Goal: Contribute content: Contribute content

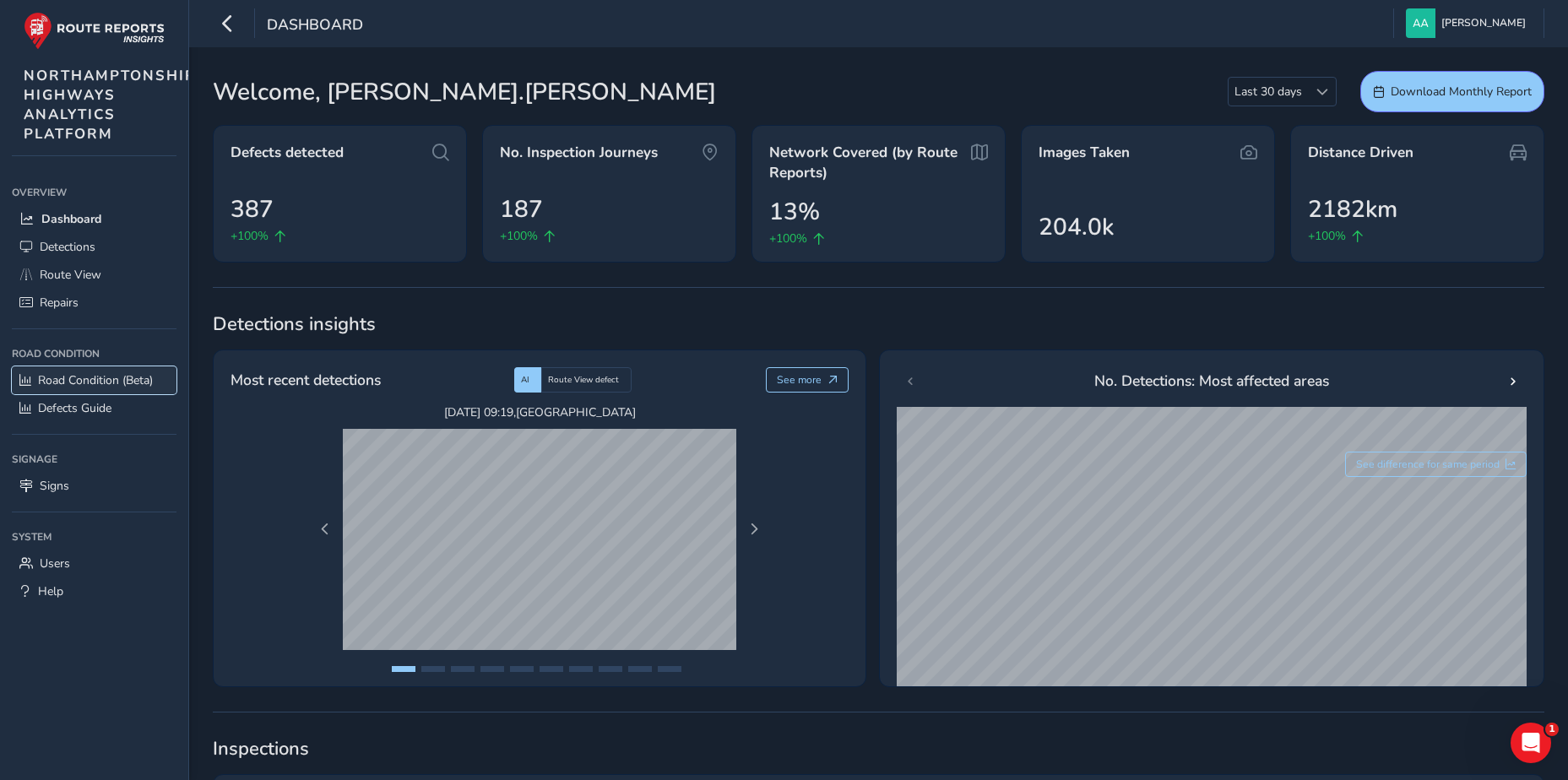
click at [108, 378] on span "Road Condition (Beta)" at bounding box center [95, 381] width 115 height 16
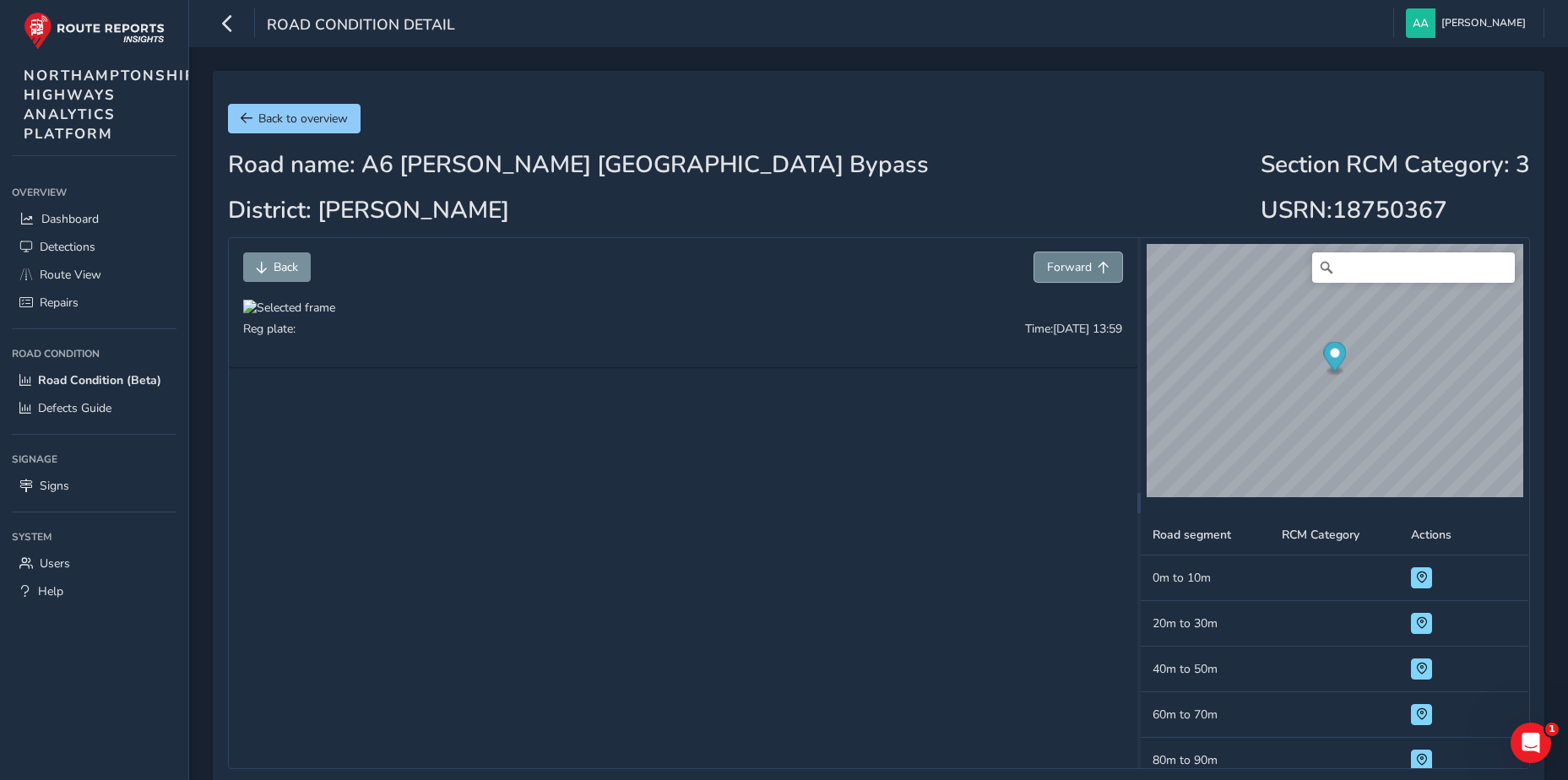
click at [1075, 269] on span "Forward" at bounding box center [1070, 267] width 45 height 16
click at [1076, 268] on span "Forward" at bounding box center [1070, 267] width 45 height 16
click at [335, 316] on div at bounding box center [289, 308] width 92 height 16
click at [631, 579] on img at bounding box center [726, 519] width 1621 height 911
click at [1062, 276] on button "Forward" at bounding box center [1078, 267] width 88 height 30
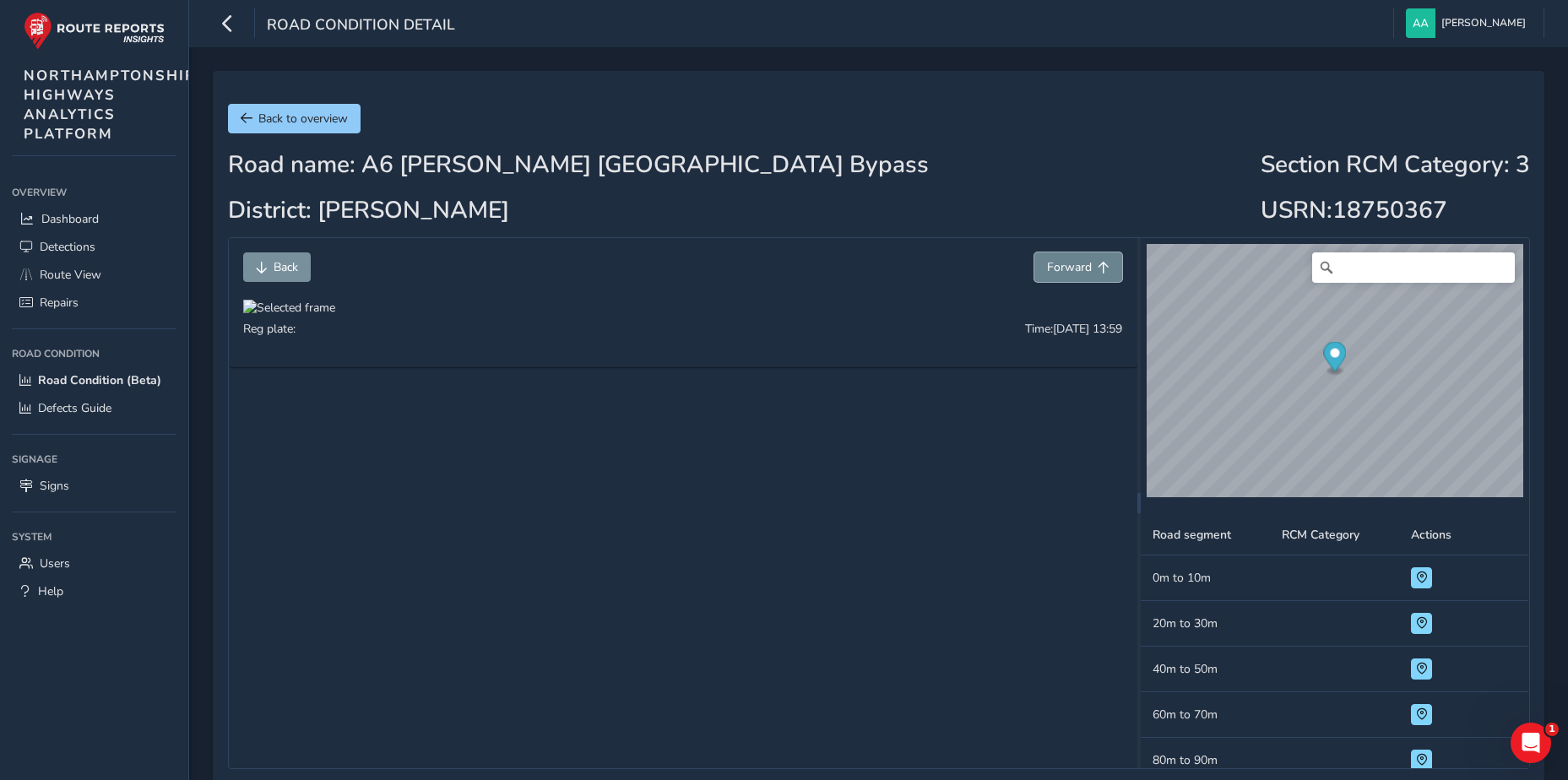
click at [1062, 276] on button "Forward" at bounding box center [1078, 267] width 88 height 30
click at [1066, 271] on span "Forward" at bounding box center [1070, 267] width 45 height 16
click at [335, 316] on div at bounding box center [289, 308] width 92 height 16
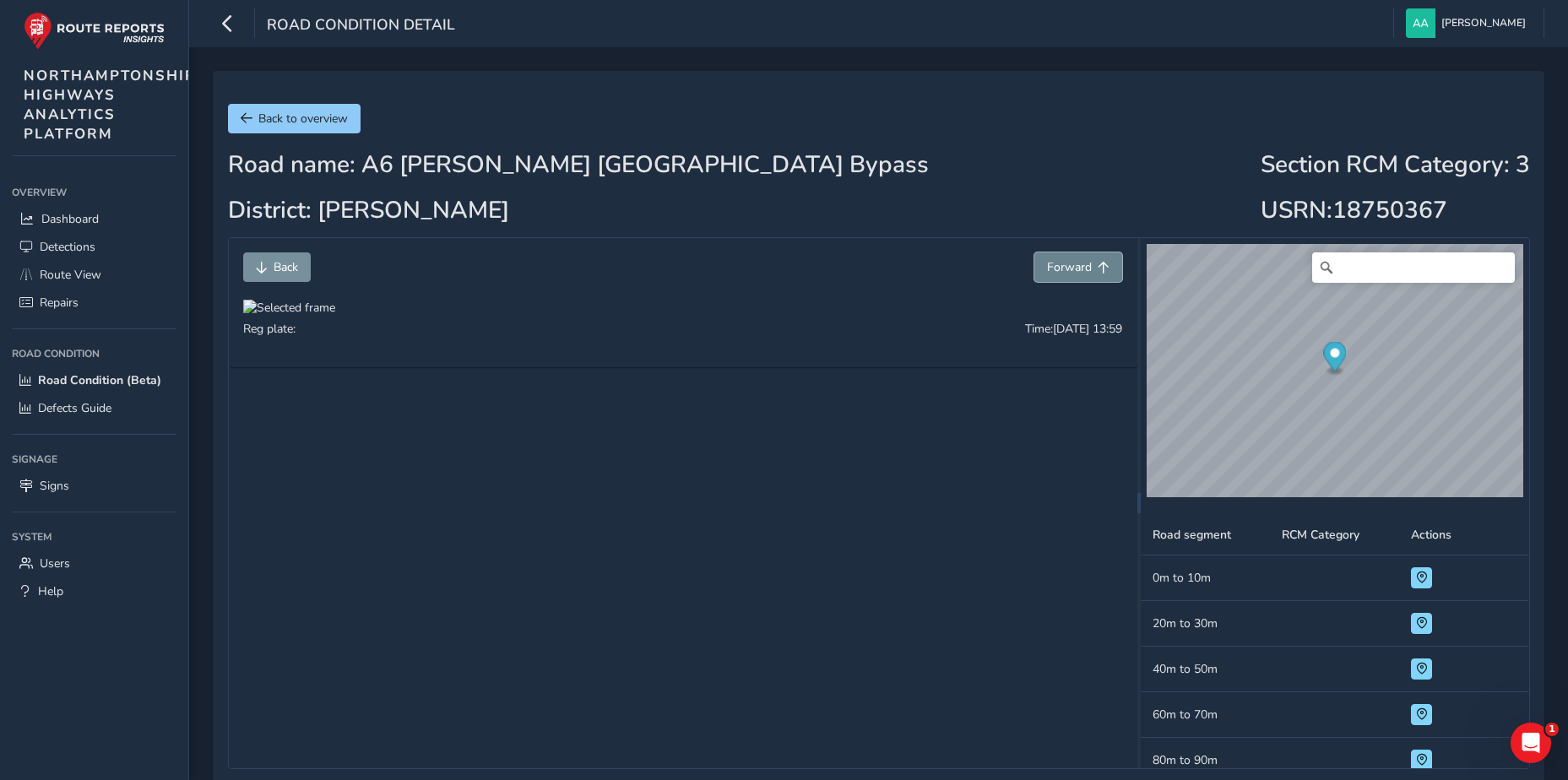
click at [1071, 264] on span "Forward" at bounding box center [1070, 267] width 45 height 16
click at [1073, 265] on span "Forward" at bounding box center [1070, 267] width 45 height 16
click at [335, 316] on div at bounding box center [289, 308] width 92 height 16
click at [277, 268] on span "Back" at bounding box center [286, 267] width 24 height 16
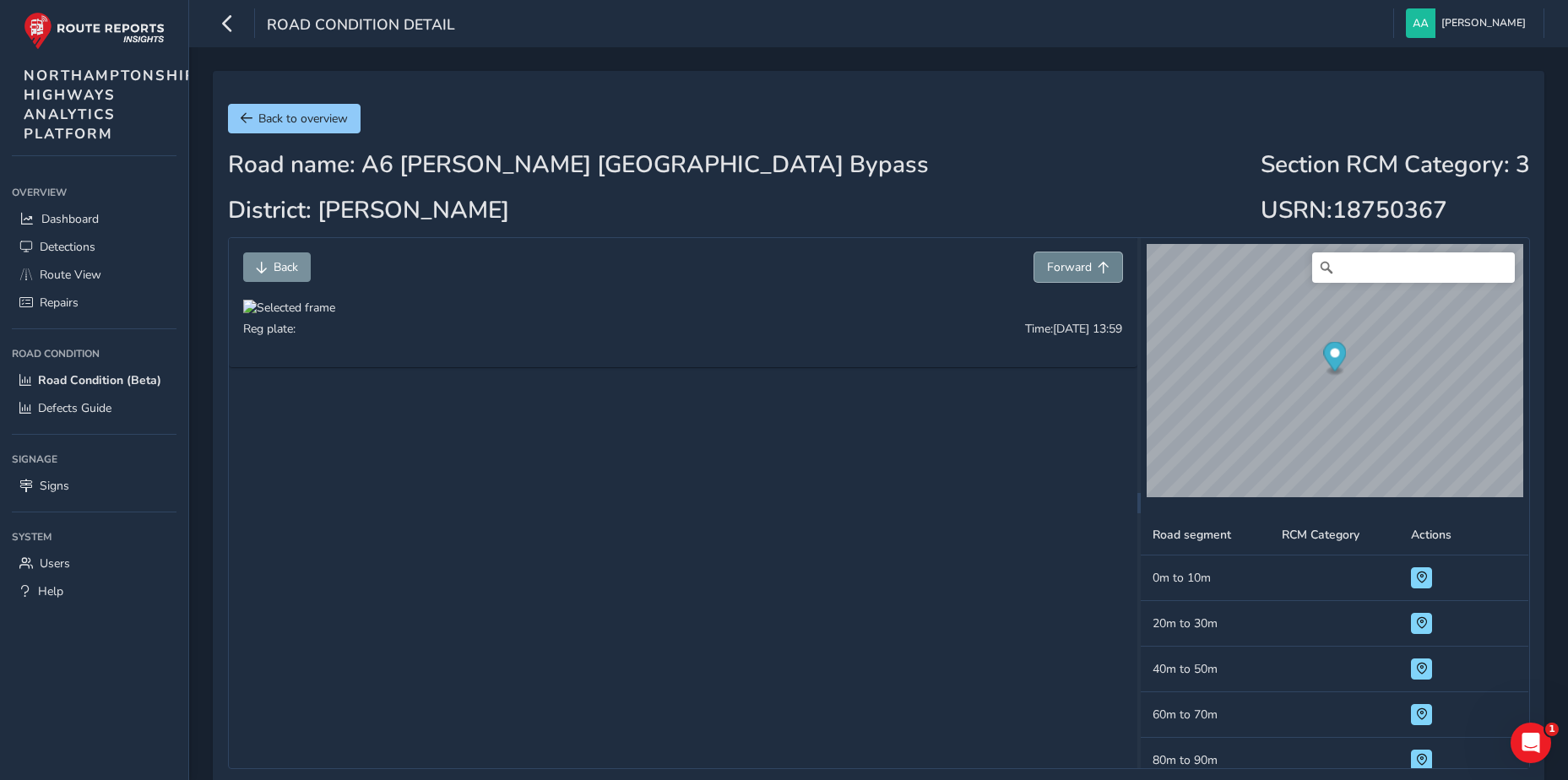
click at [1070, 269] on span "Forward" at bounding box center [1070, 267] width 45 height 16
click at [269, 264] on button "Back" at bounding box center [277, 267] width 67 height 30
click at [1104, 267] on span "Forward" at bounding box center [1103, 267] width 12 height 12
click at [1086, 271] on span "Forward" at bounding box center [1070, 267] width 45 height 16
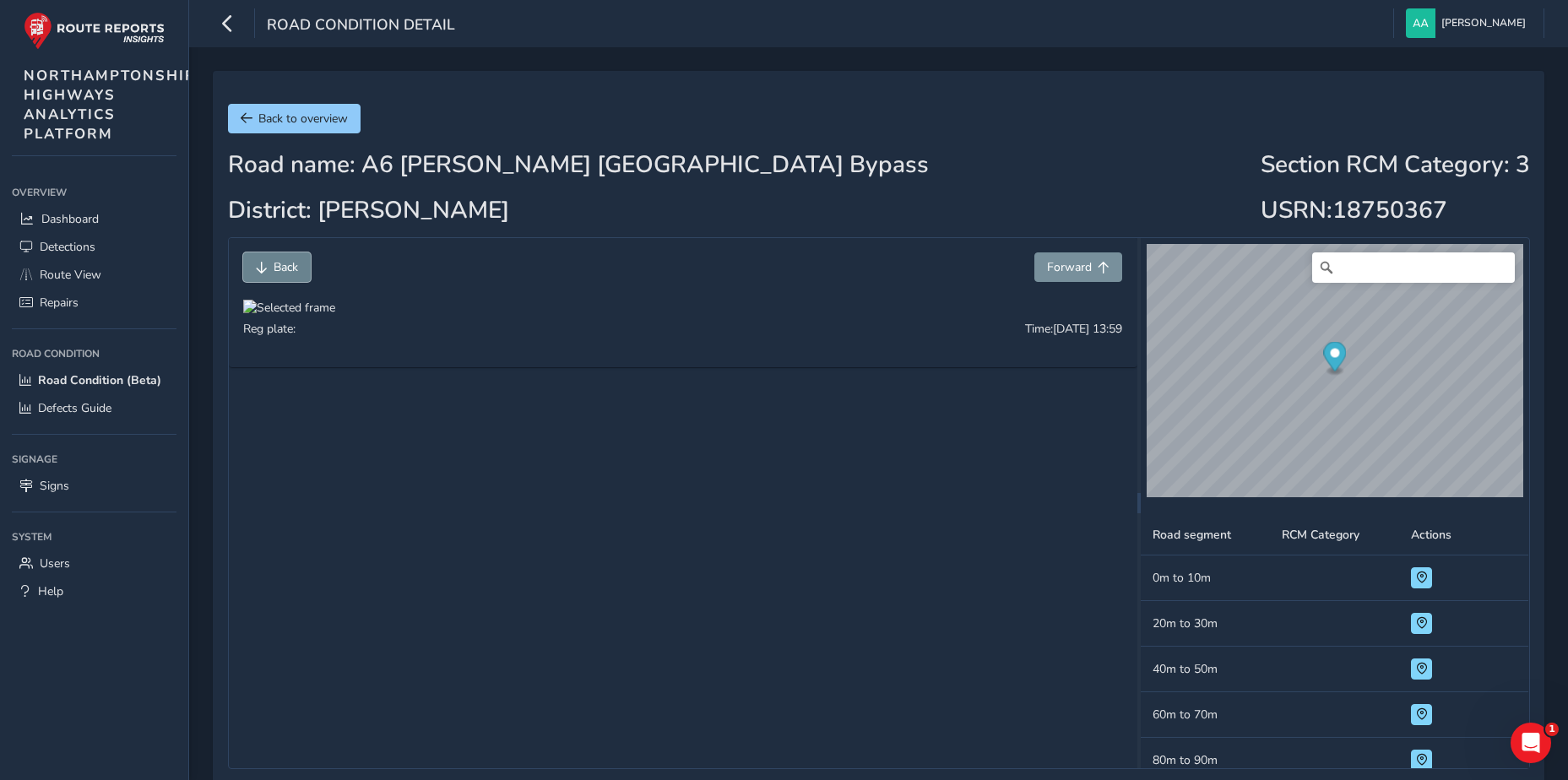
click at [271, 266] on button "Back" at bounding box center [277, 267] width 67 height 30
click at [49, 299] on span "Repairs" at bounding box center [58, 302] width 39 height 16
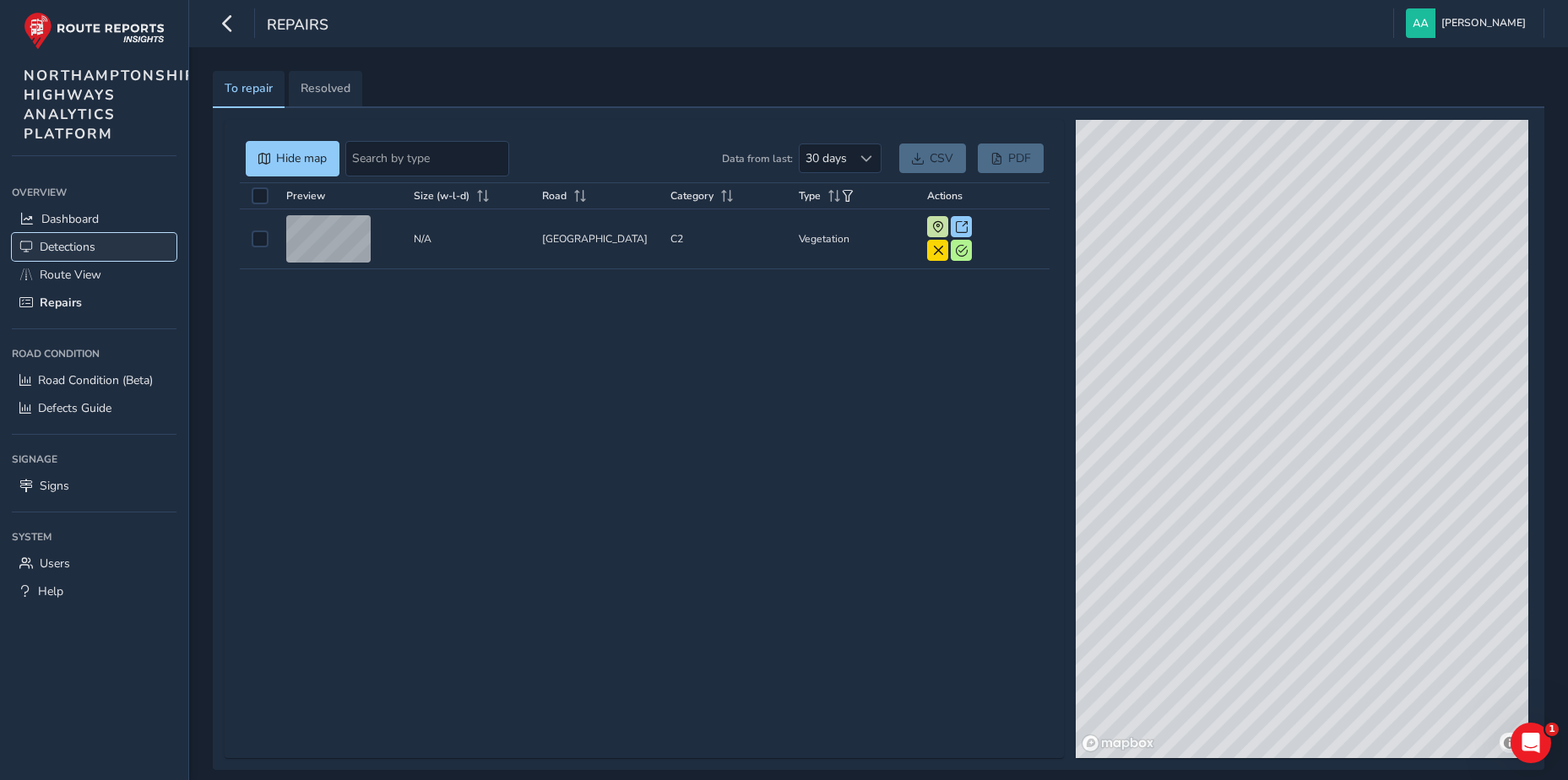
click at [69, 247] on span "Detections" at bounding box center [67, 247] width 56 height 16
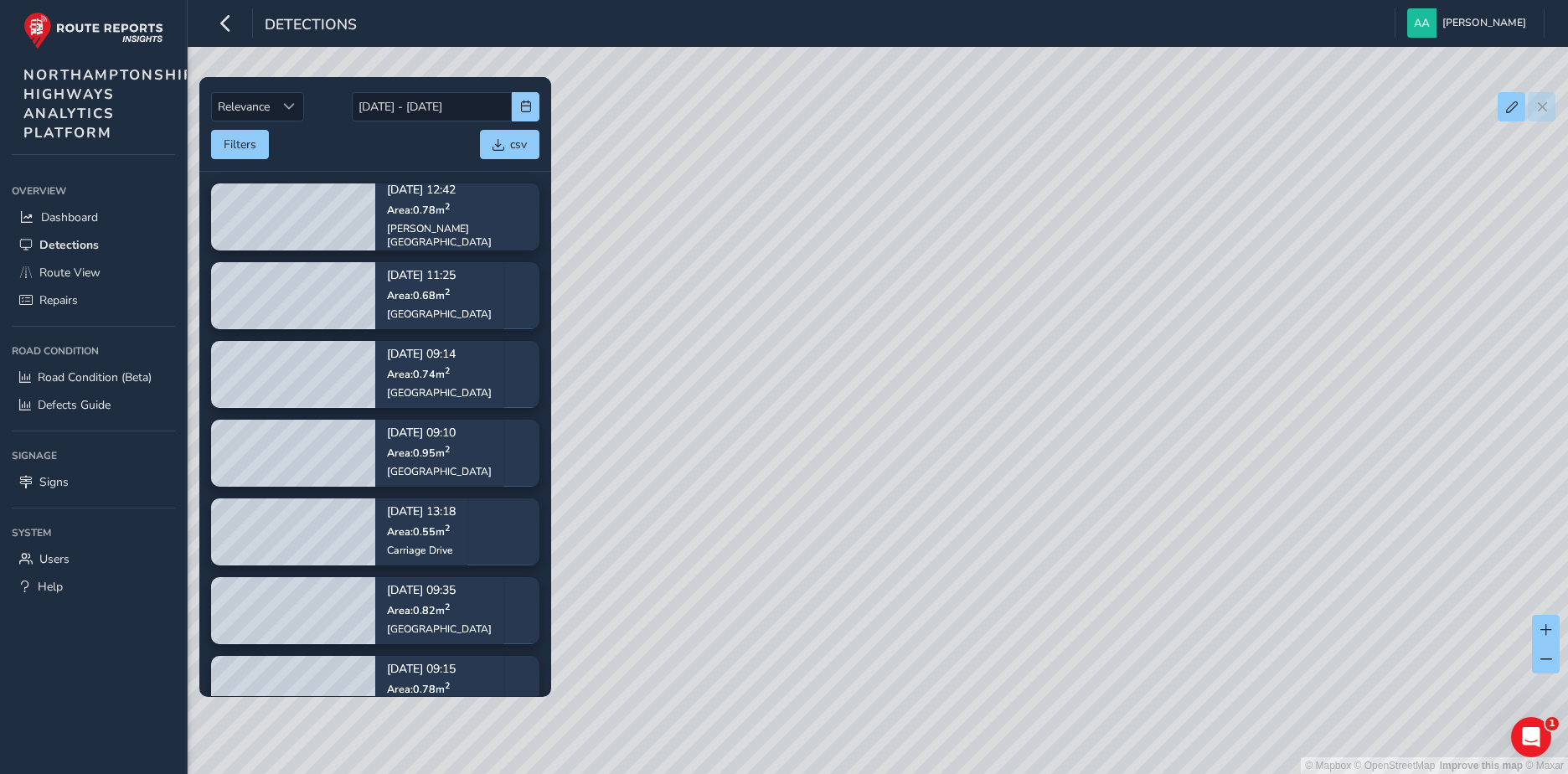
drag, startPoint x: 732, startPoint y: 264, endPoint x: 800, endPoint y: 411, distance: 162.0
click at [800, 411] on div "© Mapbox © OpenStreetMap Improve this map © Maxar" at bounding box center [784, 387] width 1568 height 774
drag, startPoint x: 1202, startPoint y: 166, endPoint x: 1110, endPoint y: 384, distance: 236.6
click at [1110, 384] on div "© Mapbox © OpenStreetMap Improve this map © Maxar" at bounding box center [784, 387] width 1568 height 774
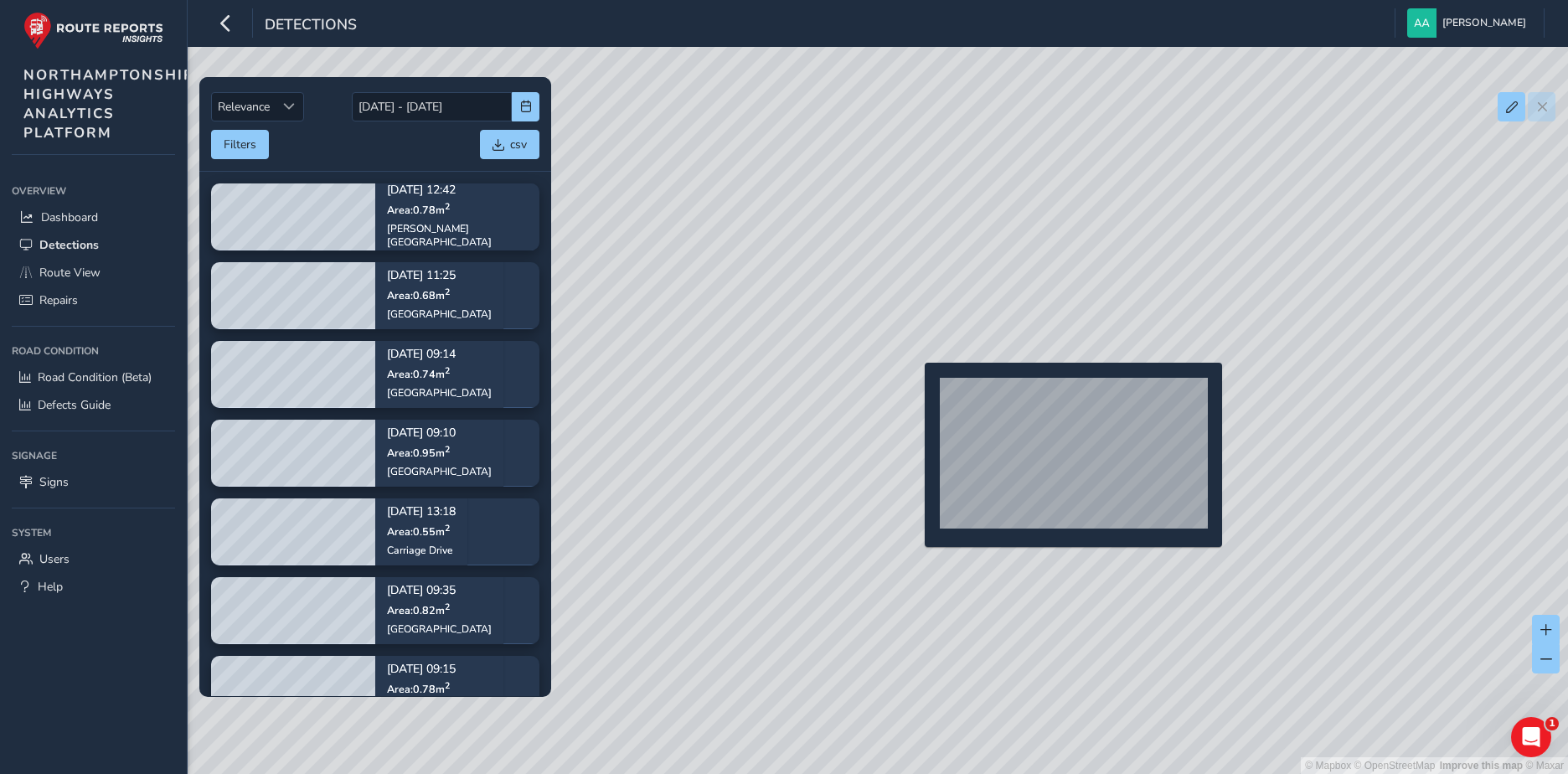
click at [914, 389] on div "© Mapbox © OpenStreetMap Improve this map © Maxar" at bounding box center [784, 387] width 1568 height 774
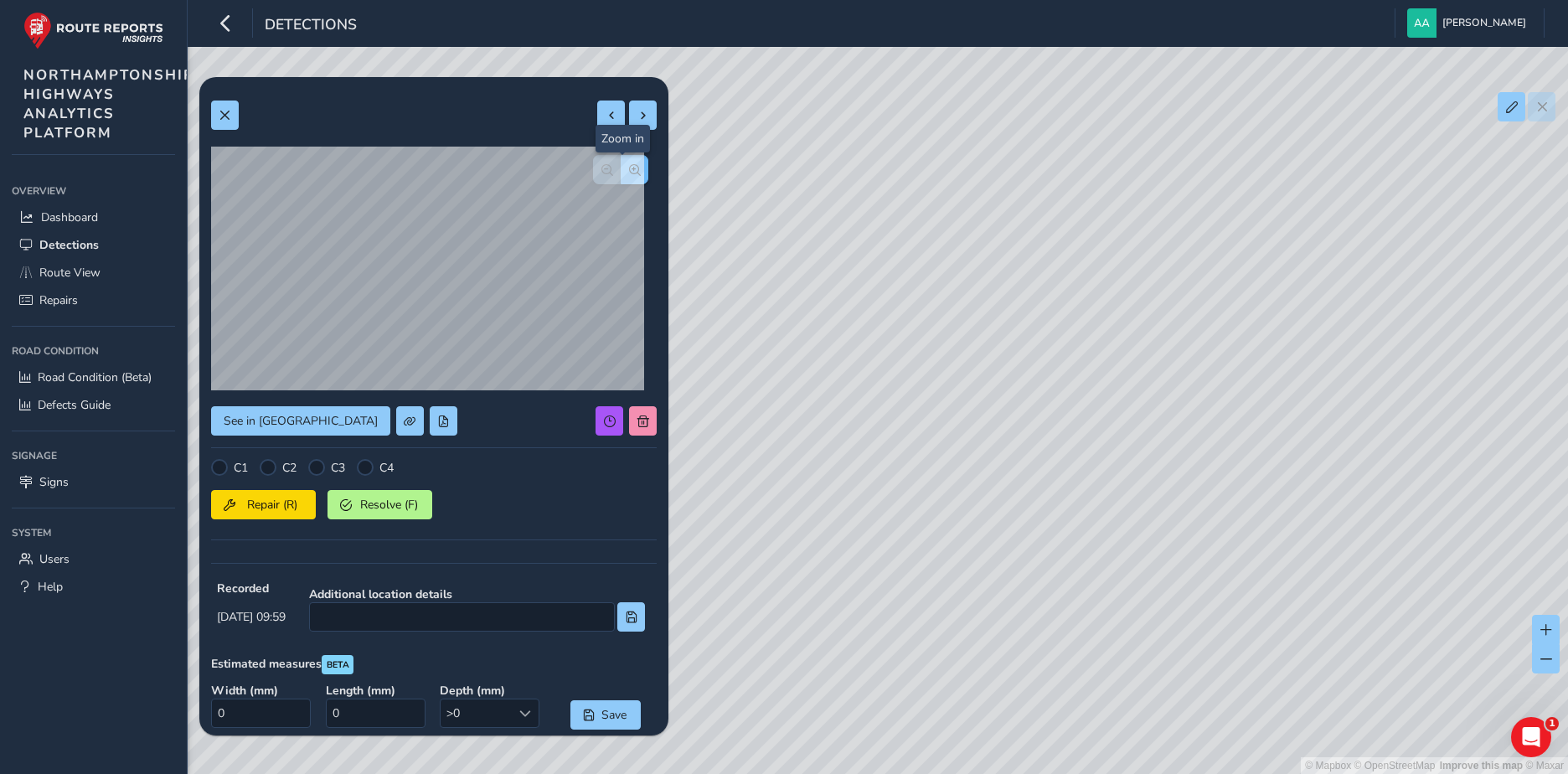
click at [629, 167] on span "button" at bounding box center [634, 169] width 12 height 12
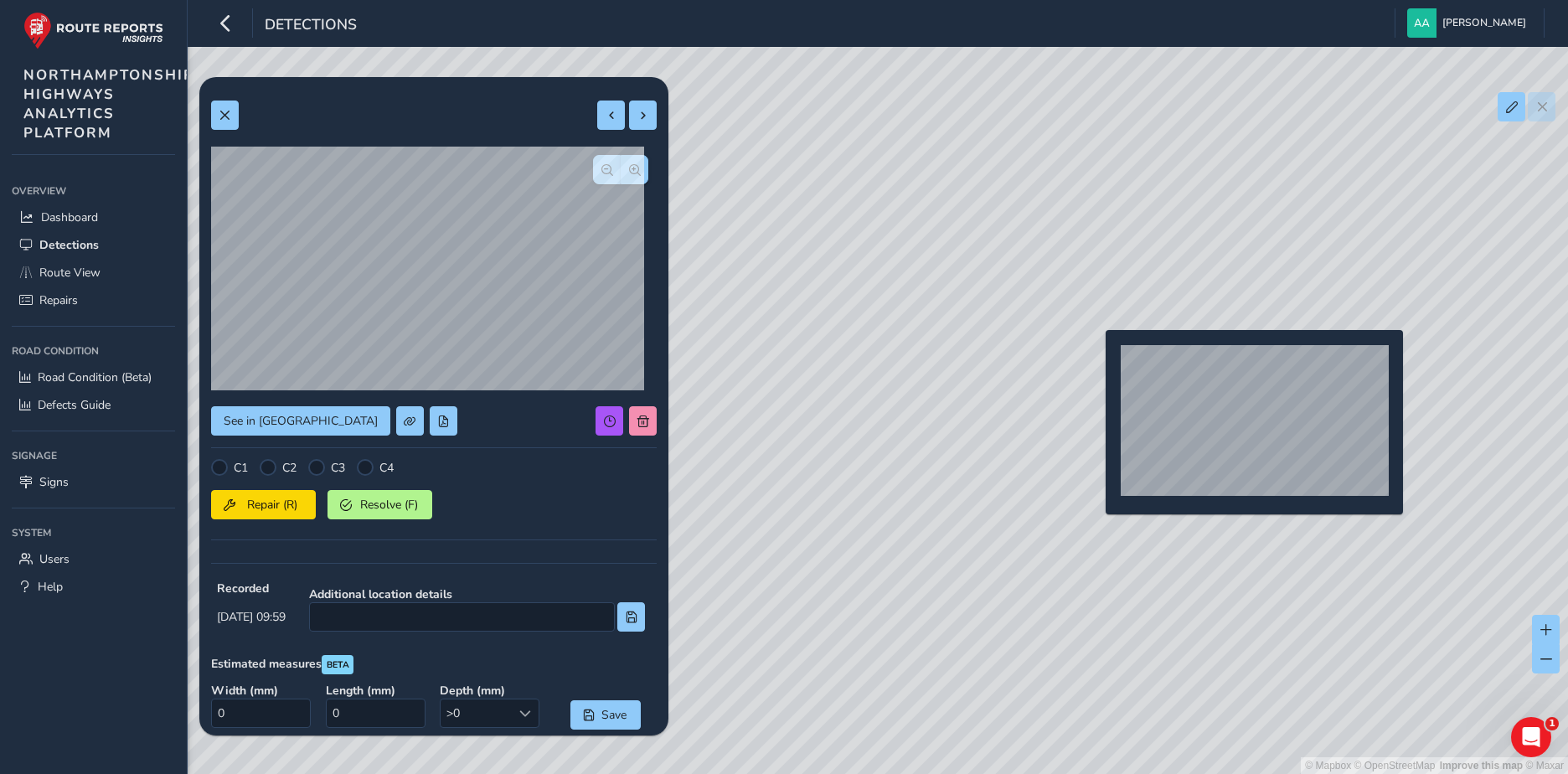
click at [1095, 356] on div "© Mapbox © OpenStreetMap Improve this map © Maxar" at bounding box center [784, 387] width 1568 height 774
type input "983"
type input "6170"
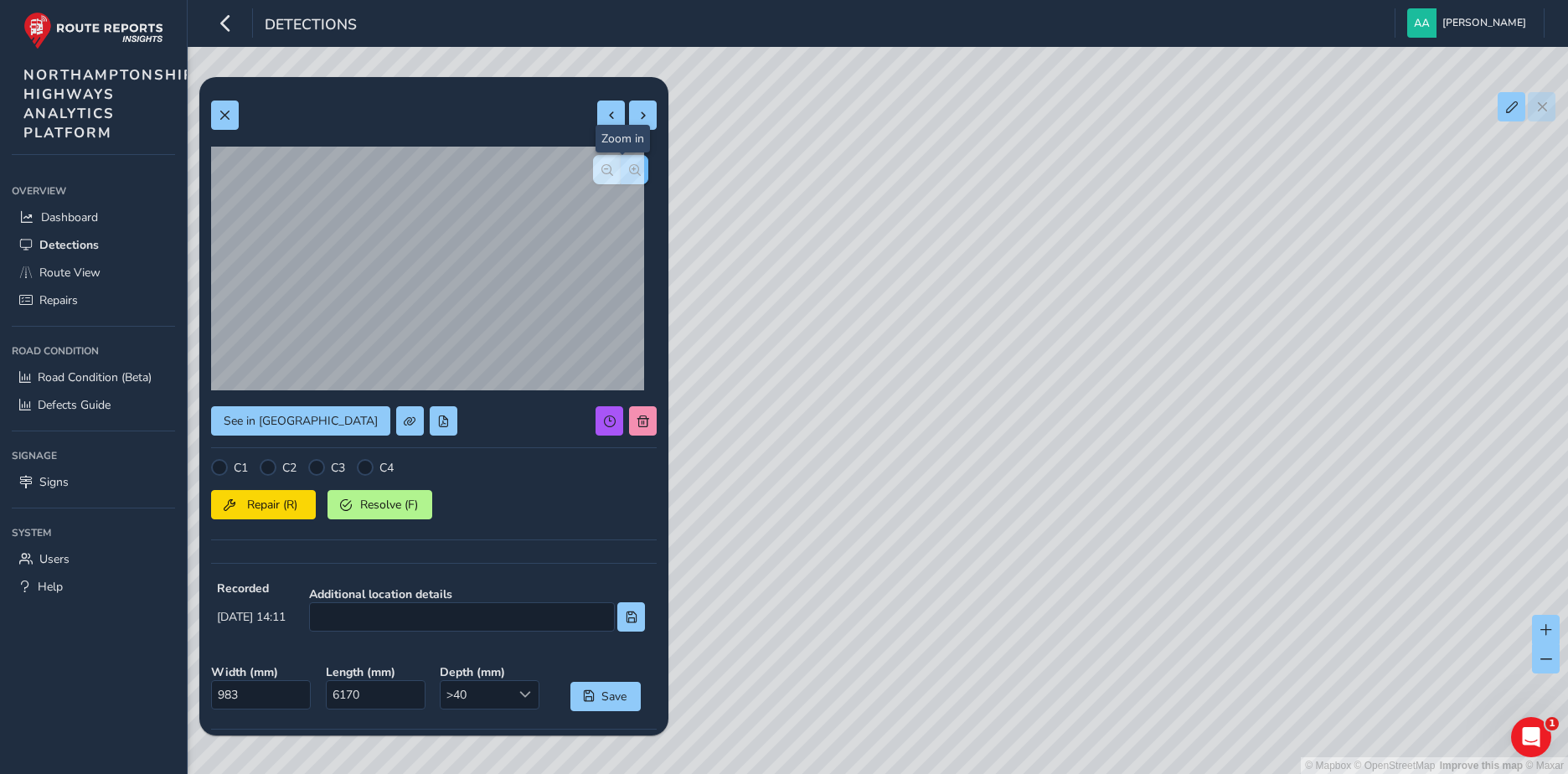
click at [629, 169] on span "button" at bounding box center [634, 169] width 12 height 12
drag, startPoint x: 1255, startPoint y: 216, endPoint x: 993, endPoint y: 440, distance: 344.7
click at [994, 440] on div "© Mapbox © OpenStreetMap Improve this map © Maxar" at bounding box center [784, 387] width 1568 height 774
drag, startPoint x: 1309, startPoint y: 307, endPoint x: 961, endPoint y: 357, distance: 351.6
click at [961, 357] on div "© Mapbox © OpenStreetMap Improve this map © Maxar" at bounding box center [784, 387] width 1568 height 774
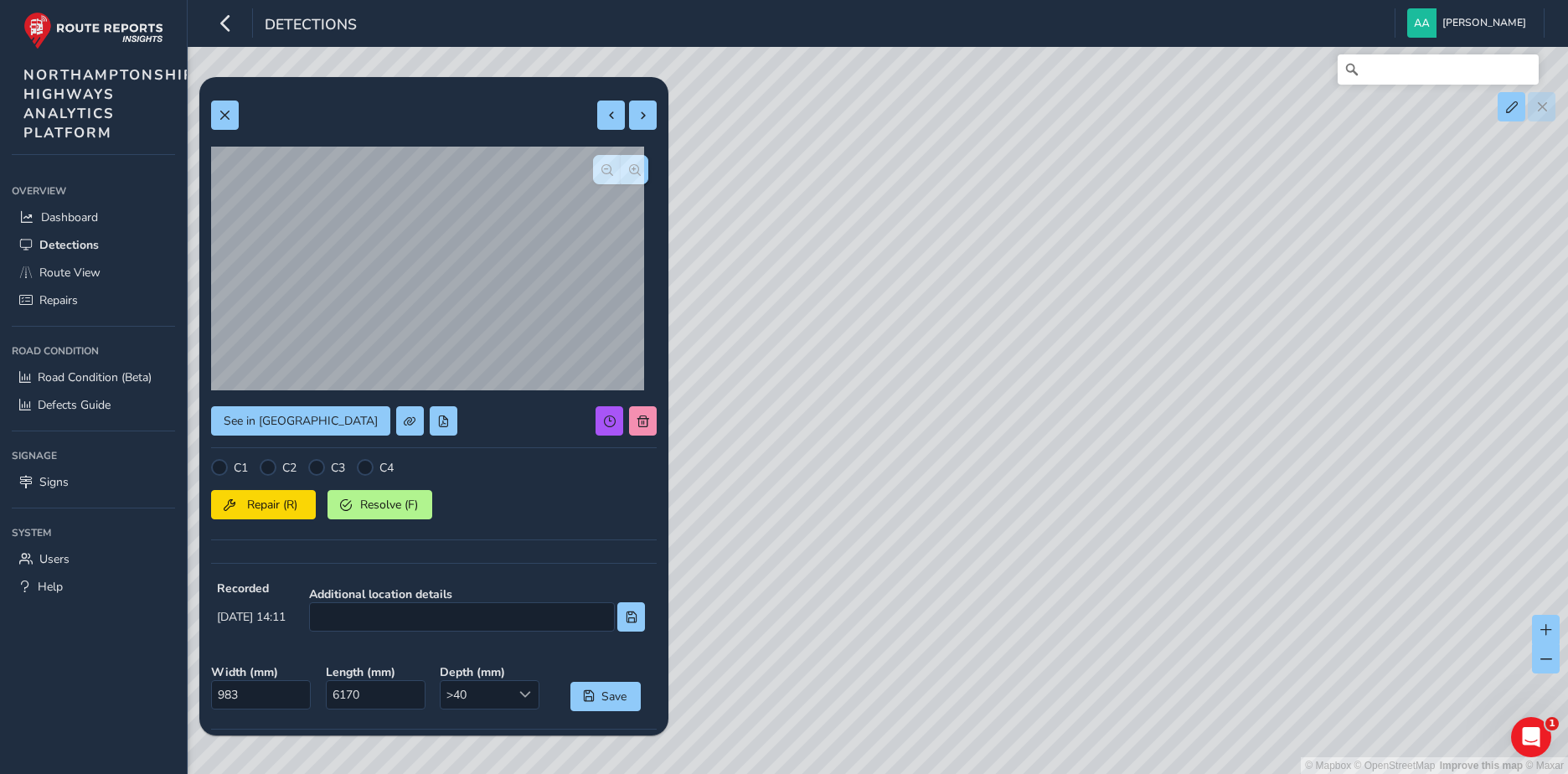
drag, startPoint x: 1373, startPoint y: 316, endPoint x: 1019, endPoint y: 456, distance: 380.7
click at [1019, 456] on div "© Mapbox © OpenStreetMap Improve this map © Maxar" at bounding box center [784, 387] width 1568 height 774
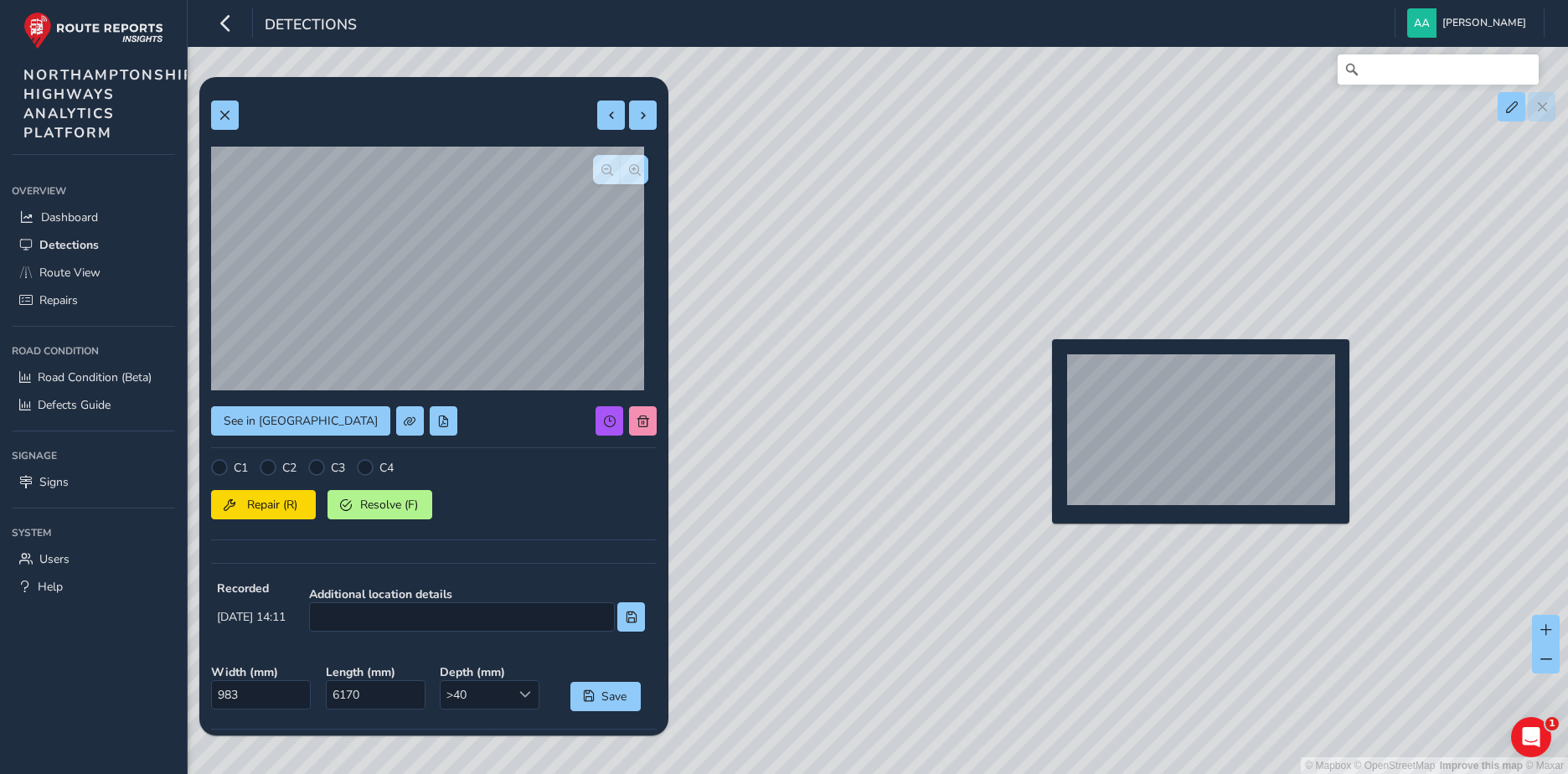
click at [1041, 366] on div "© Mapbox © OpenStreetMap Improve this map © Maxar" at bounding box center [784, 387] width 1568 height 774
type input "1761"
type input "7521"
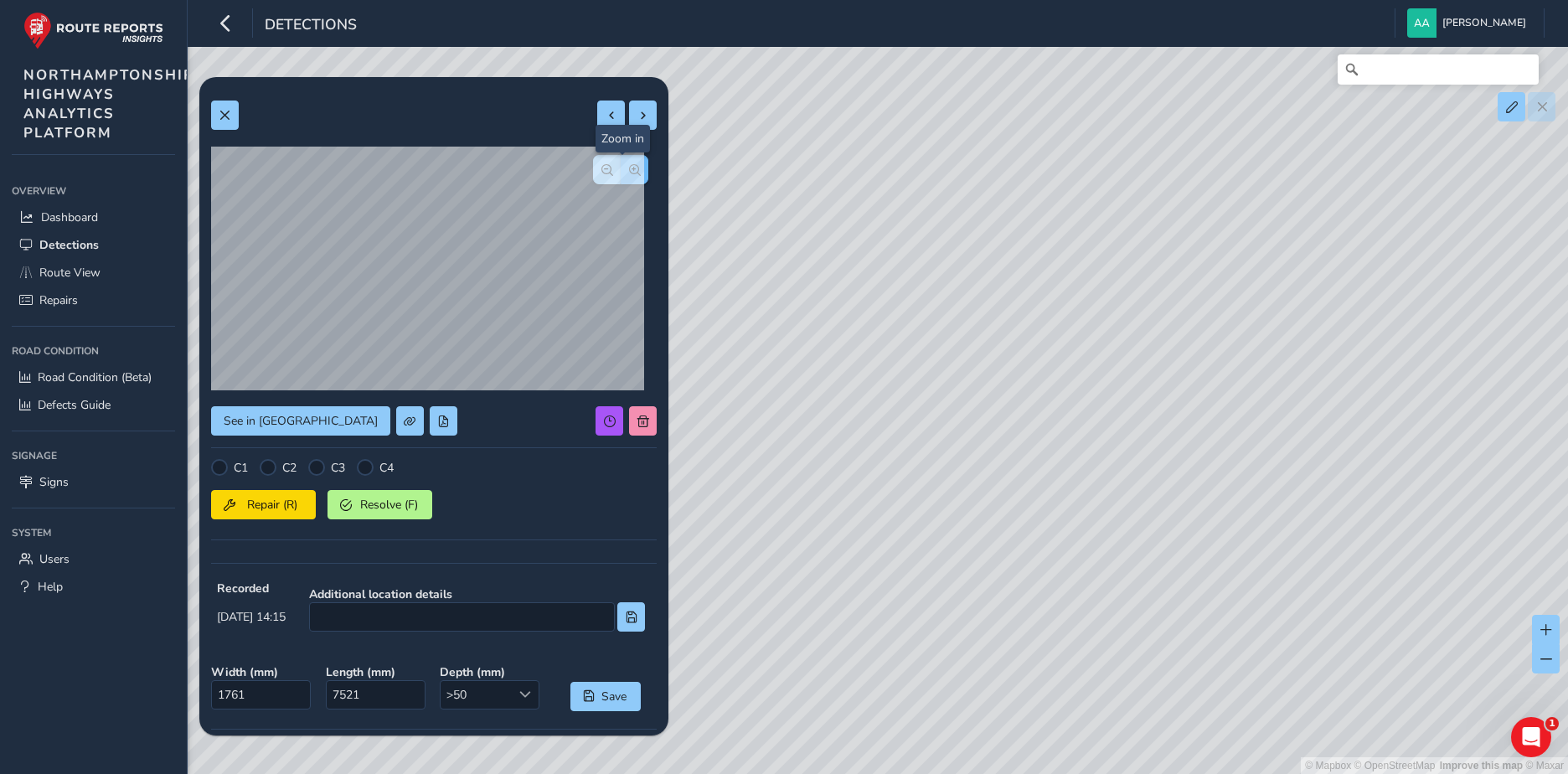
click at [629, 168] on span "button" at bounding box center [634, 169] width 12 height 12
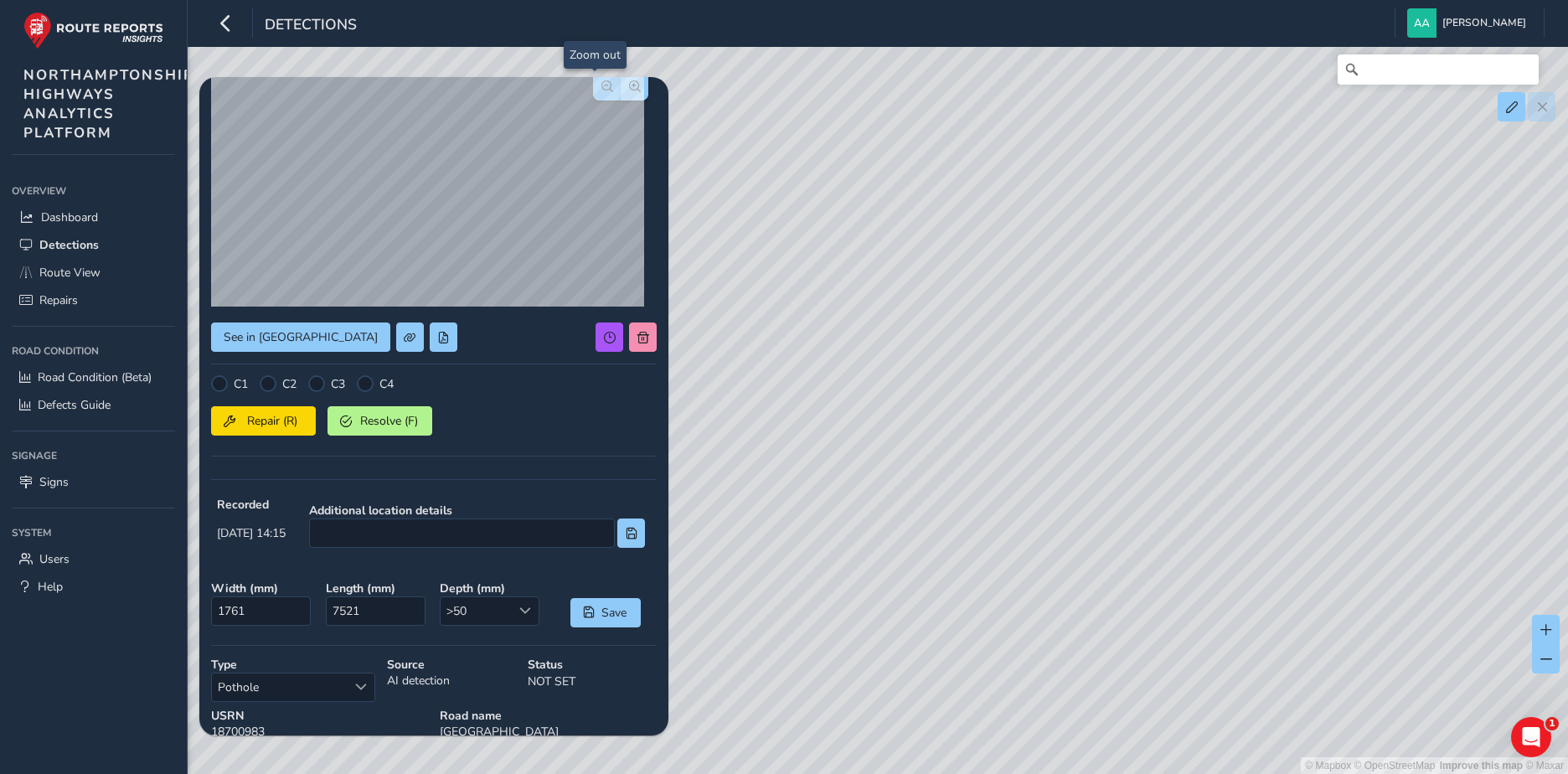
click at [601, 84] on span "button" at bounding box center [607, 86] width 12 height 12
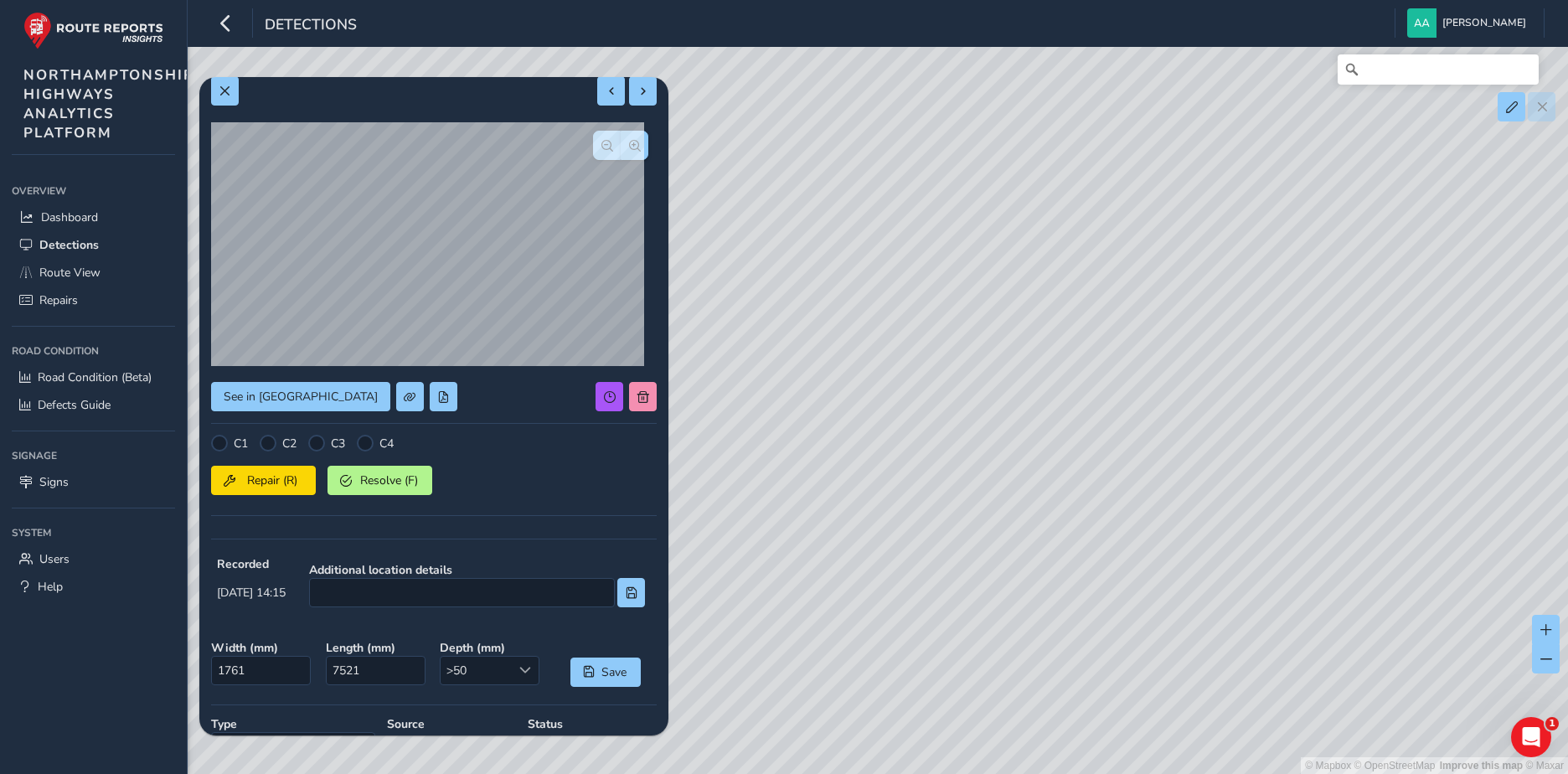
scroll to position [0, 0]
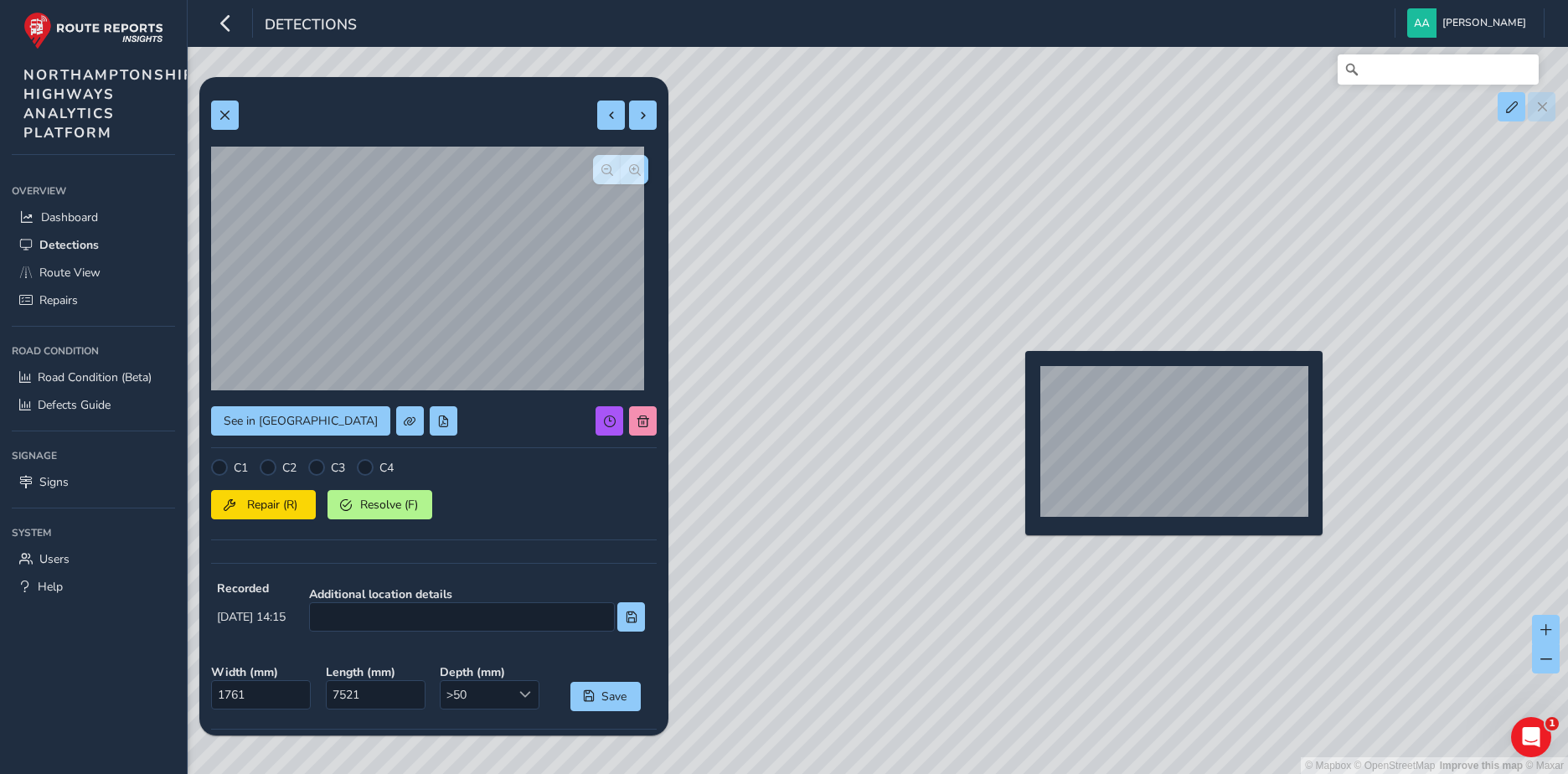
click at [1015, 378] on div "© Mapbox © OpenStreetMap Improve this map © Maxar" at bounding box center [784, 387] width 1568 height 774
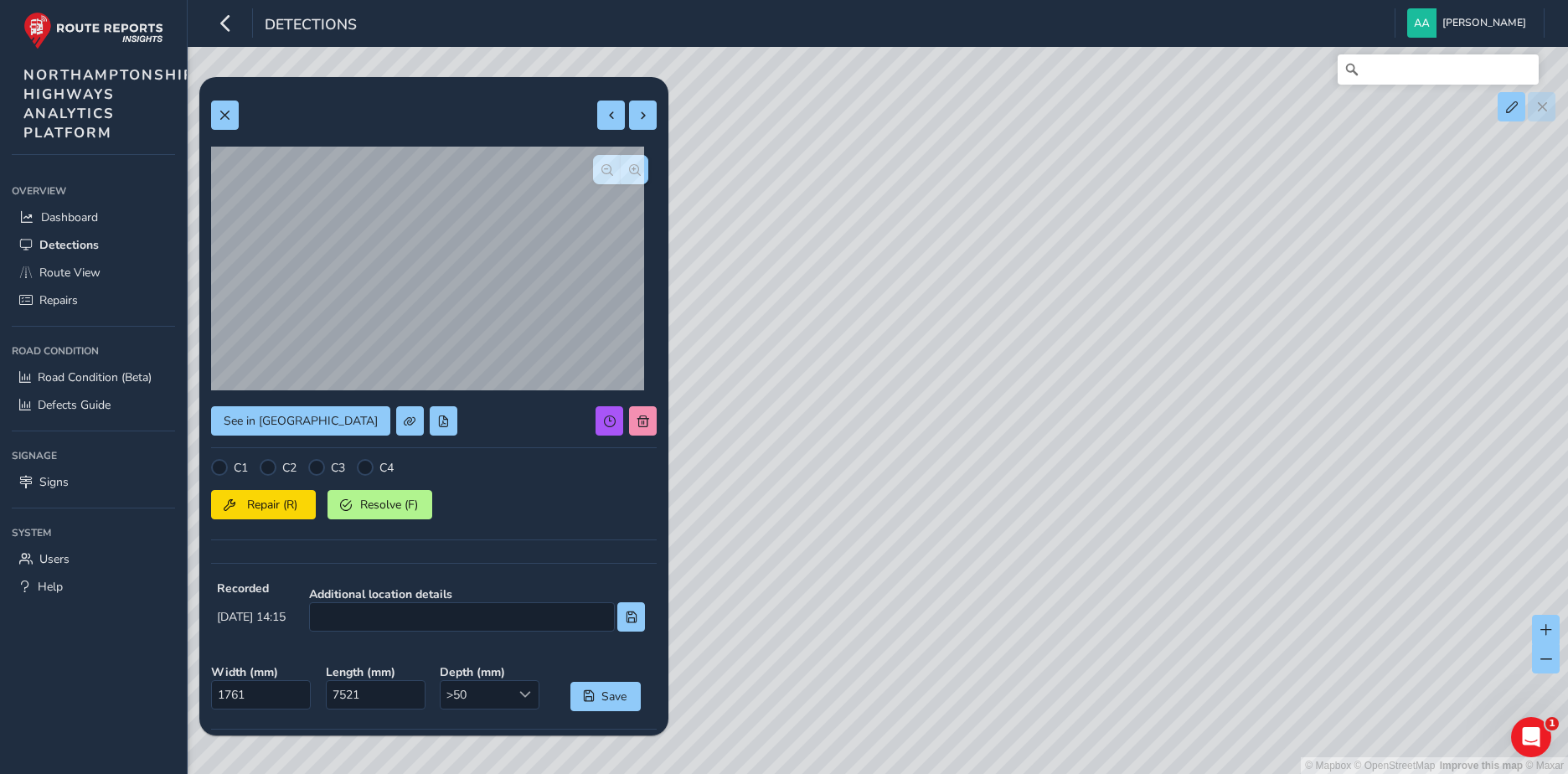
type input "983"
type input "6170"
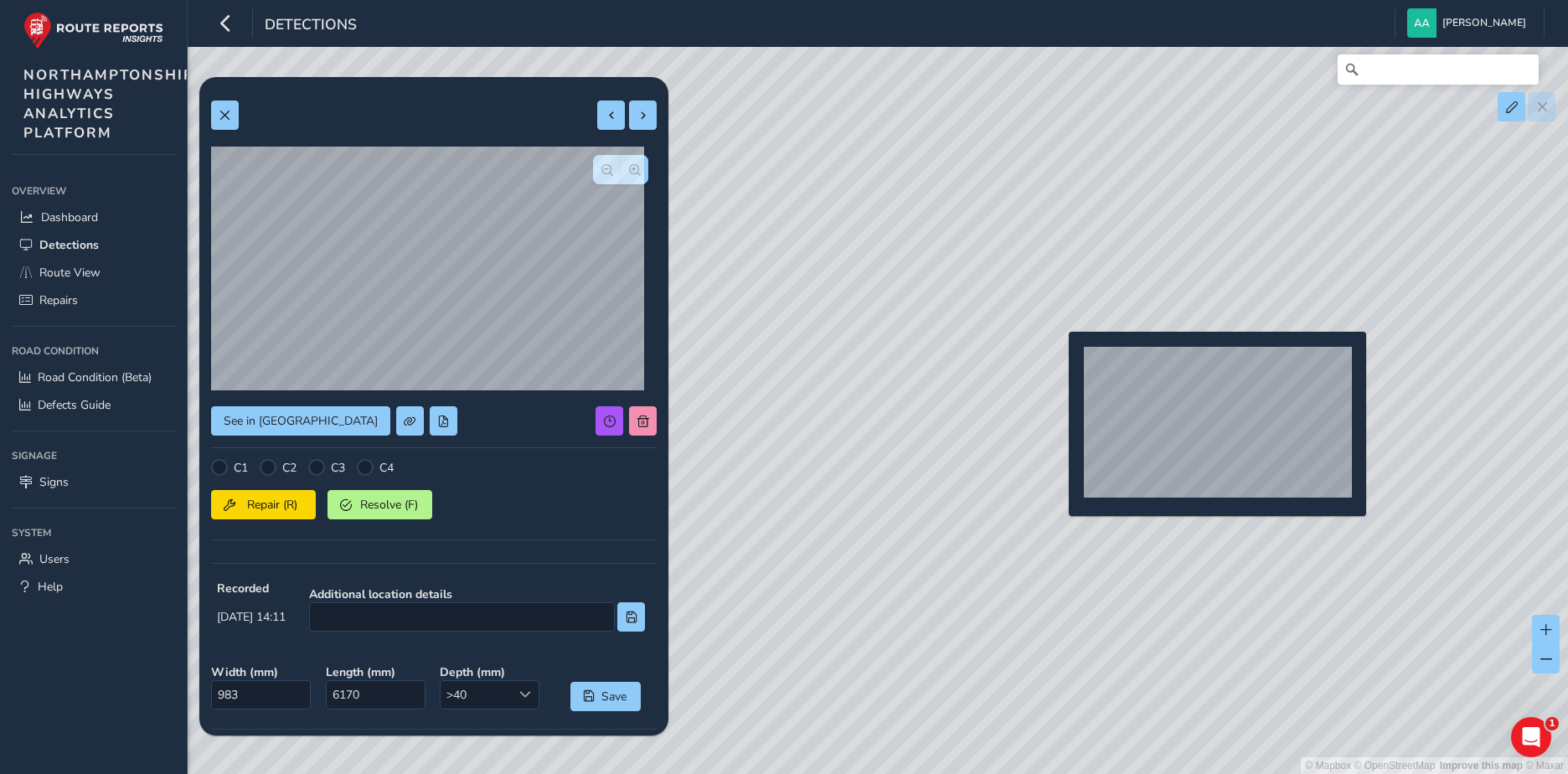
click at [1058, 358] on div "© Mapbox © OpenStreetMap Improve this map © Maxar" at bounding box center [784, 387] width 1568 height 774
type input "467"
type input "1683"
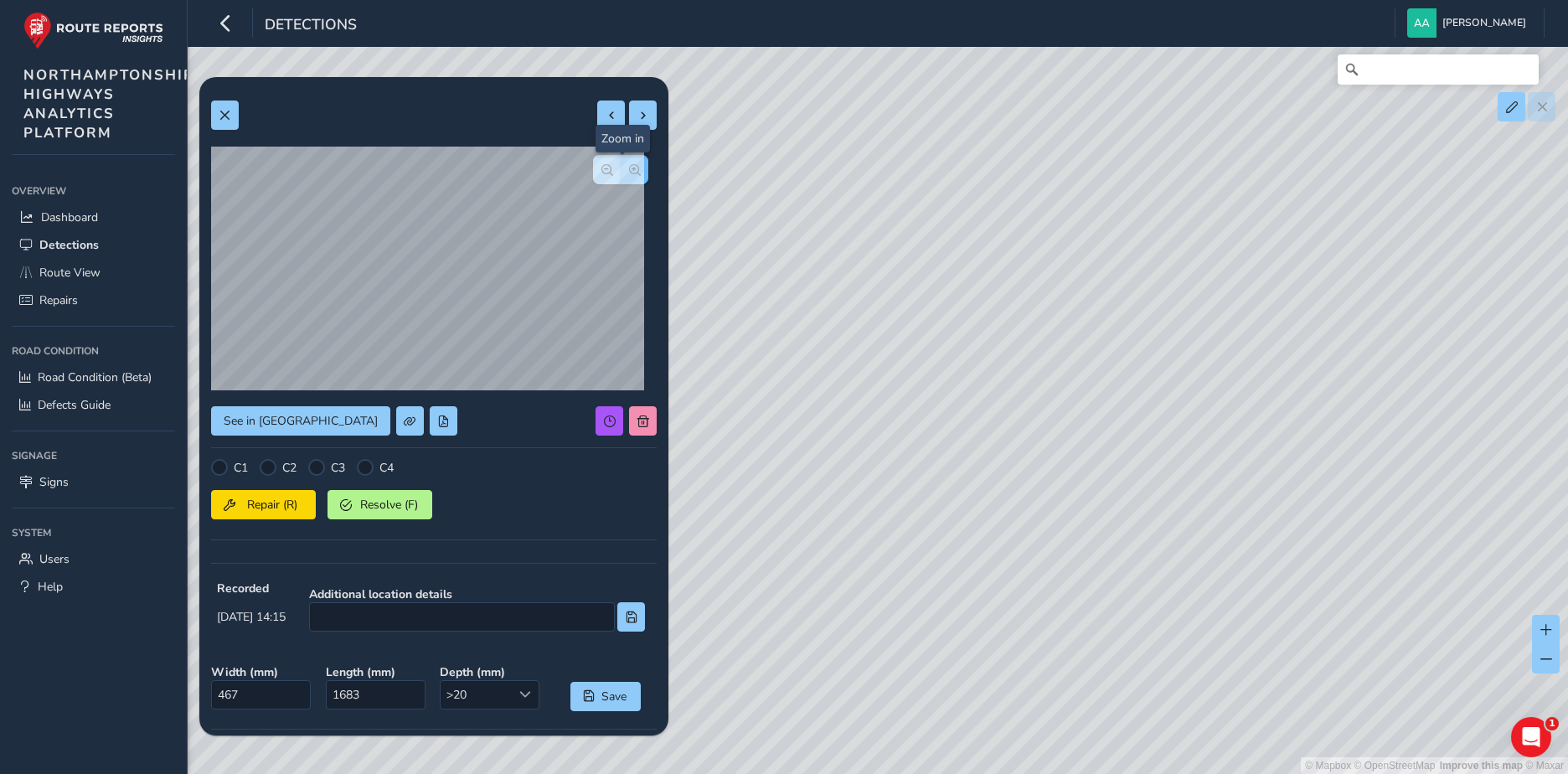
click at [629, 171] on span "button" at bounding box center [634, 169] width 12 height 12
click at [601, 175] on span "button" at bounding box center [607, 169] width 12 height 12
drag, startPoint x: 1327, startPoint y: 262, endPoint x: 842, endPoint y: 464, distance: 525.4
click at [845, 462] on div "© Mapbox © OpenStreetMap Improve this map © Maxar" at bounding box center [784, 387] width 1568 height 774
drag, startPoint x: 1346, startPoint y: 308, endPoint x: 881, endPoint y: 490, distance: 499.3
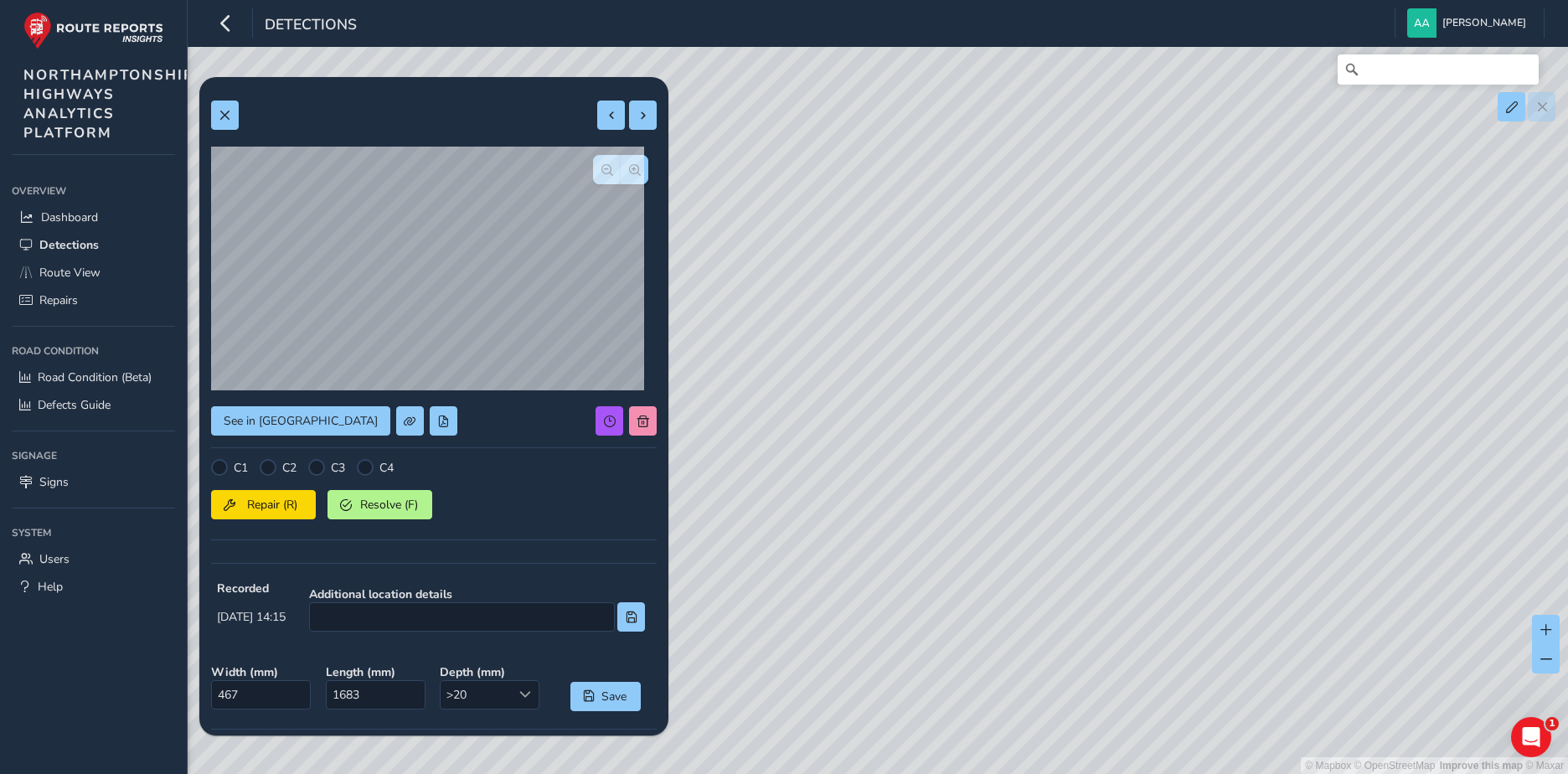
click at [881, 490] on div "© Mapbox © OpenStreetMap Improve this map © Maxar" at bounding box center [784, 387] width 1568 height 774
drag, startPoint x: 1132, startPoint y: 440, endPoint x: 976, endPoint y: 462, distance: 157.5
click at [976, 462] on div "© Mapbox © OpenStreetMap Improve this map © Maxar" at bounding box center [784, 387] width 1568 height 774
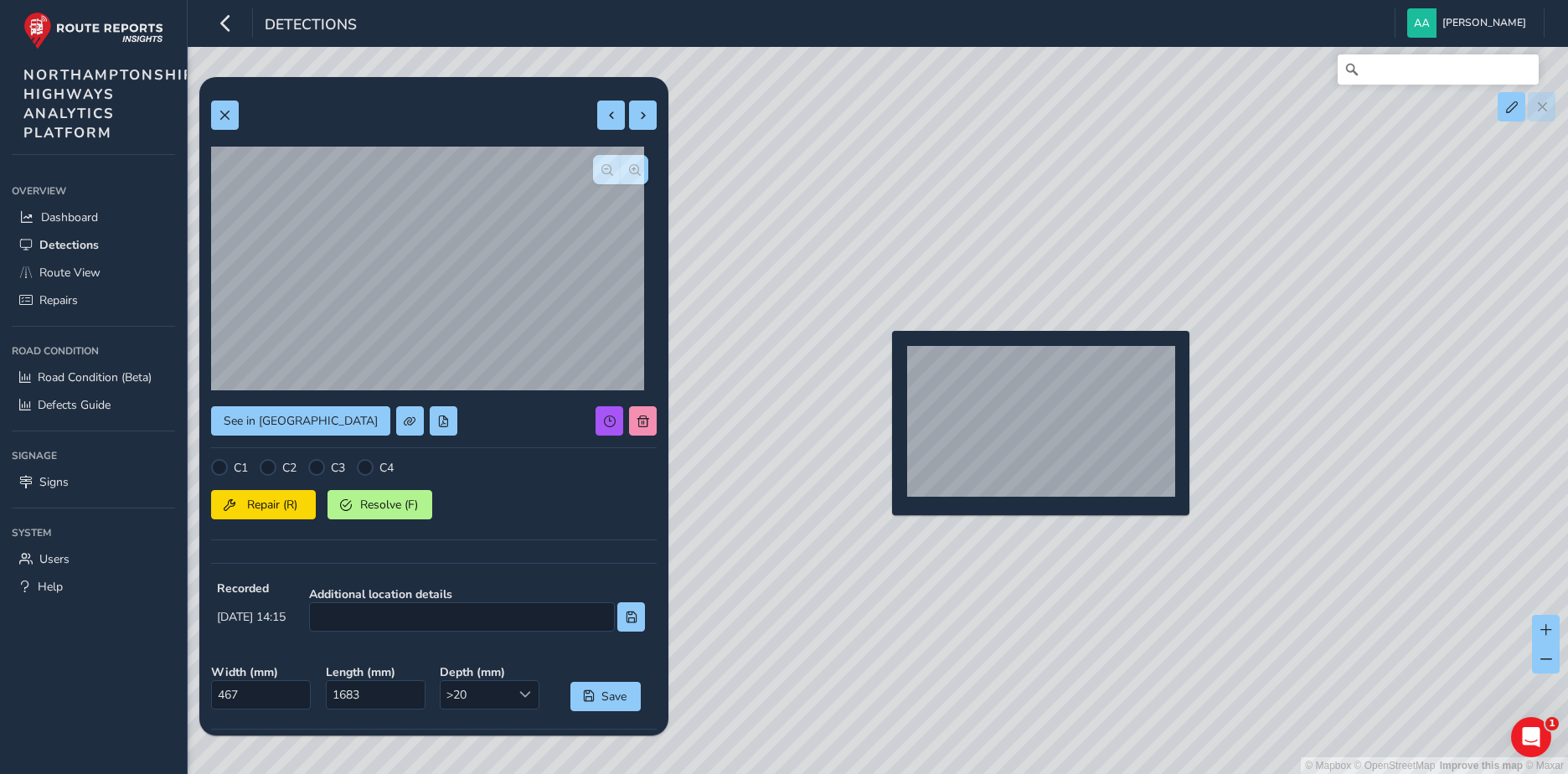
click at [882, 357] on div "© Mapbox © OpenStreetMap Improve this map © Maxar" at bounding box center [784, 387] width 1568 height 774
type input "1933"
type input "28864"
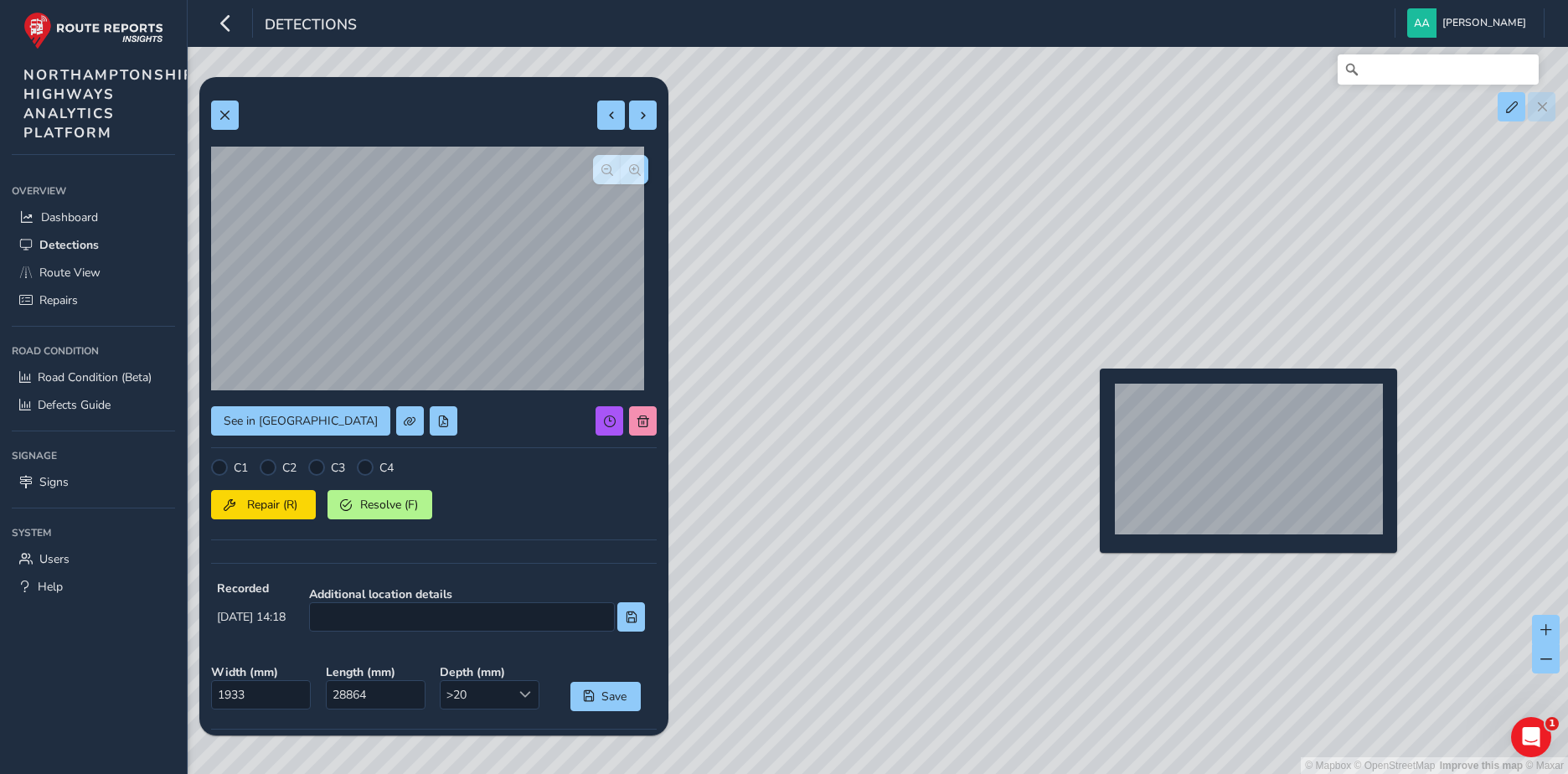
click at [1090, 395] on div "© Mapbox © OpenStreetMap Improve this map © Maxar" at bounding box center [784, 387] width 1568 height 774
type input "2773"
type input "35503"
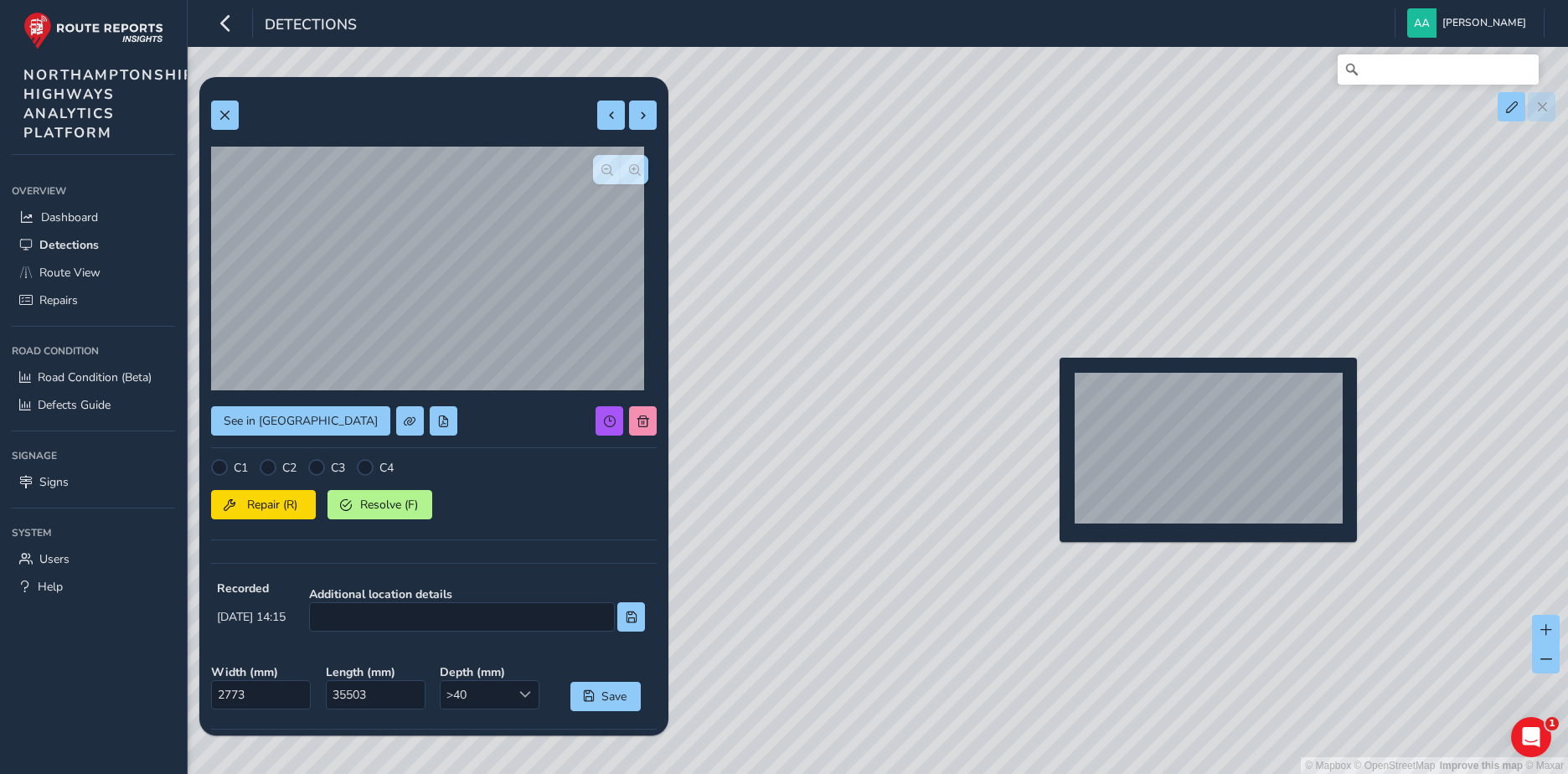
click at [1050, 384] on div "© Mapbox © OpenStreetMap Improve this map © Maxar" at bounding box center [784, 387] width 1568 height 774
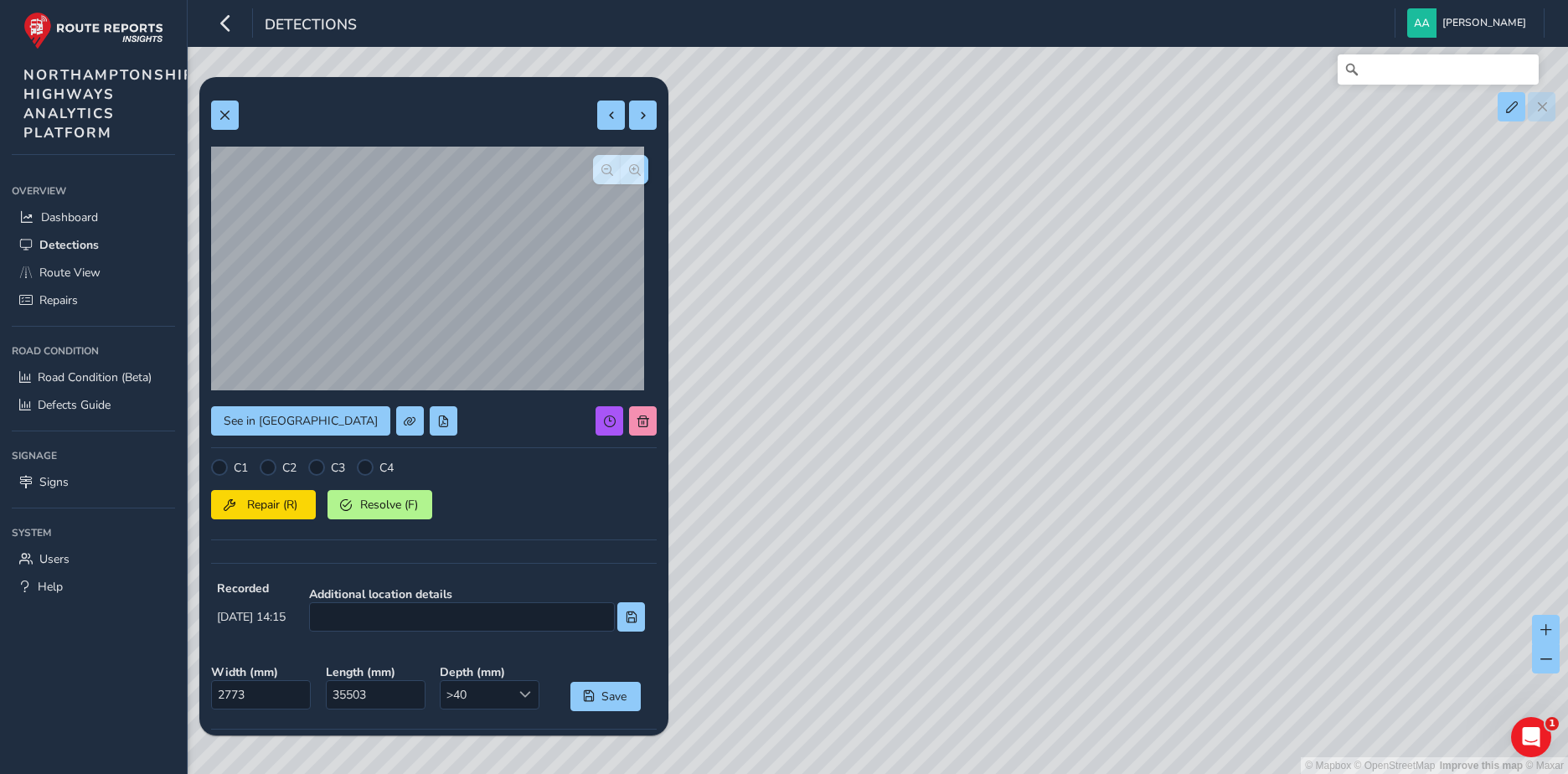
type input "597"
type input "1747"
click at [629, 164] on span "button" at bounding box center [634, 169] width 12 height 12
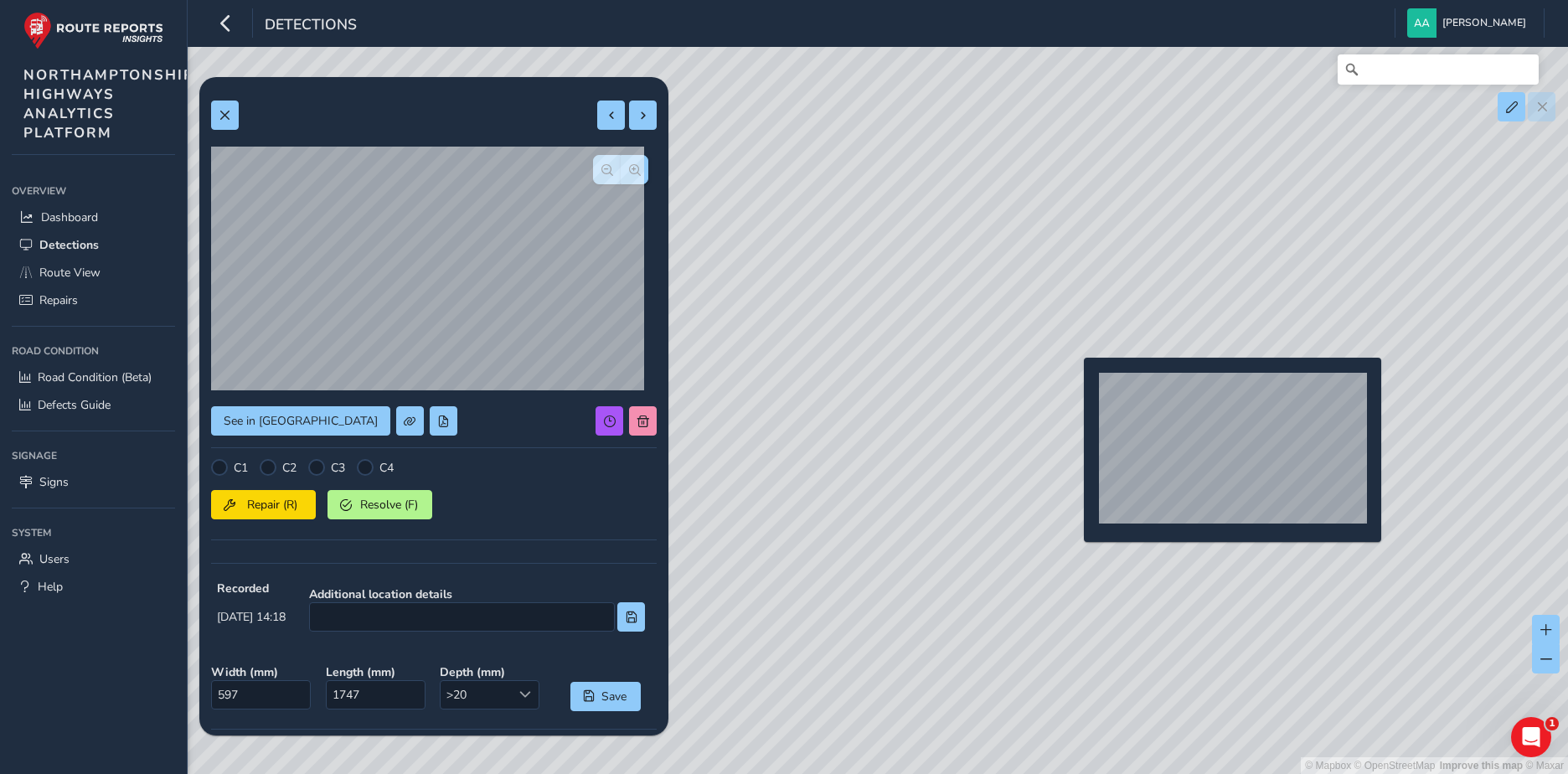
click at [1074, 384] on div "© Mapbox © OpenStreetMap Improve this map © Maxar" at bounding box center [784, 387] width 1568 height 774
type input "757"
type input "5059"
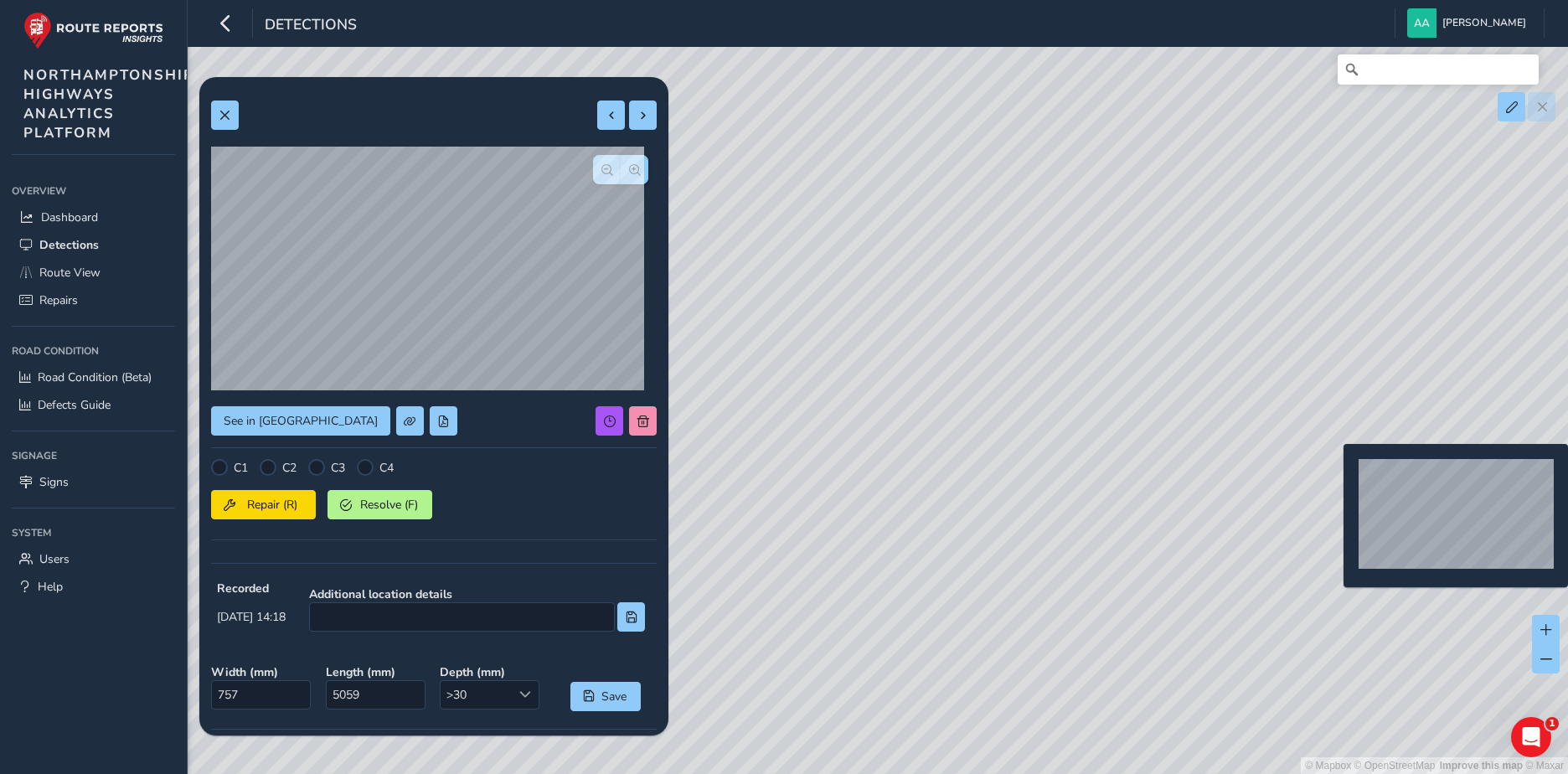
click at [1333, 470] on div "© Mapbox © OpenStreetMap Improve this map © Maxar" at bounding box center [784, 387] width 1568 height 774
type input "1173"
type input "5060"
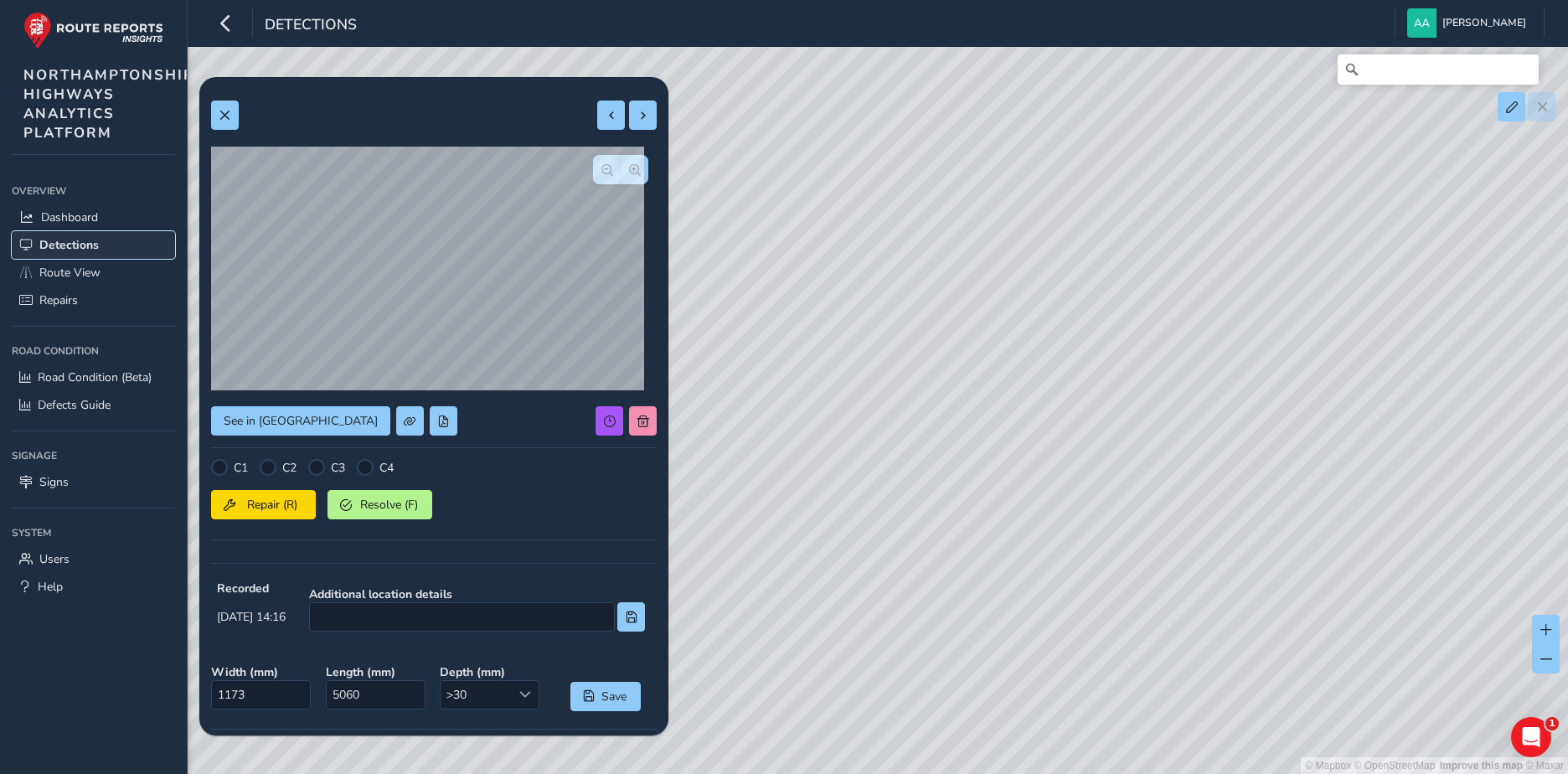
click at [80, 244] on span "Detections" at bounding box center [69, 245] width 60 height 16
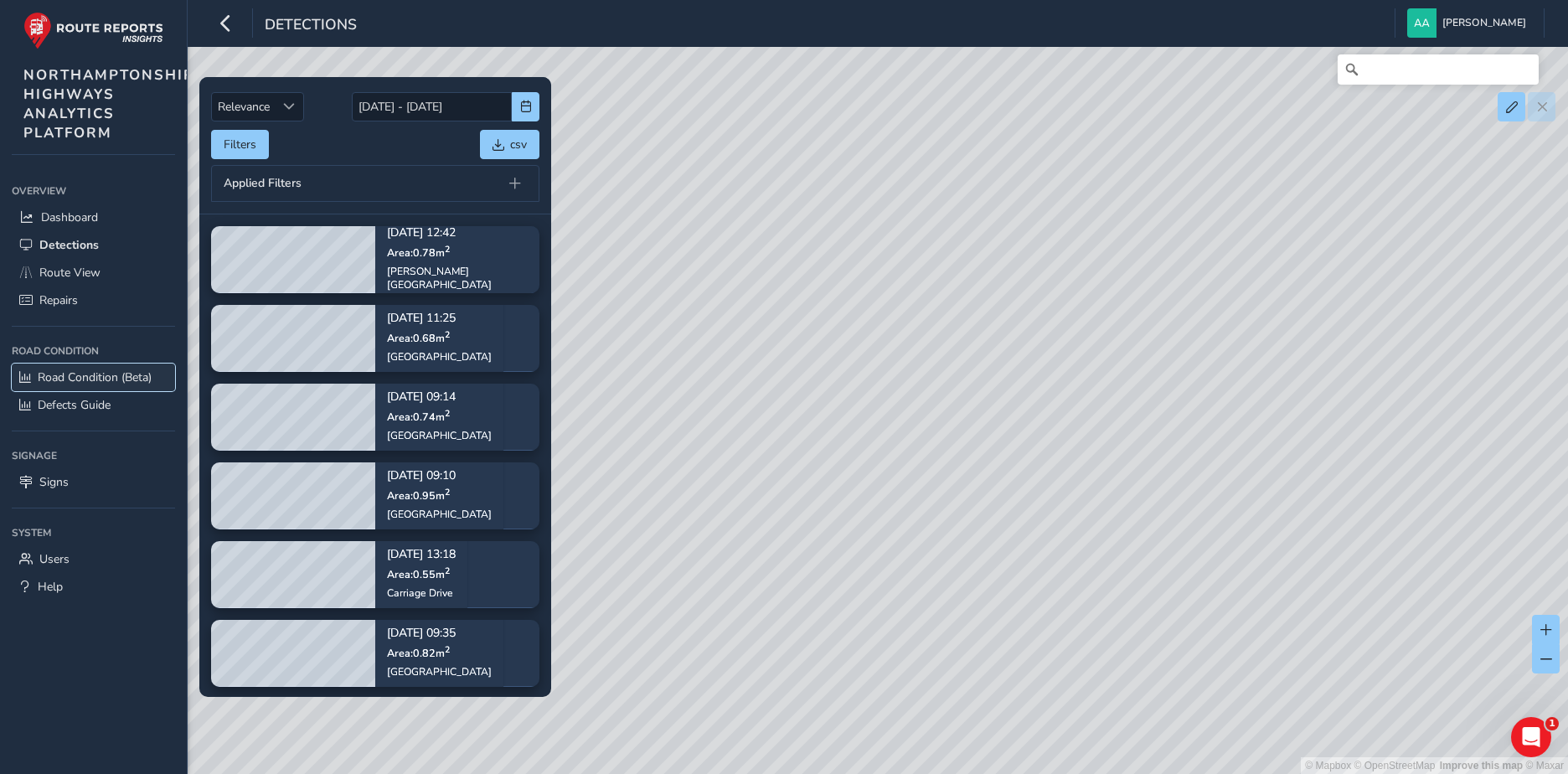
click at [85, 376] on span "Road Condition (Beta)" at bounding box center [94, 378] width 114 height 16
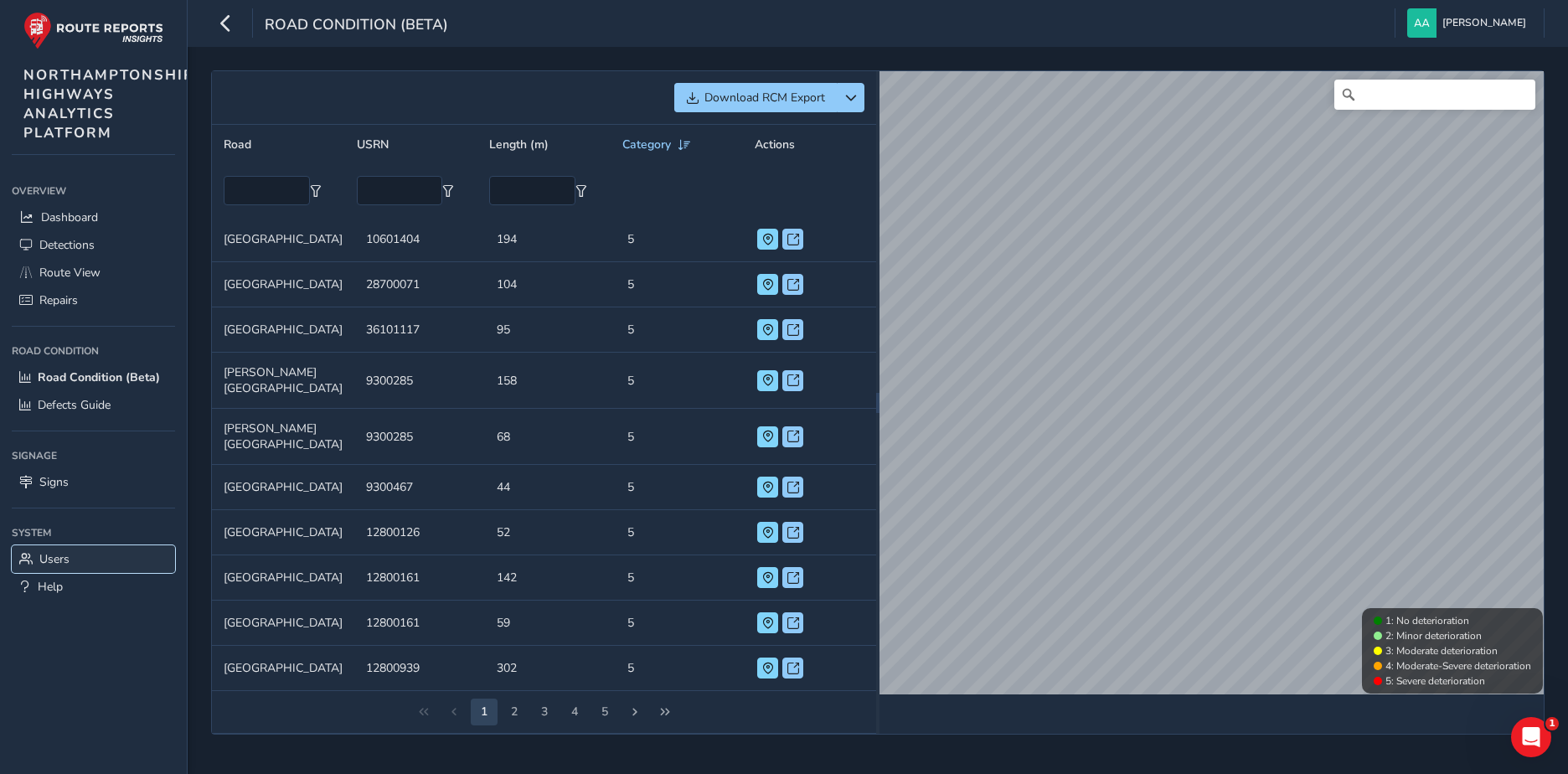
click at [56, 552] on span "Users" at bounding box center [54, 559] width 30 height 16
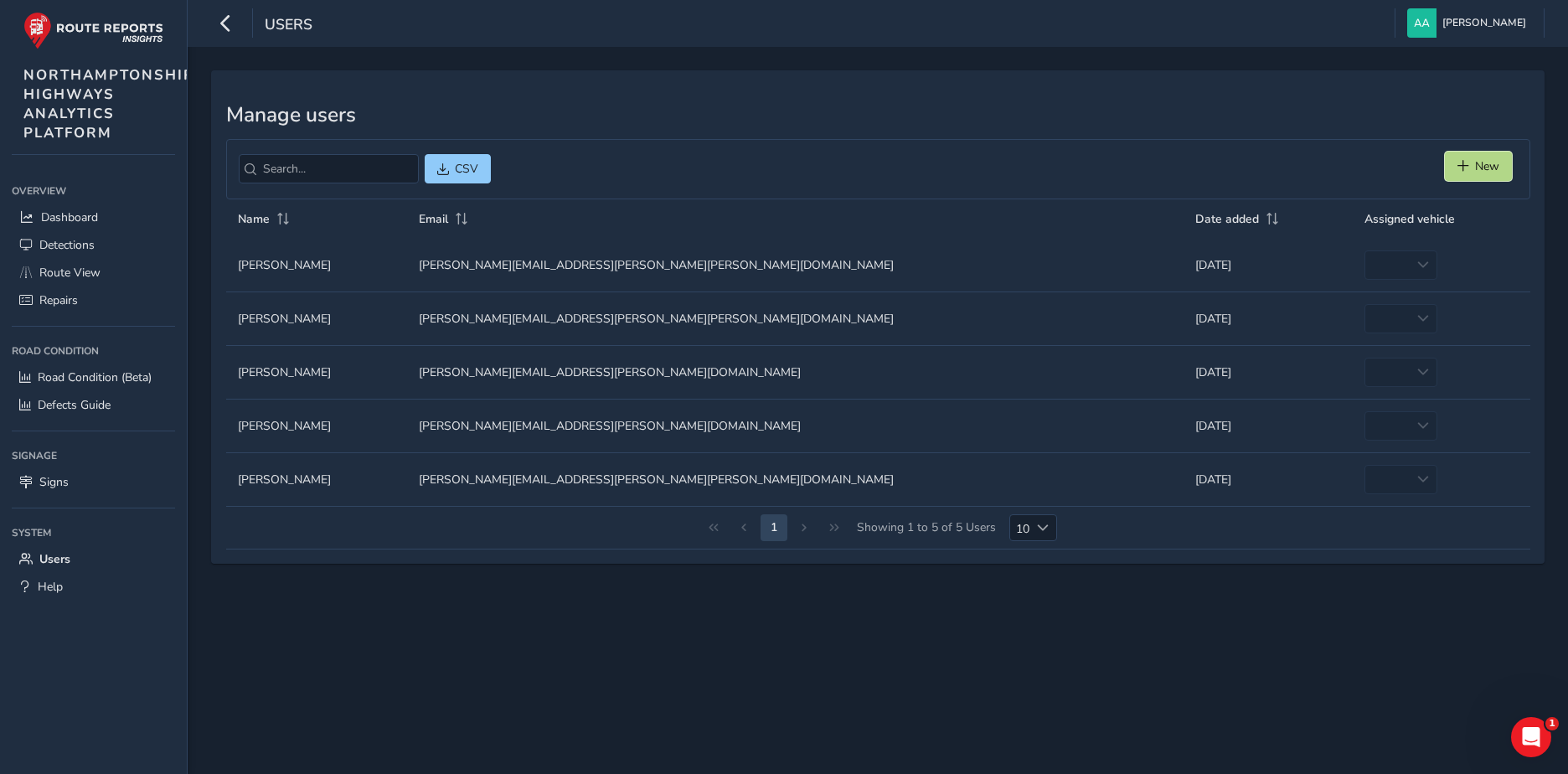
click at [1473, 167] on button "New" at bounding box center [1477, 166] width 67 height 29
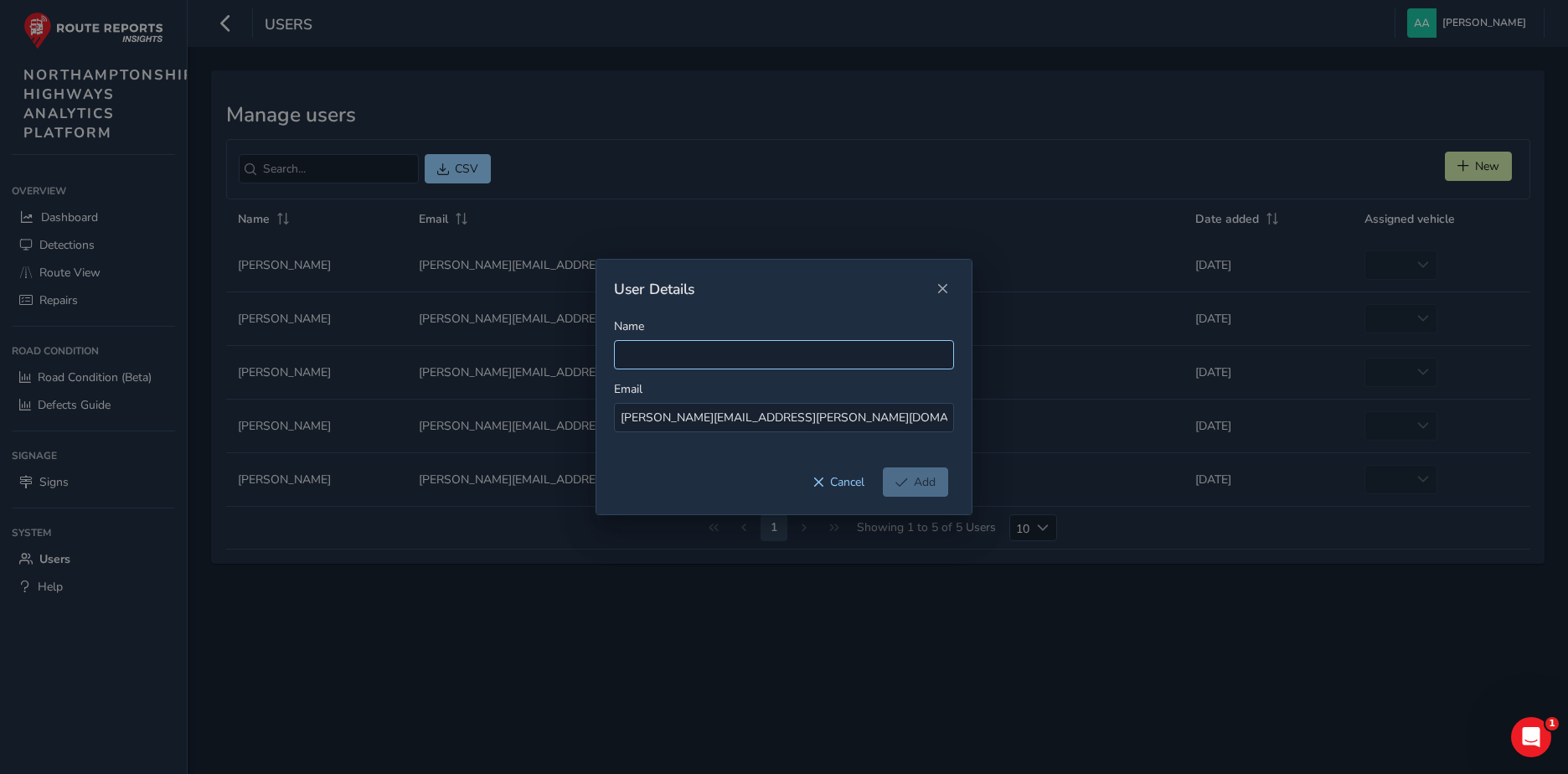
type input "[PERSON_NAME][EMAIL_ADDRESS][PERSON_NAME][DOMAIN_NAME]"
click at [657, 353] on input "Name" at bounding box center [784, 354] width 340 height 29
paste input "[PERSON_NAME][EMAIL_ADDRESS][PERSON_NAME][DOMAIN_NAME]"
type input "[PERSON_NAME]"
click at [914, 485] on span "Add" at bounding box center [925, 482] width 21 height 16
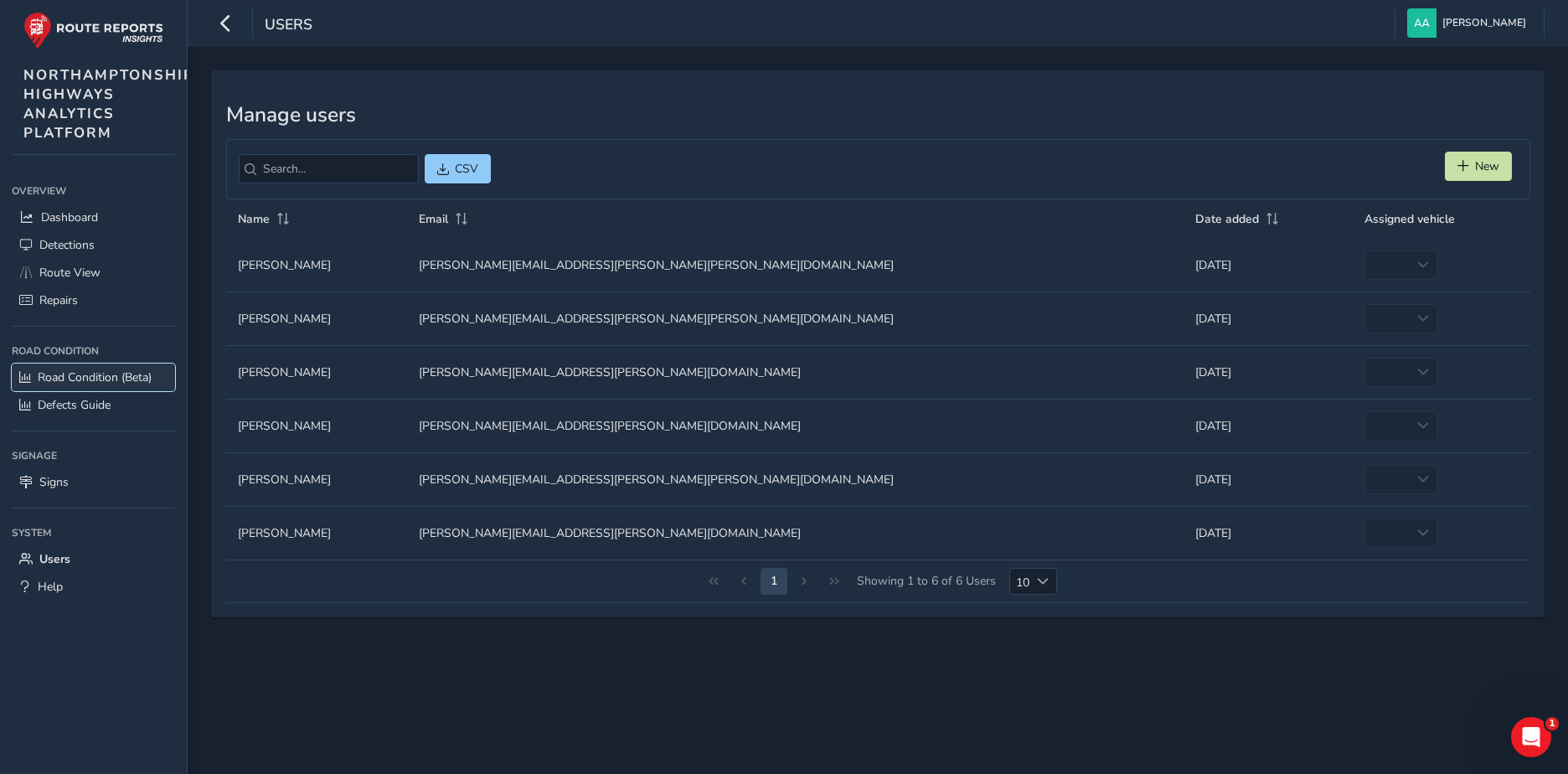
click at [102, 373] on span "Road Condition (Beta)" at bounding box center [94, 378] width 114 height 16
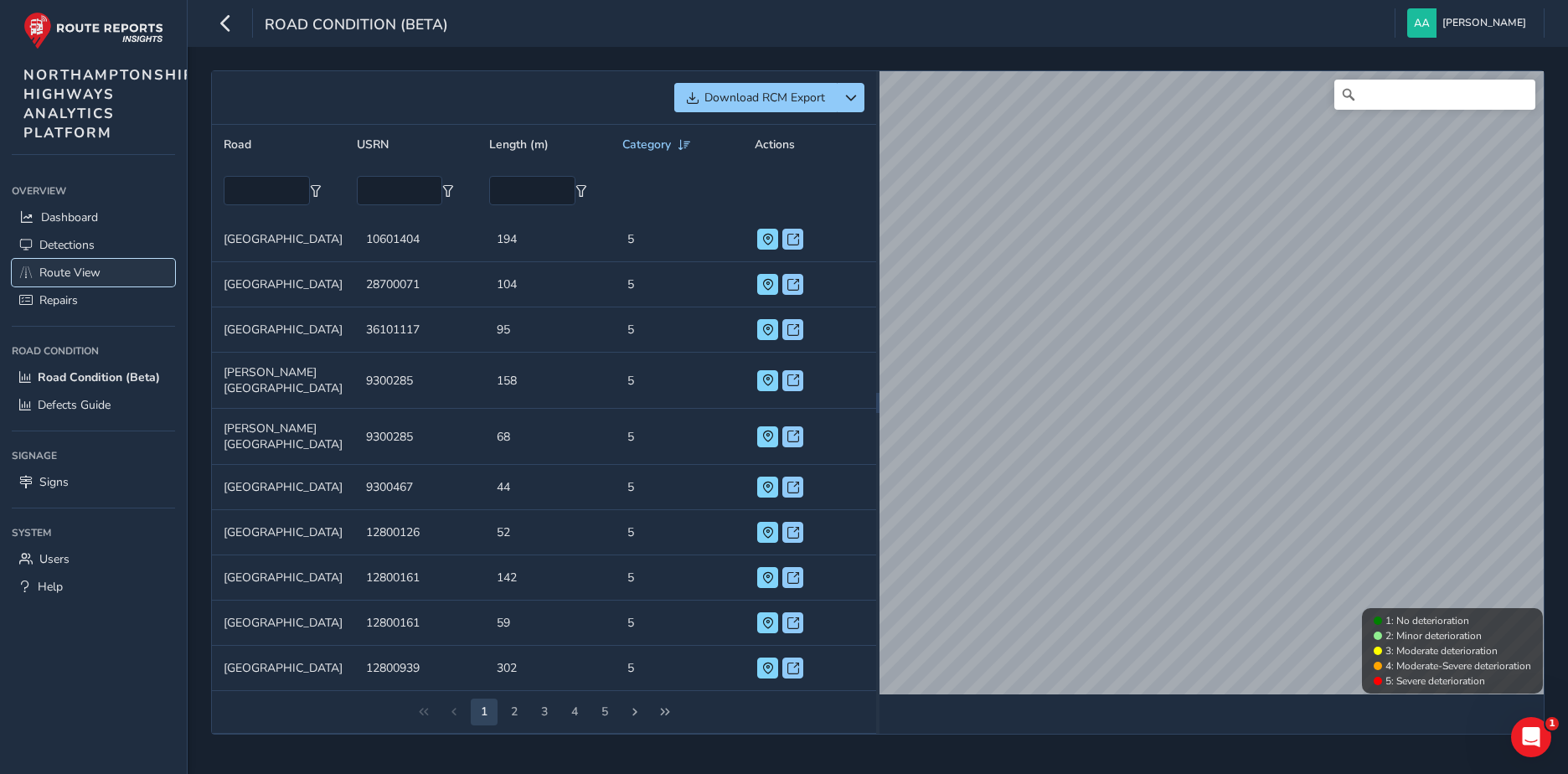
click at [87, 273] on span "Route View" at bounding box center [69, 273] width 61 height 16
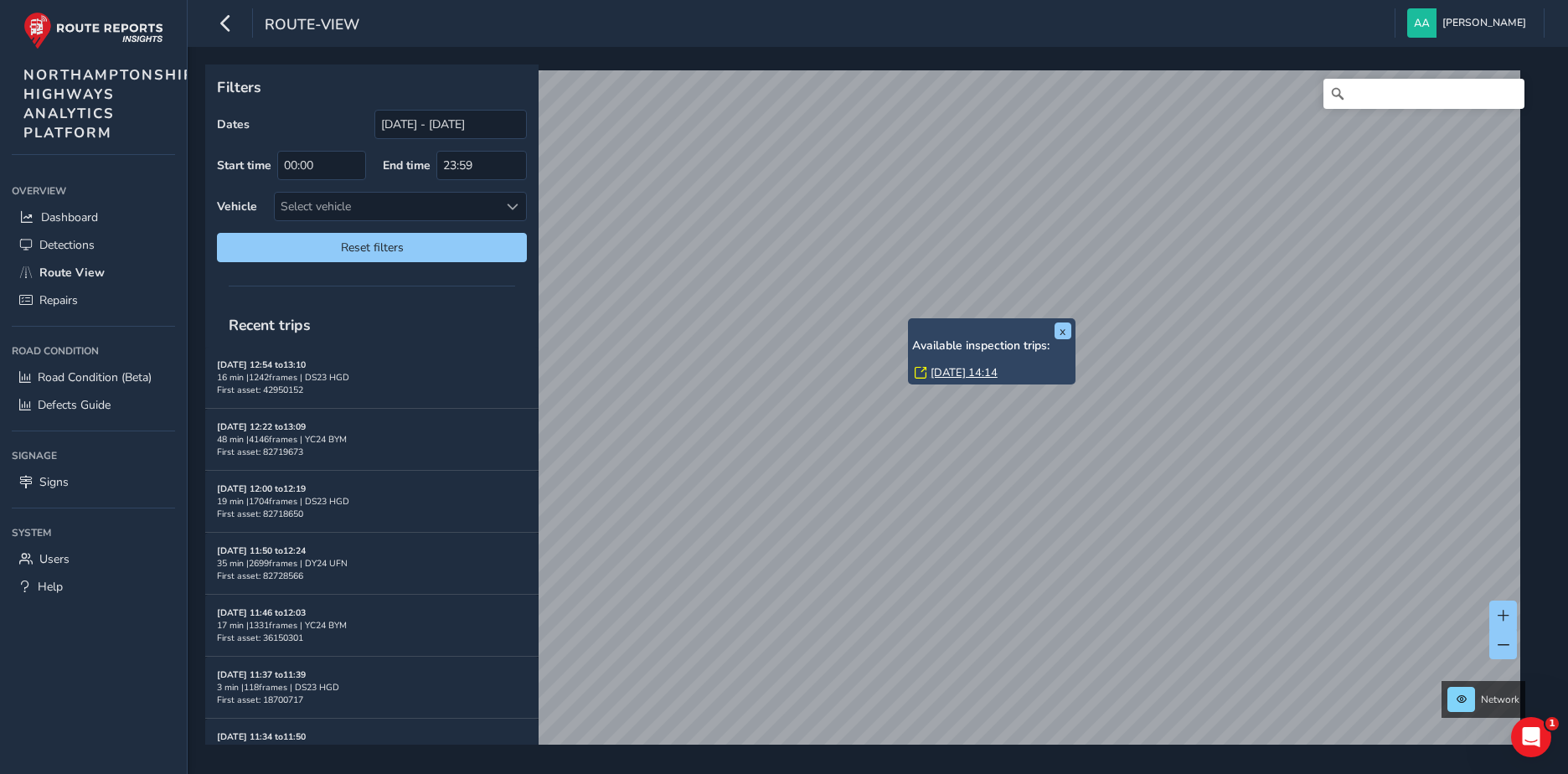
click at [956, 374] on link "[DATE] 14:14" at bounding box center [963, 372] width 67 height 15
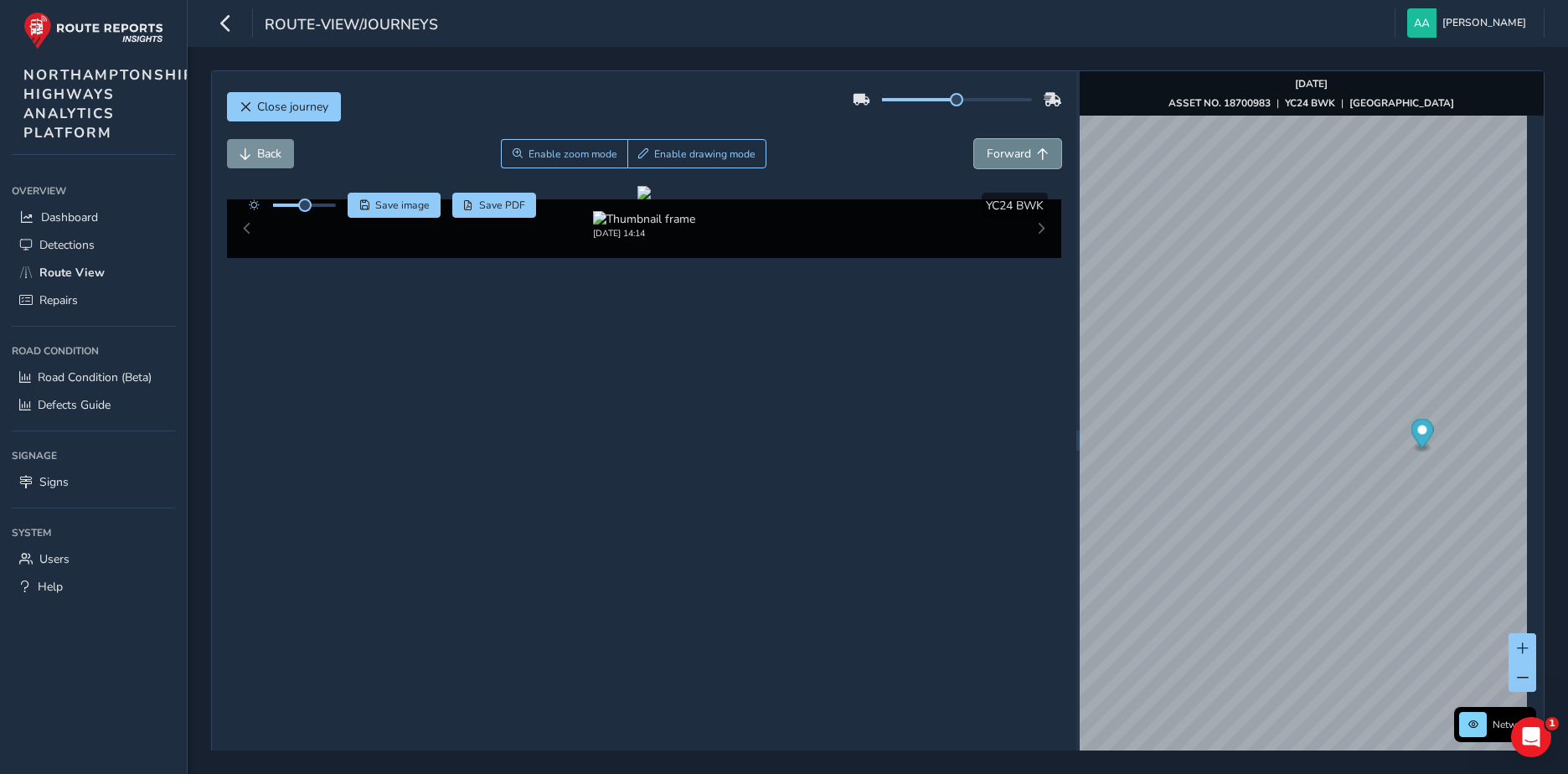
click at [1012, 153] on span "Forward" at bounding box center [1009, 154] width 45 height 16
click at [1012, 152] on span "Forward" at bounding box center [1009, 154] width 45 height 16
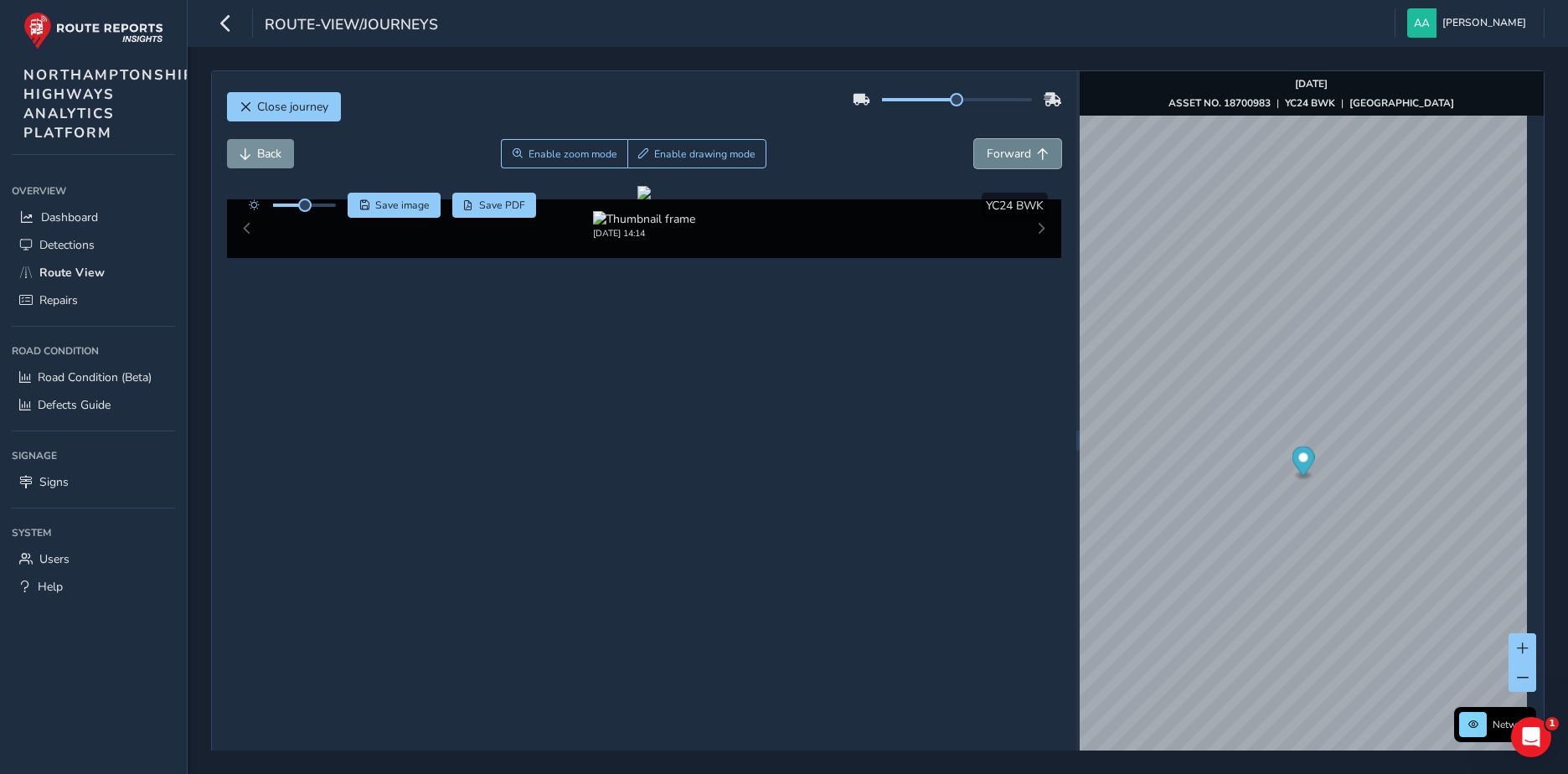
click at [1012, 152] on span "Forward" at bounding box center [1009, 154] width 45 height 16
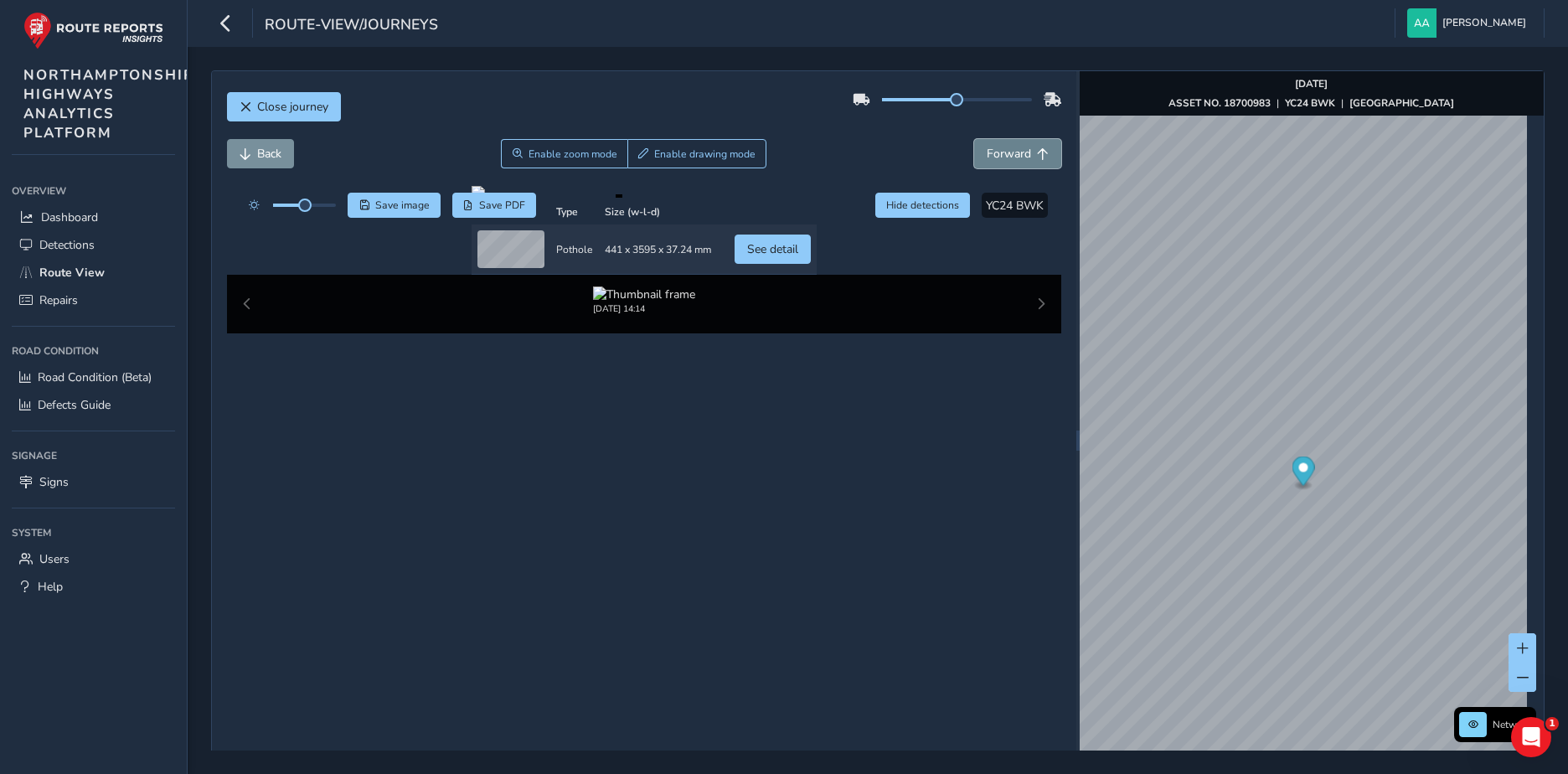
click at [1013, 152] on span "Forward" at bounding box center [1009, 154] width 45 height 16
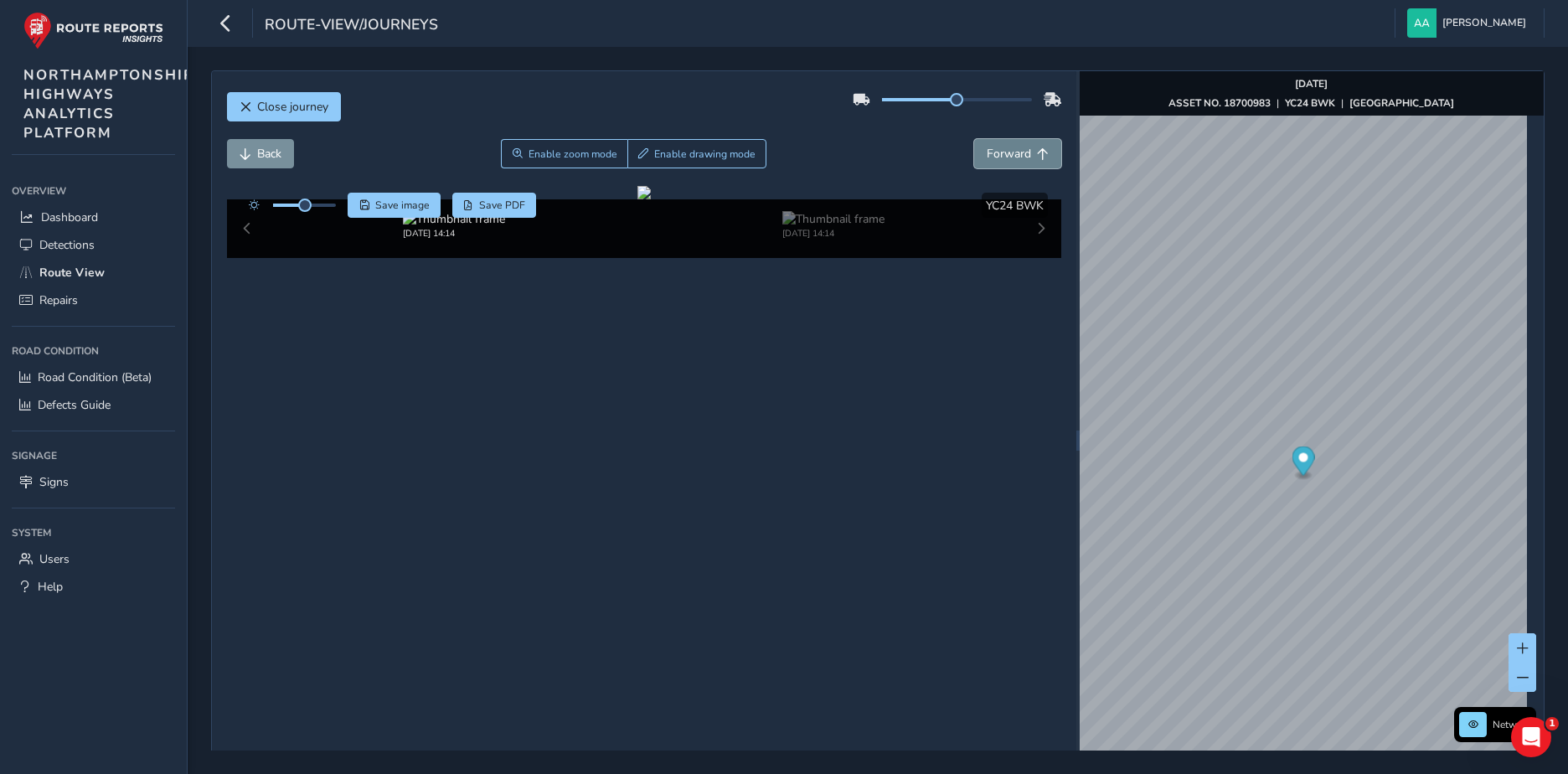
click at [1013, 152] on span "Forward" at bounding box center [1009, 154] width 45 height 16
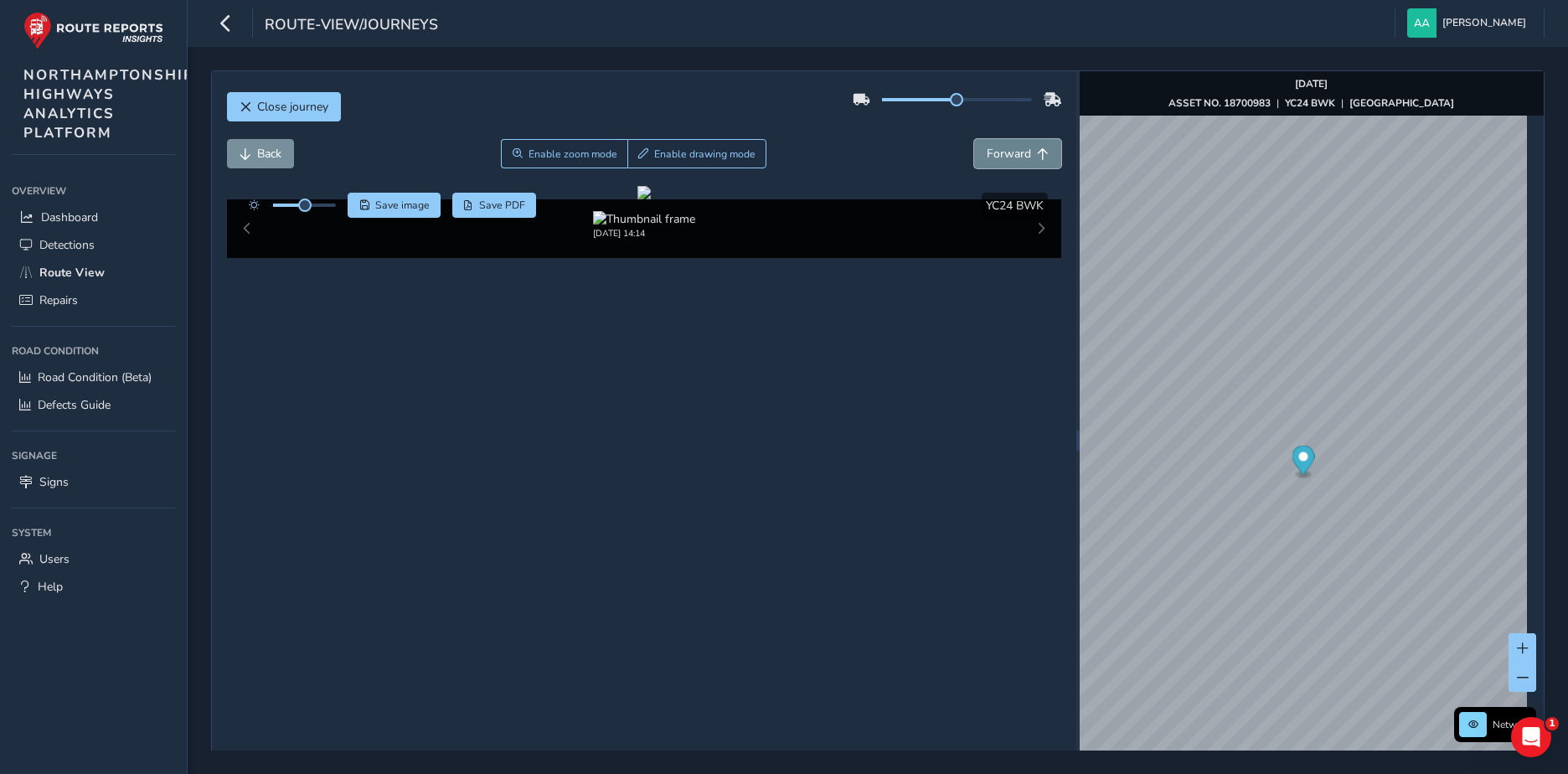
click at [1013, 152] on span "Forward" at bounding box center [1009, 154] width 45 height 16
click at [995, 144] on button "Forward" at bounding box center [1017, 153] width 87 height 29
click at [261, 154] on span "Back" at bounding box center [269, 154] width 24 height 16
click at [986, 160] on span "Forward" at bounding box center [1009, 154] width 45 height 16
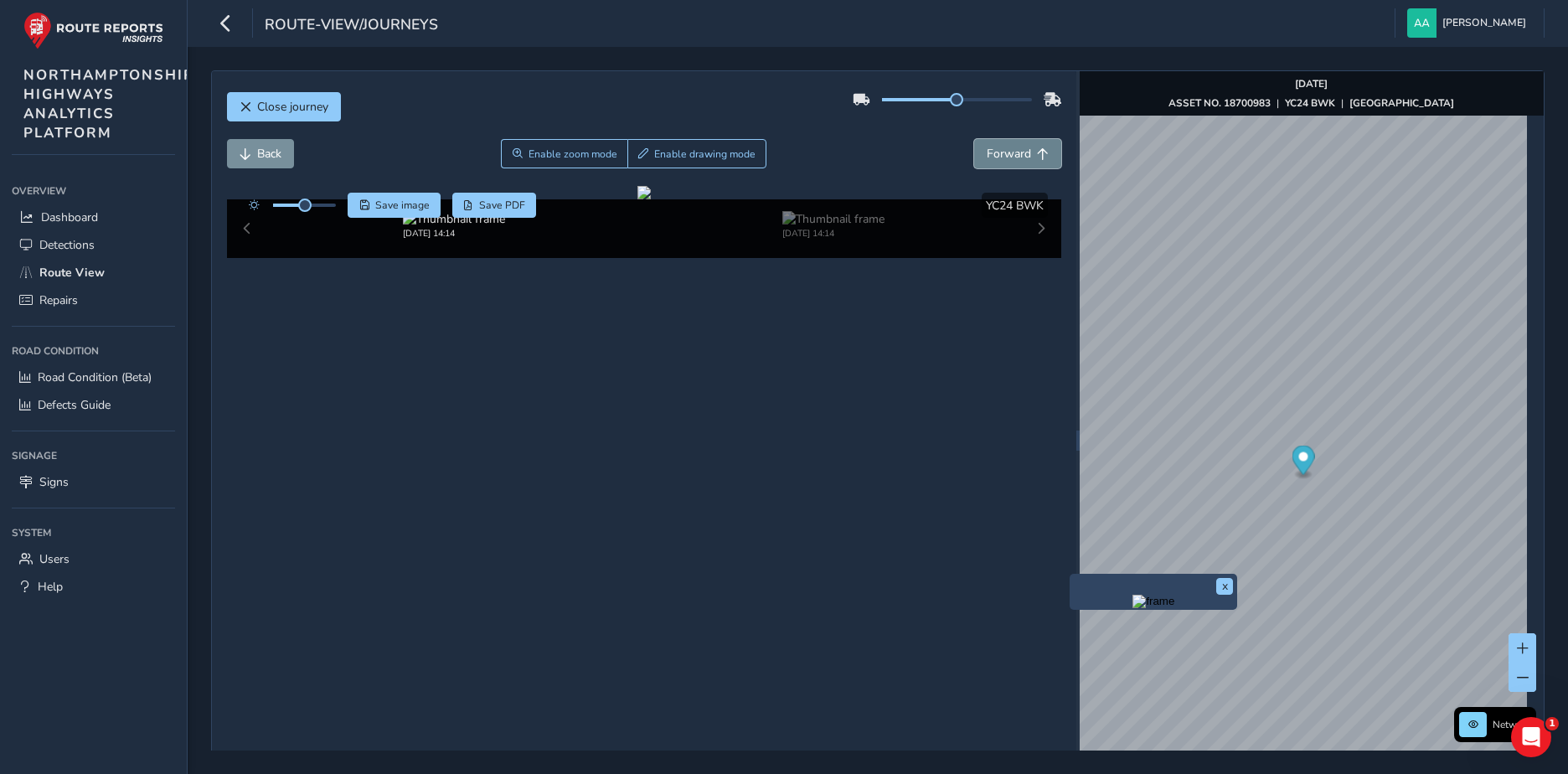
click at [986, 160] on span "Forward" at bounding box center [1009, 154] width 45 height 16
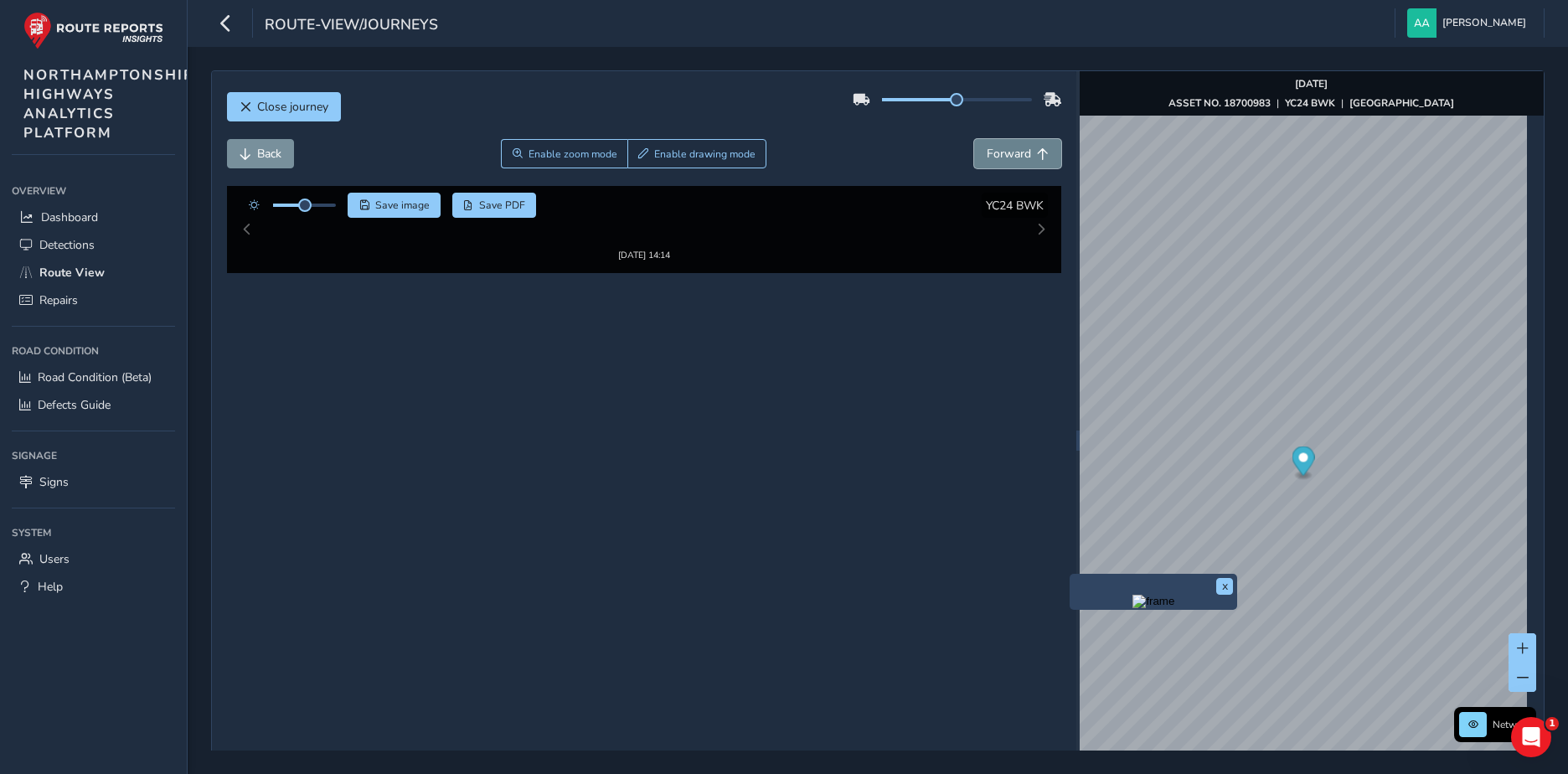
click at [986, 160] on span "Forward" at bounding box center [1009, 154] width 45 height 16
click at [1001, 164] on button "Forward" at bounding box center [1017, 153] width 87 height 29
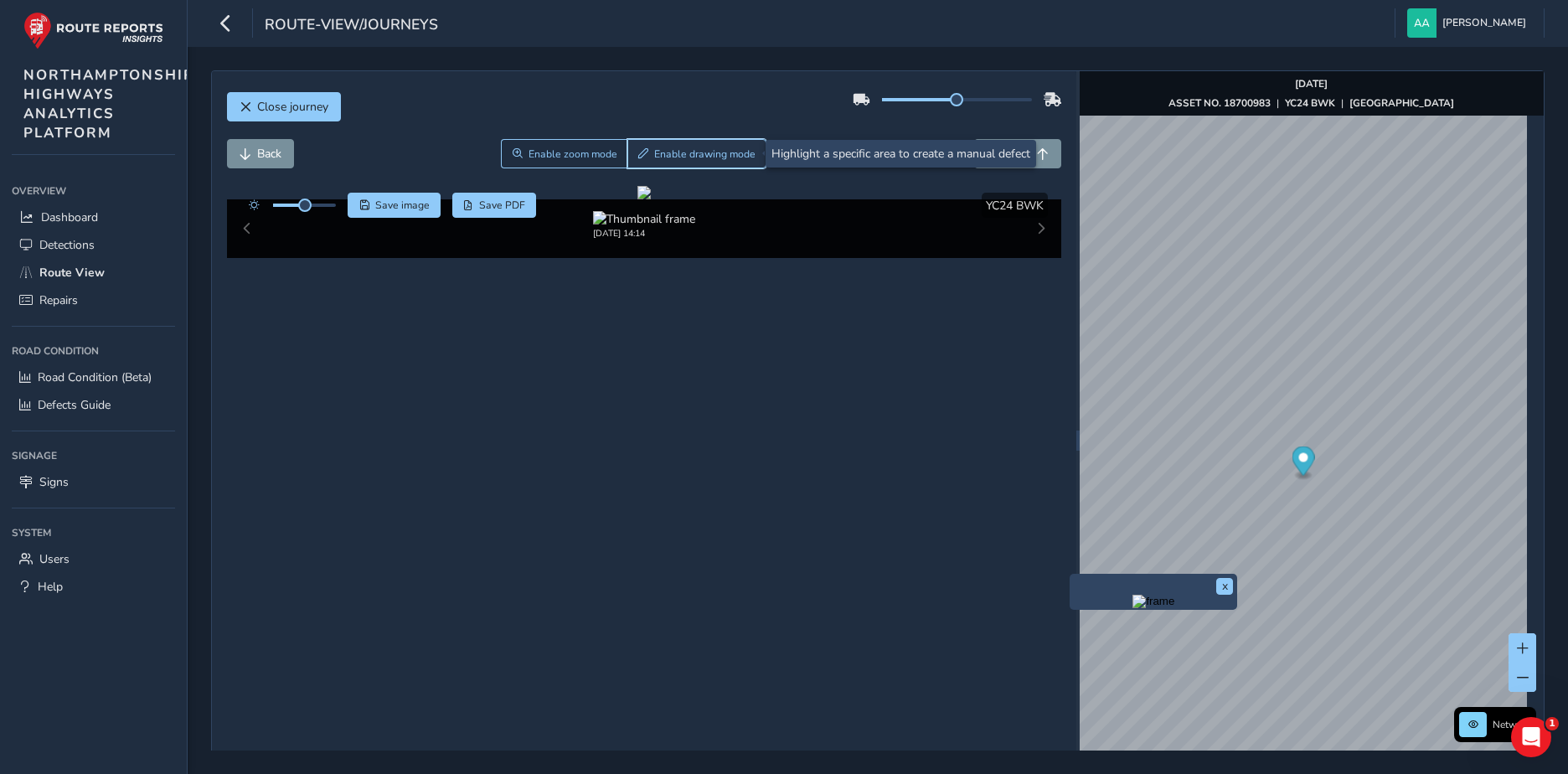
click at [694, 147] on span "Enable drawing mode" at bounding box center [705, 153] width 102 height 13
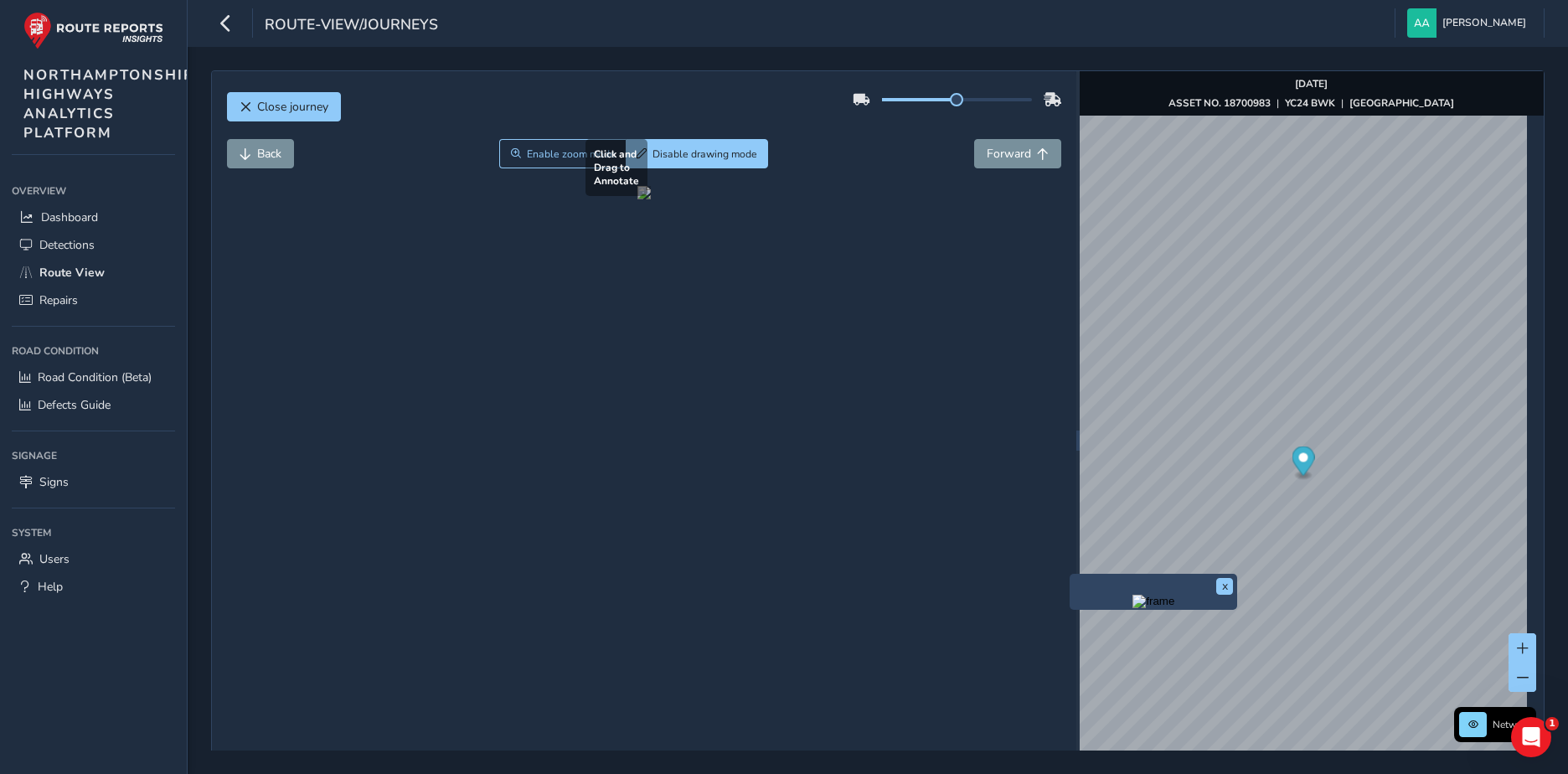
drag, startPoint x: 561, startPoint y: 444, endPoint x: 649, endPoint y: 378, distance: 110.0
click at [649, 200] on div at bounding box center [643, 192] width 13 height 13
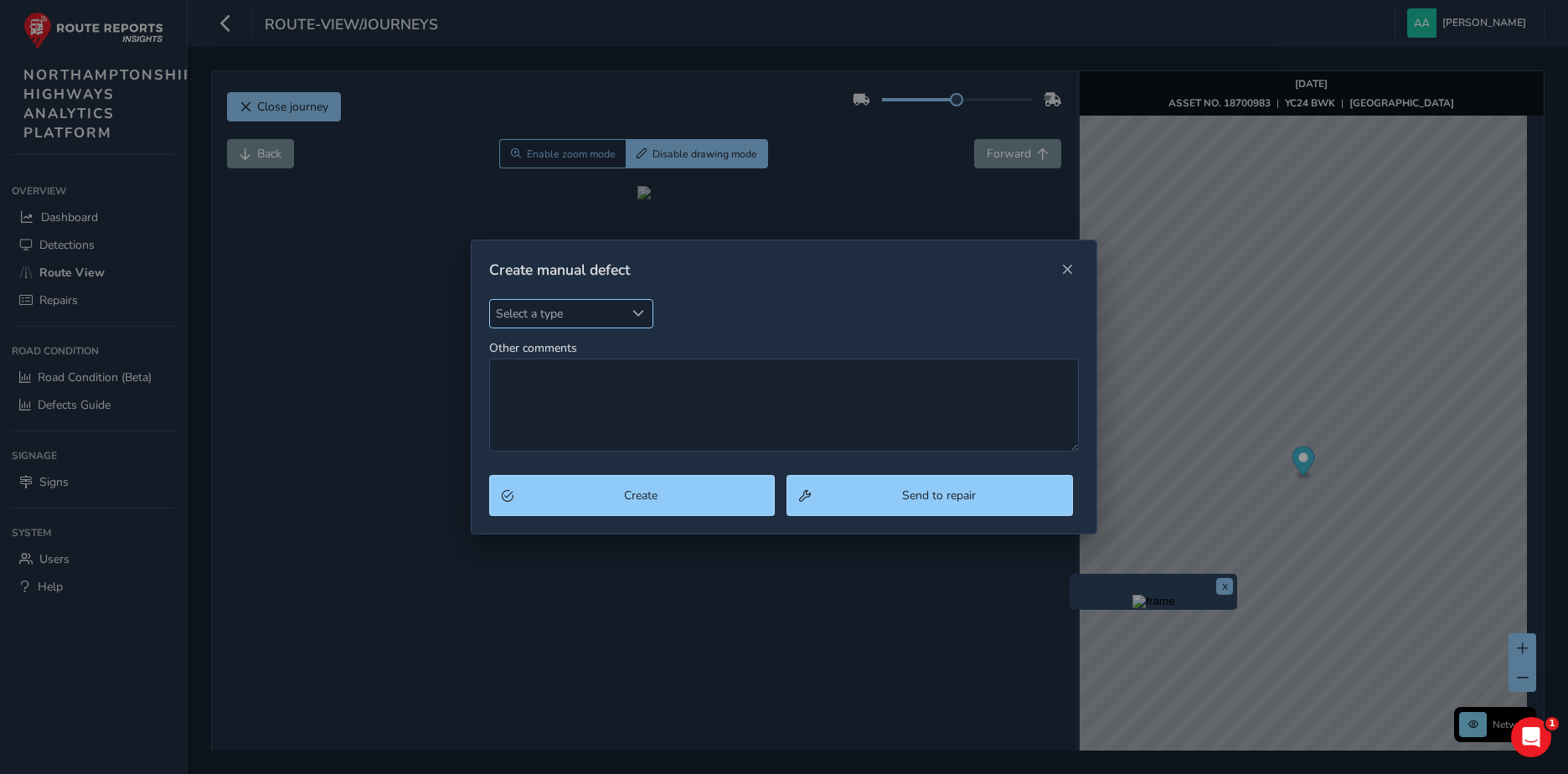
click at [643, 311] on span "Select a type" at bounding box center [638, 313] width 12 height 12
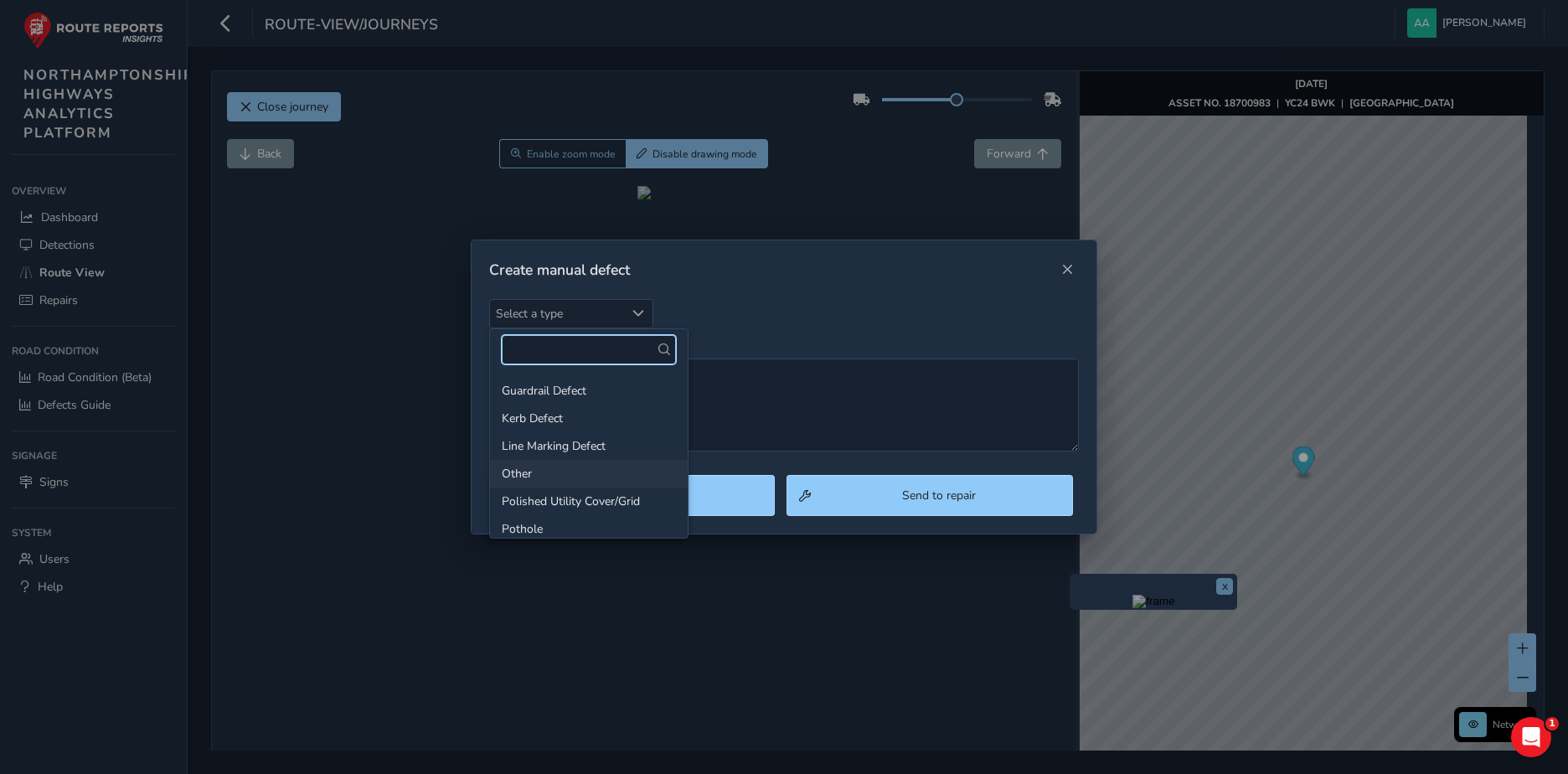
scroll to position [84, 0]
click at [519, 437] on li "Other" at bounding box center [589, 444] width 198 height 28
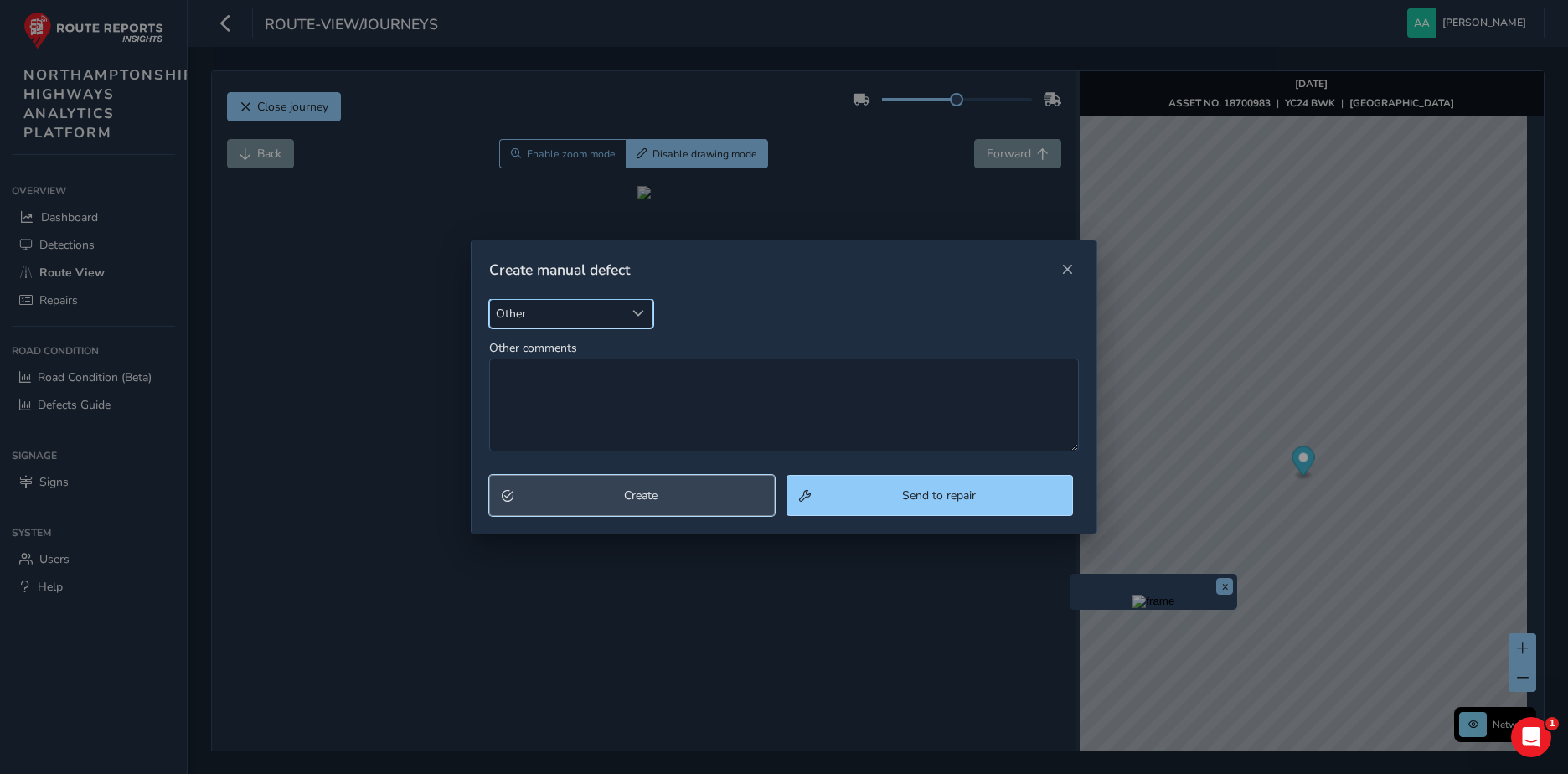
click at [680, 499] on span "Create" at bounding box center [641, 495] width 244 height 16
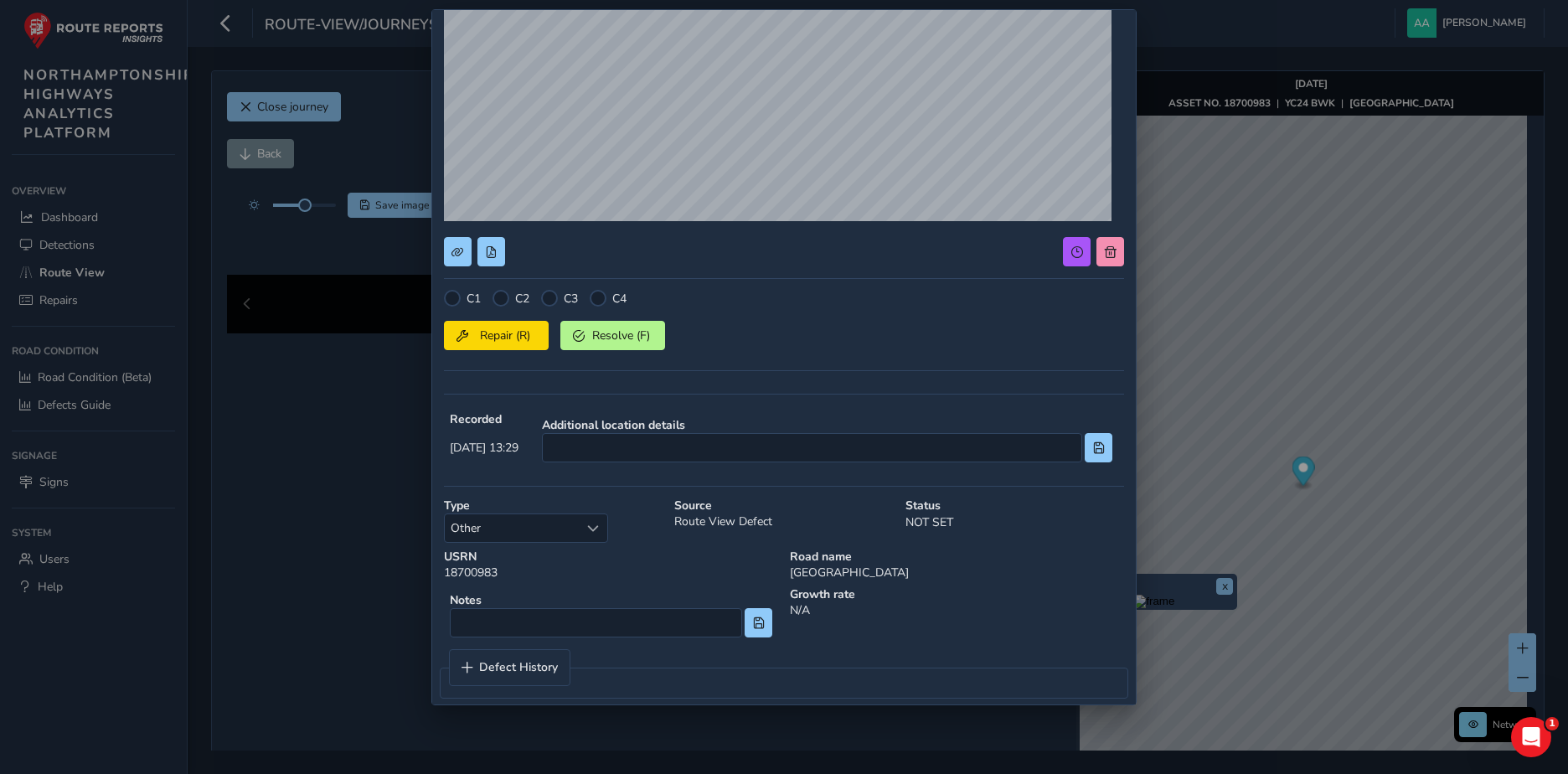
scroll to position [250, 0]
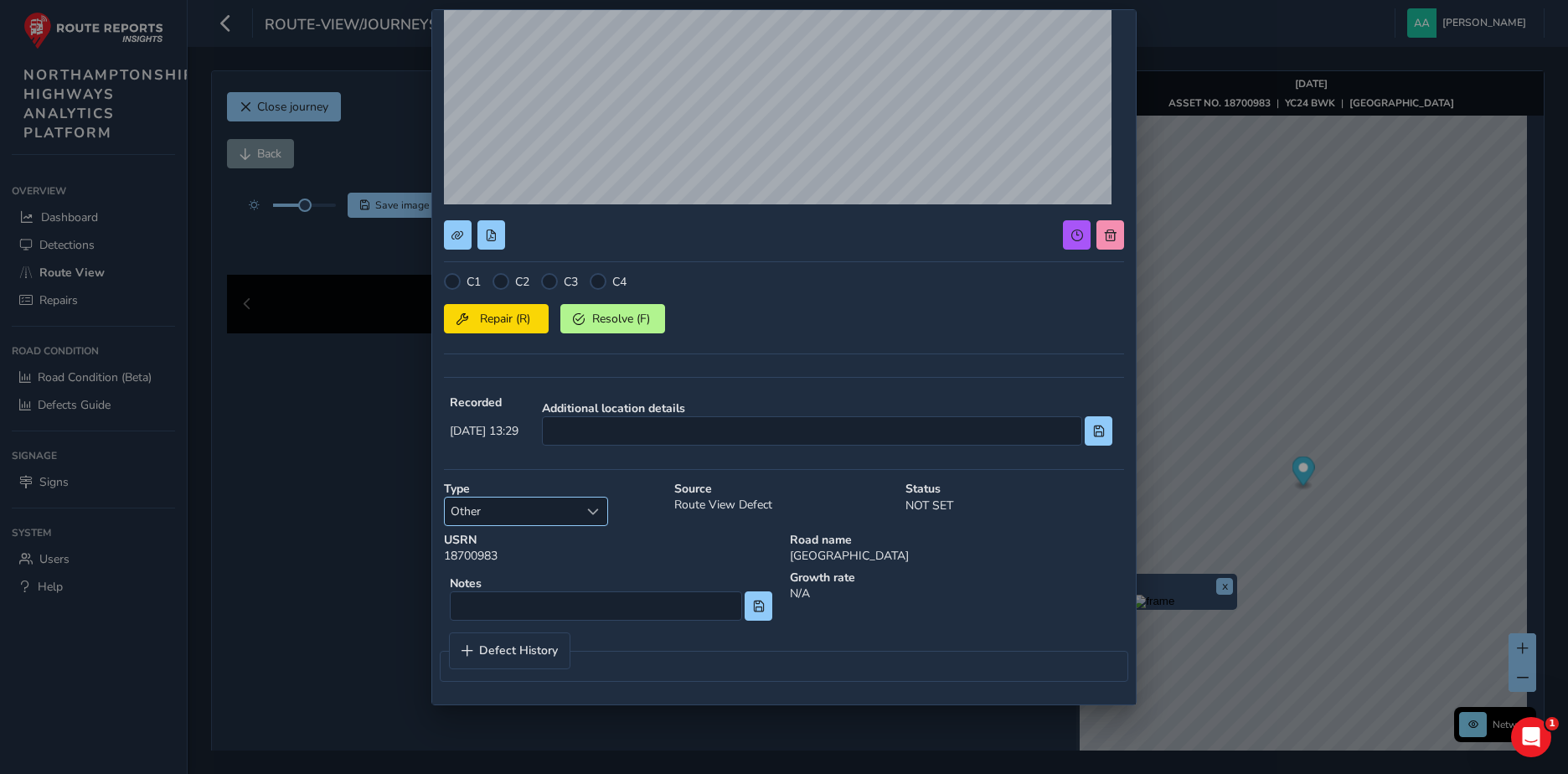
click at [603, 507] on div "Select a type" at bounding box center [592, 510] width 28 height 28
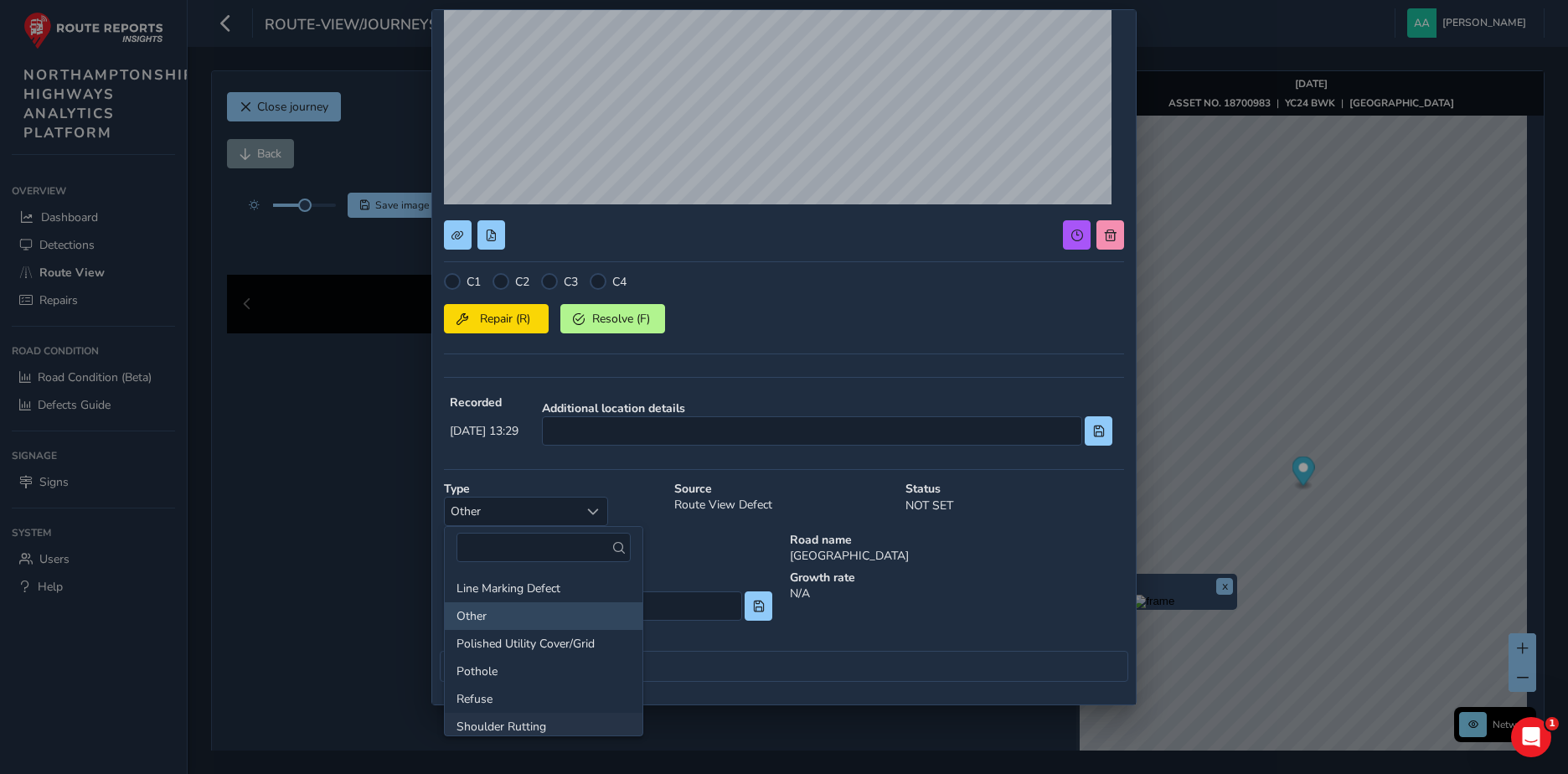
scroll to position [91, 0]
click at [485, 686] on li "Pothole" at bounding box center [543, 689] width 198 height 28
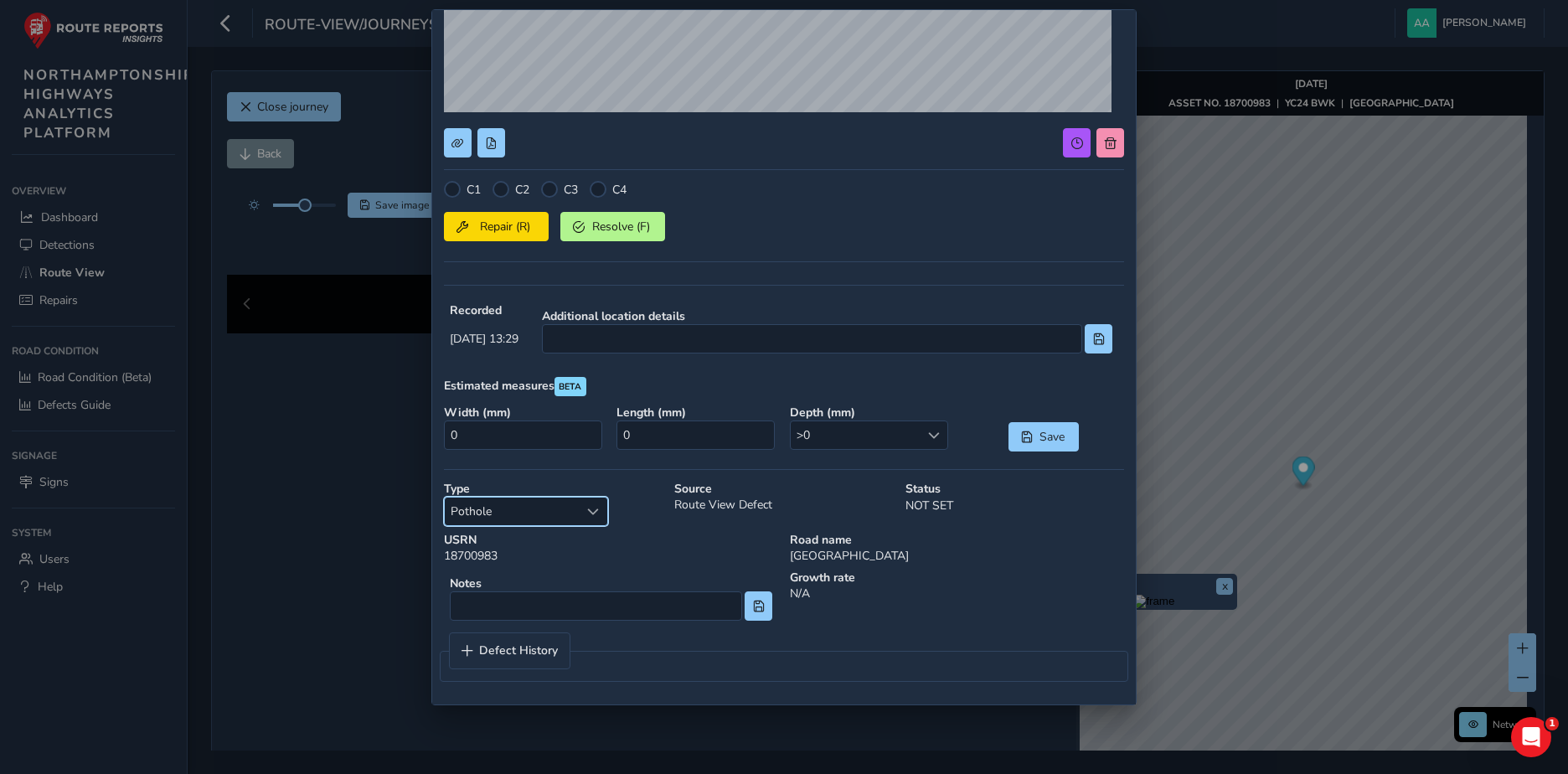
scroll to position [7, 0]
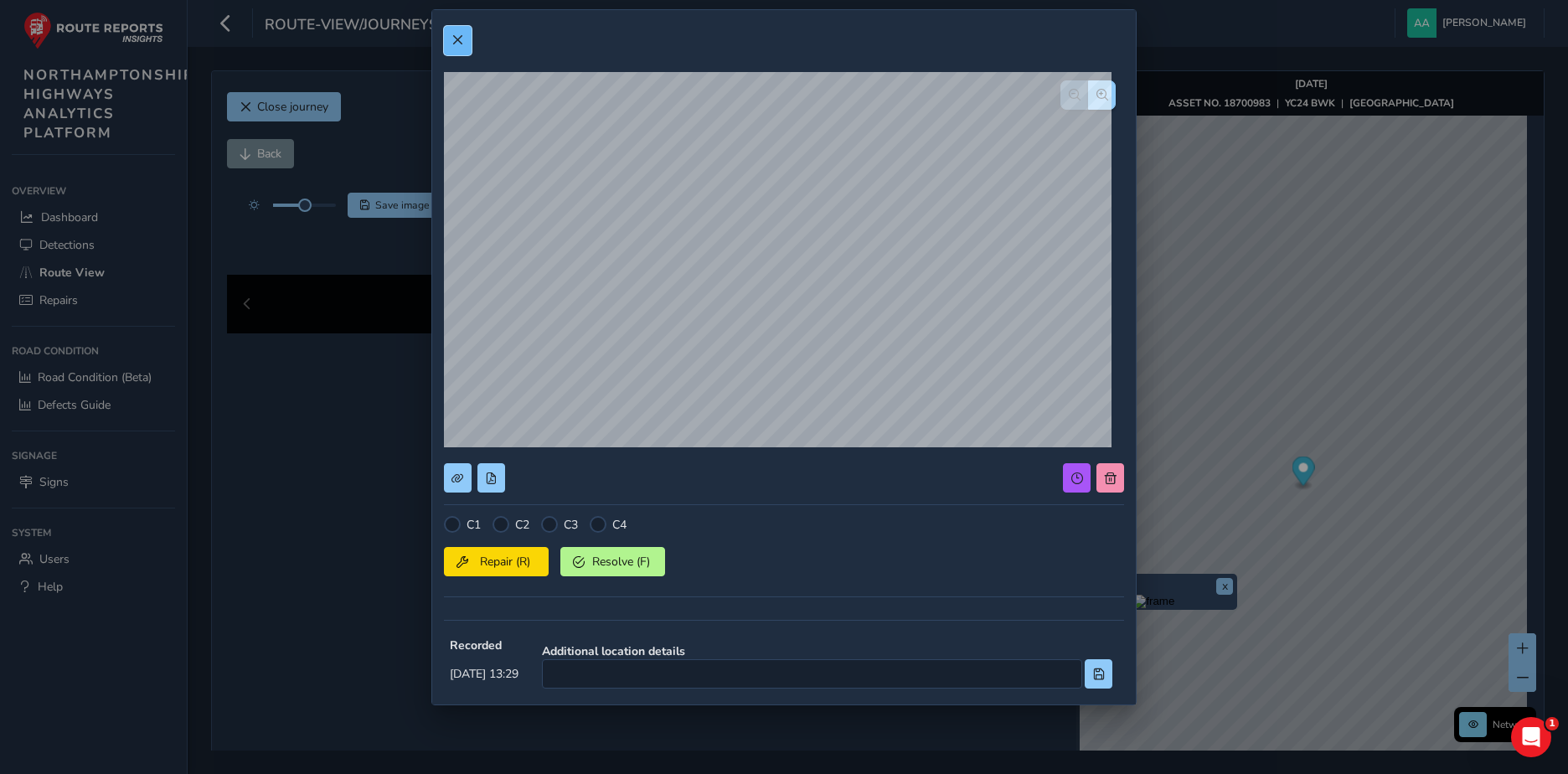
click at [450, 39] on button at bounding box center [457, 40] width 28 height 29
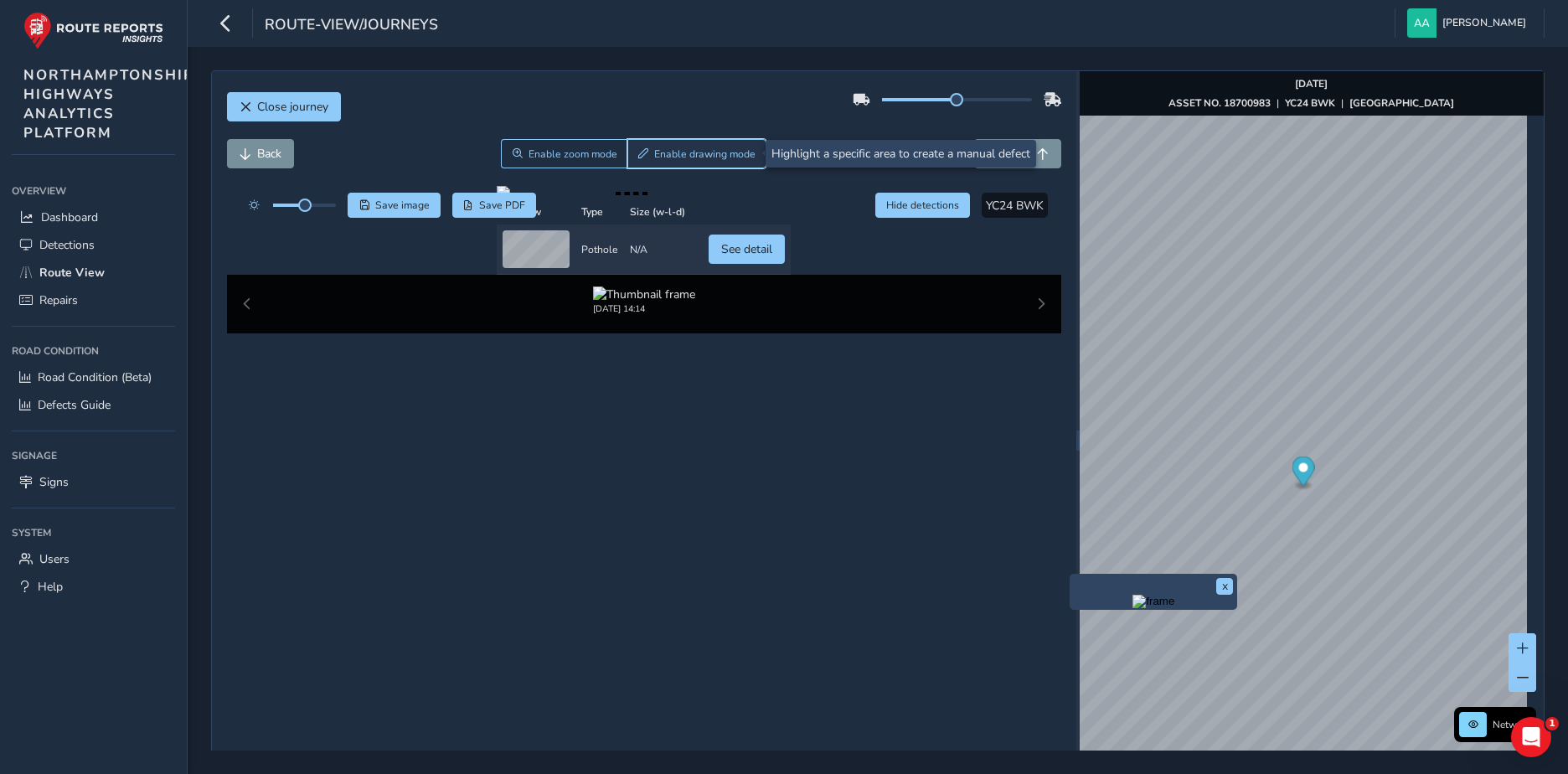
click at [707, 151] on span "Enable drawing mode" at bounding box center [705, 153] width 102 height 13
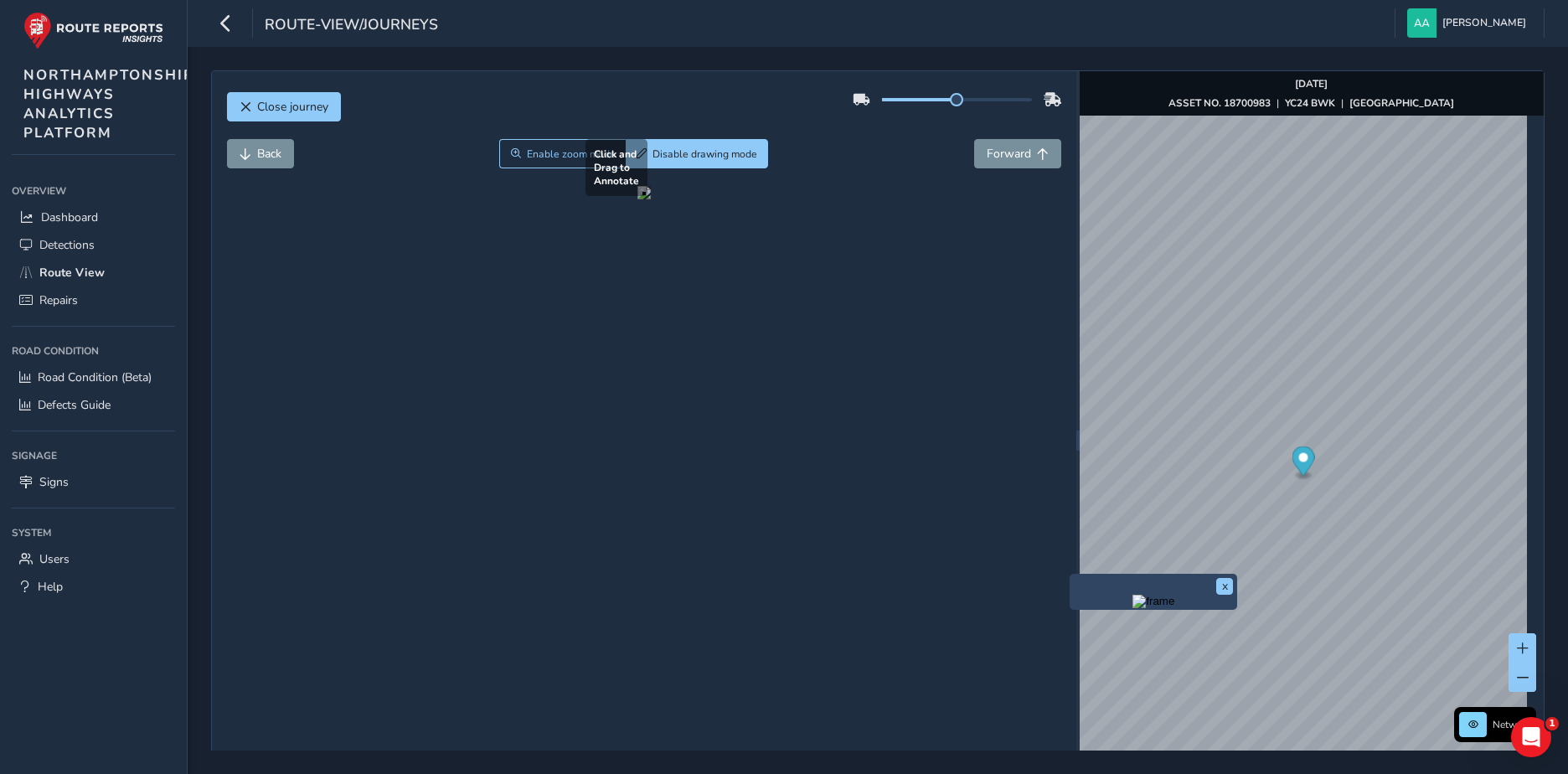
drag, startPoint x: 559, startPoint y: 444, endPoint x: 650, endPoint y: 379, distance: 111.8
click at [650, 200] on div at bounding box center [643, 192] width 13 height 13
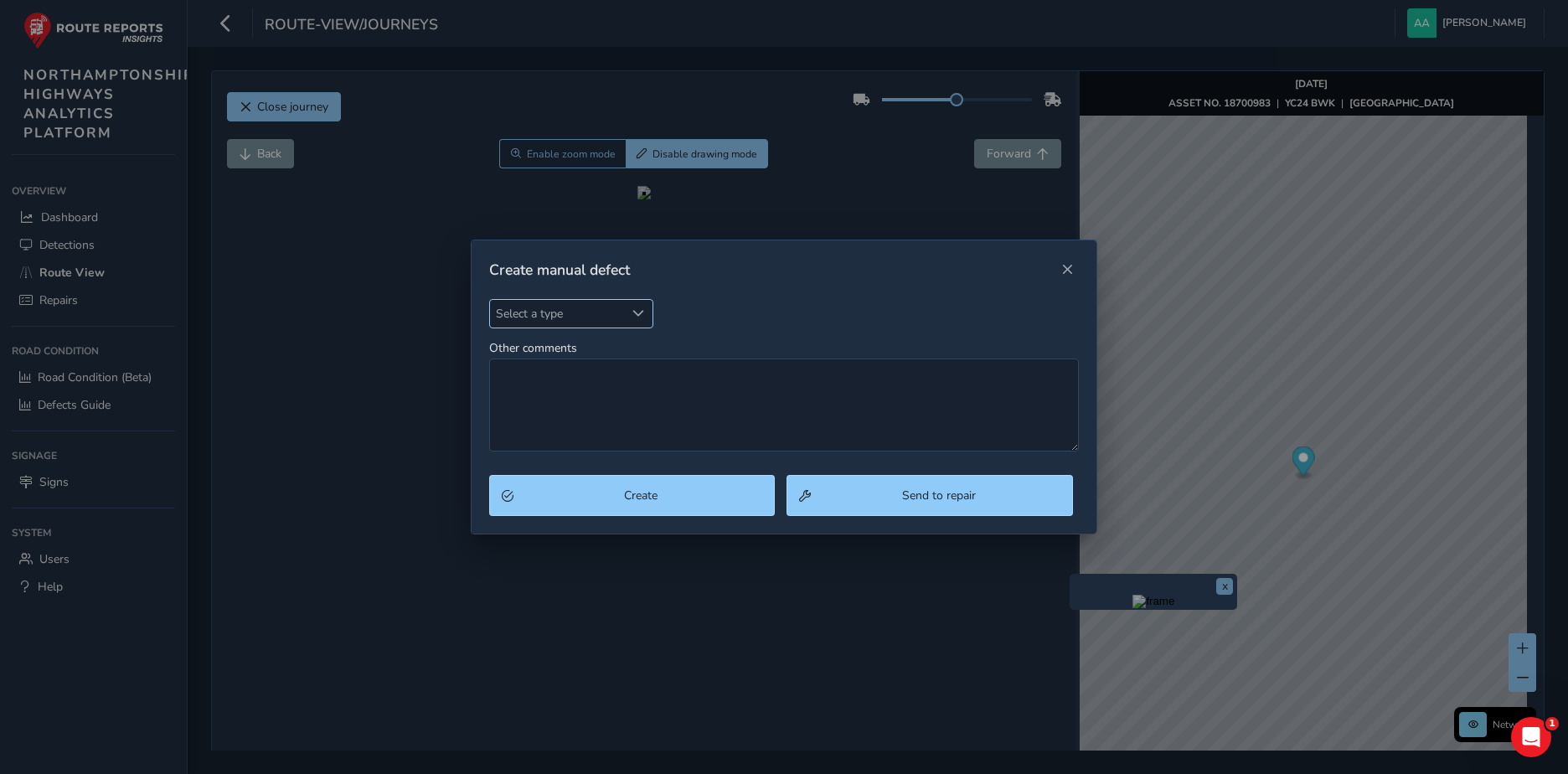
click at [638, 308] on span "Select a type" at bounding box center [638, 313] width 12 height 12
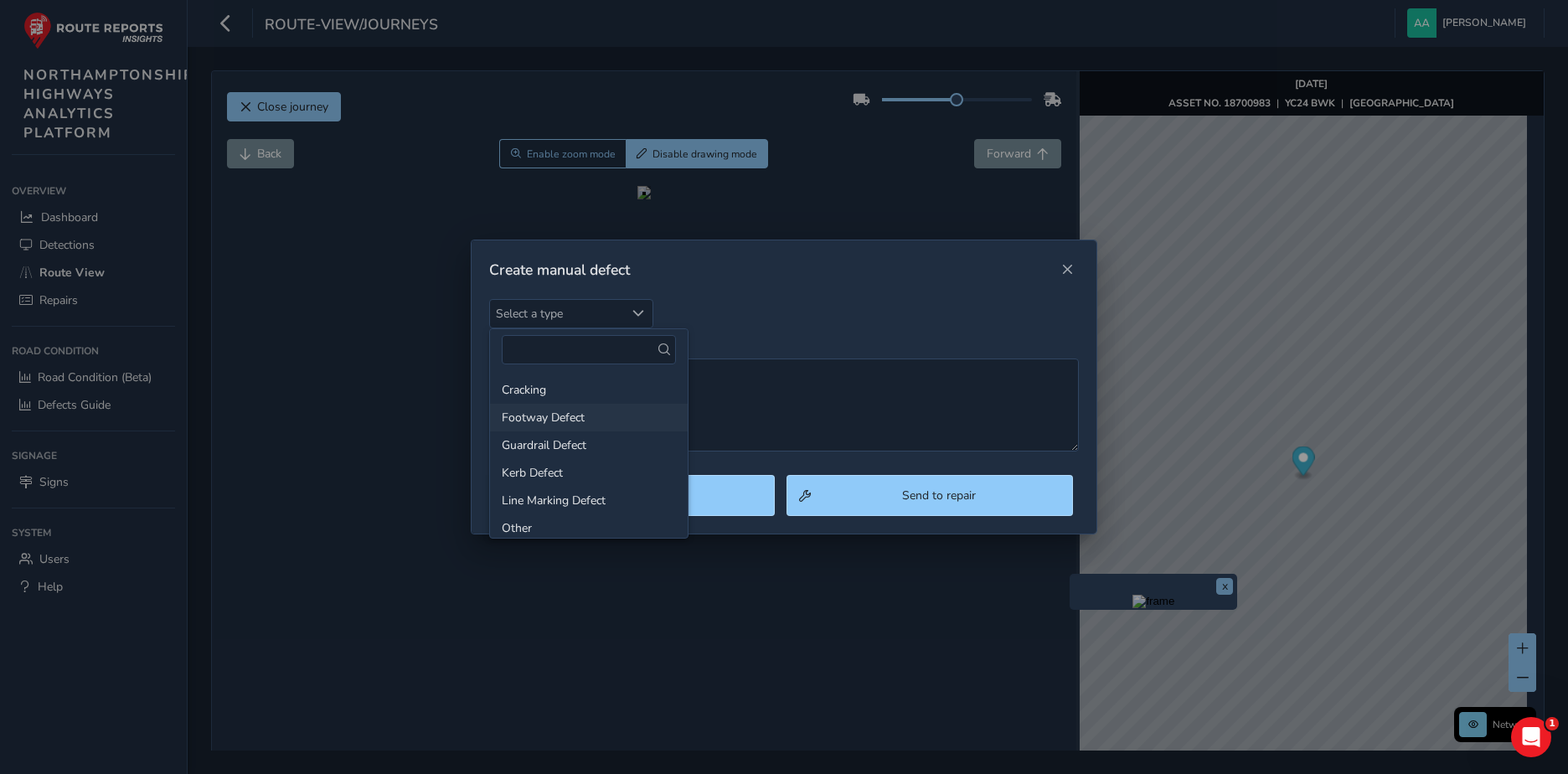
scroll to position [167, 0]
click at [549, 417] on li "Pothole" at bounding box center [589, 415] width 198 height 28
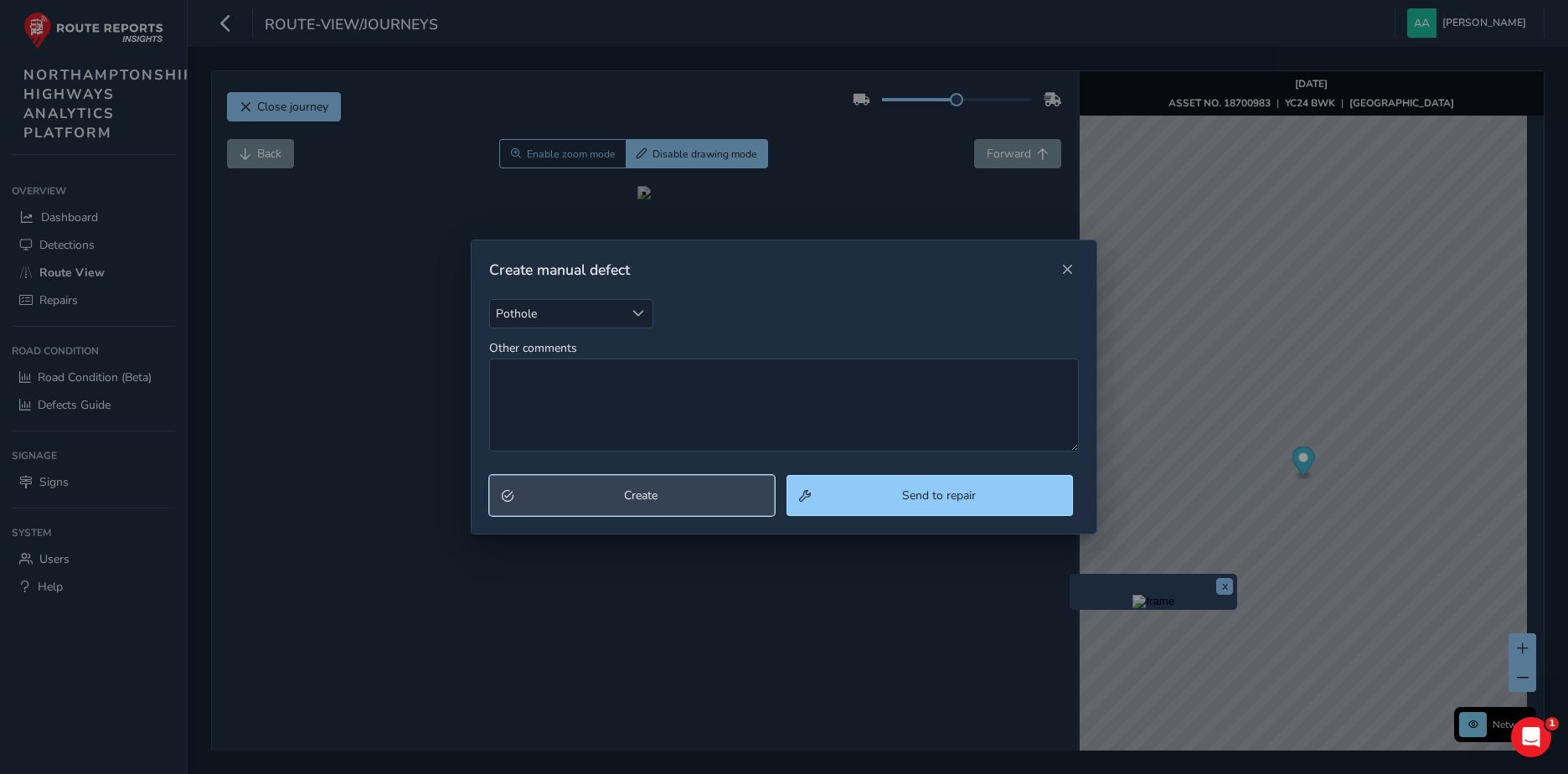
click at [662, 502] on span "Create" at bounding box center [641, 495] width 244 height 16
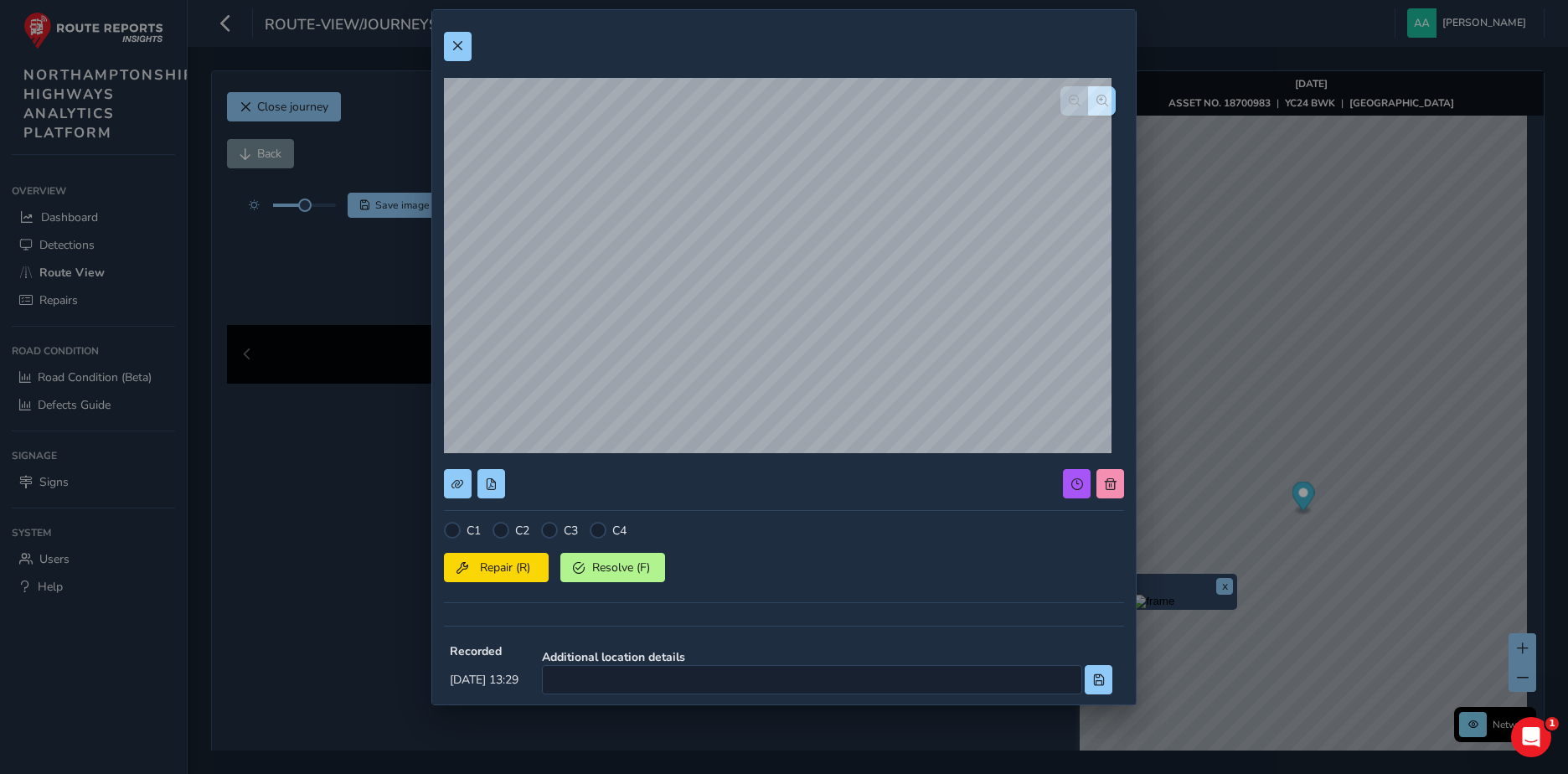
scroll to position [0, 0]
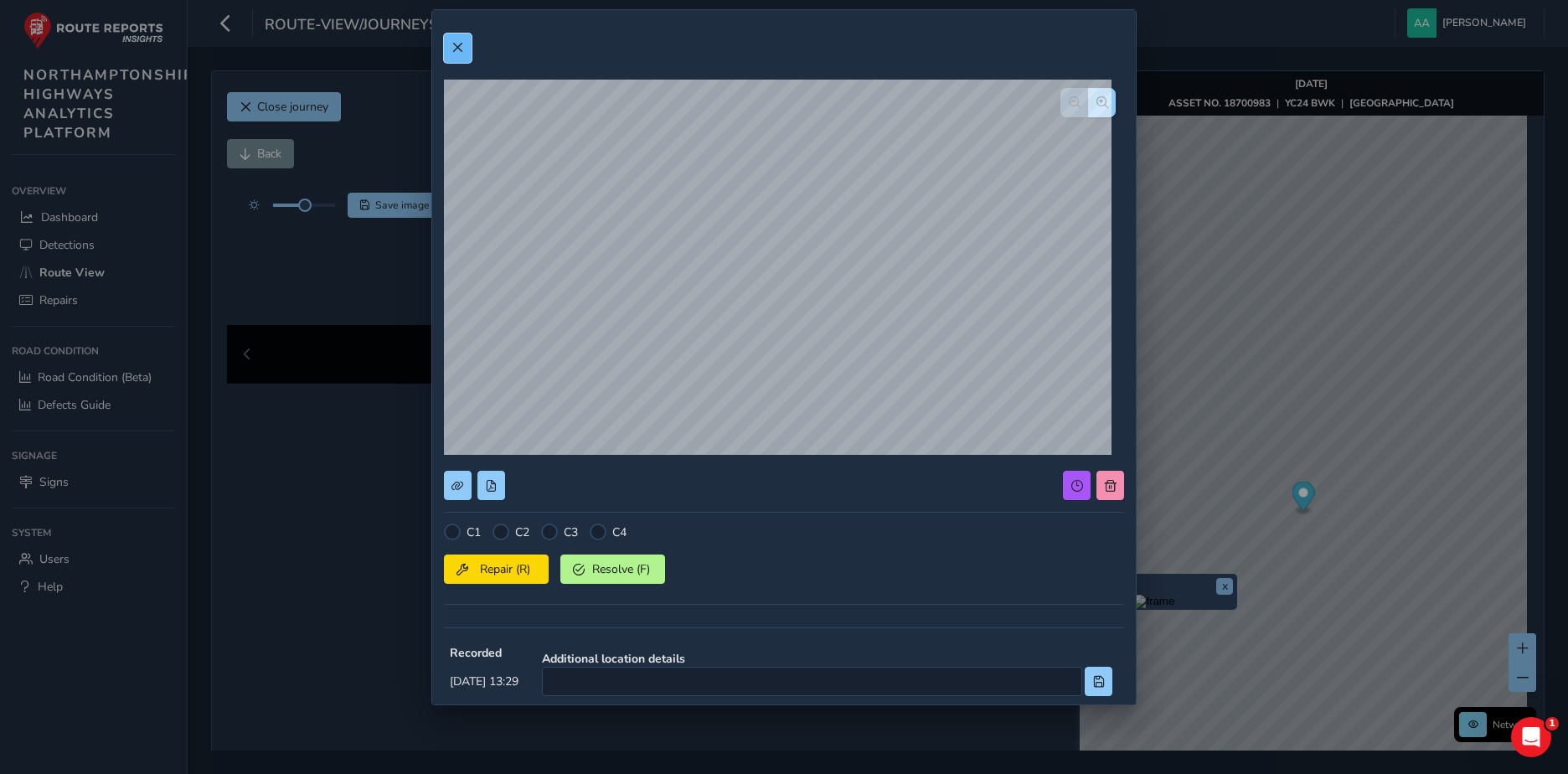
click at [462, 50] on span at bounding box center [457, 47] width 12 height 12
